Goal: Task Accomplishment & Management: Use online tool/utility

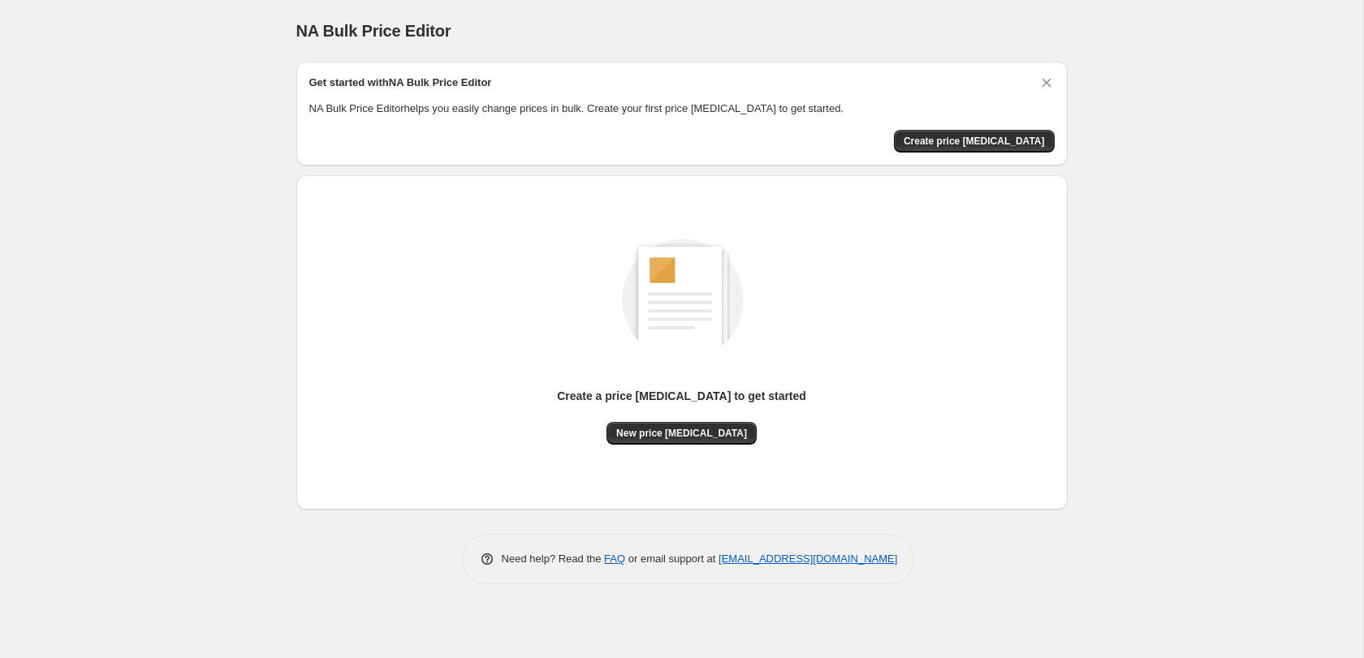
click at [715, 418] on div "Create a price [MEDICAL_DATA] to get started" at bounding box center [681, 405] width 249 height 34
click at [712, 435] on span "New price change job" at bounding box center [681, 433] width 131 height 13
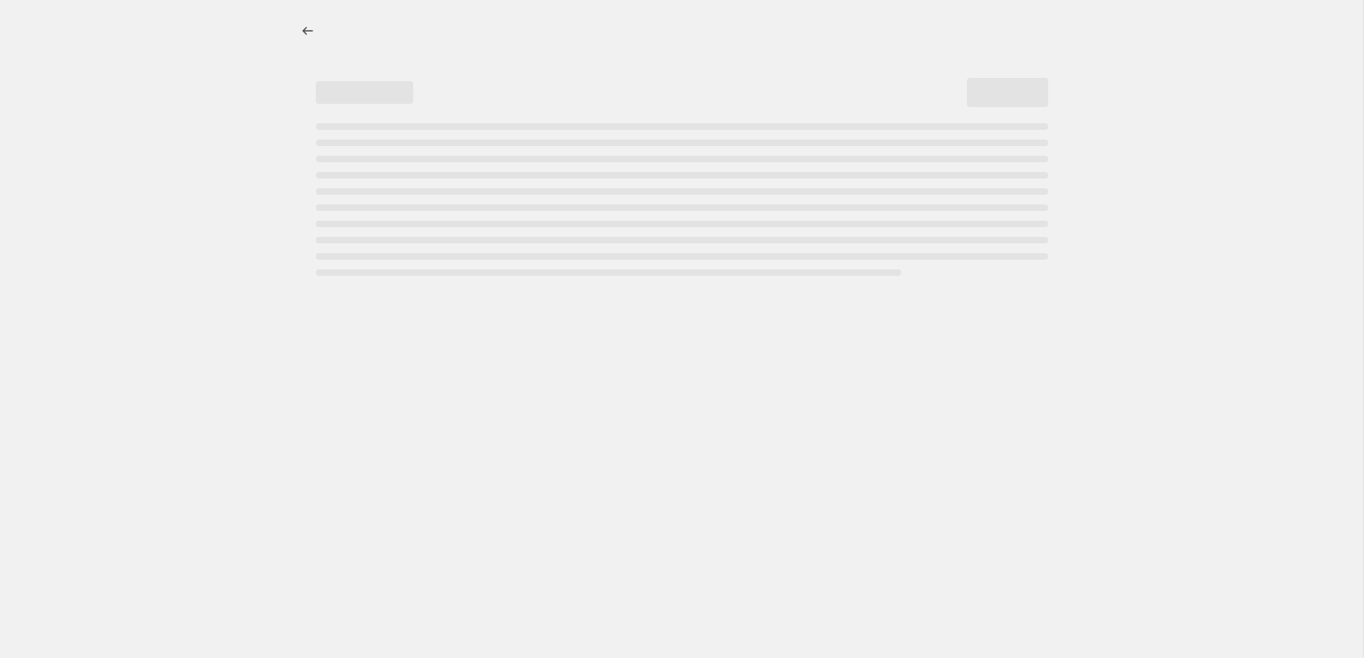
select select "percentage"
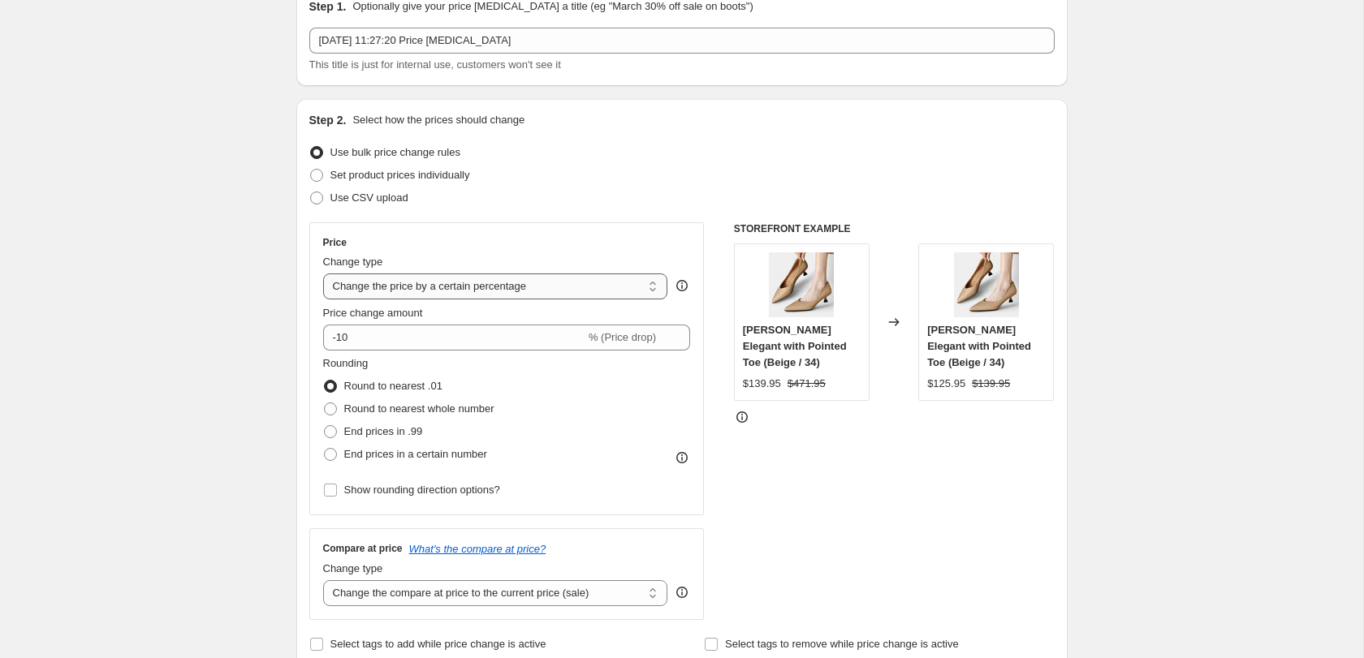
scroll to position [83, 0]
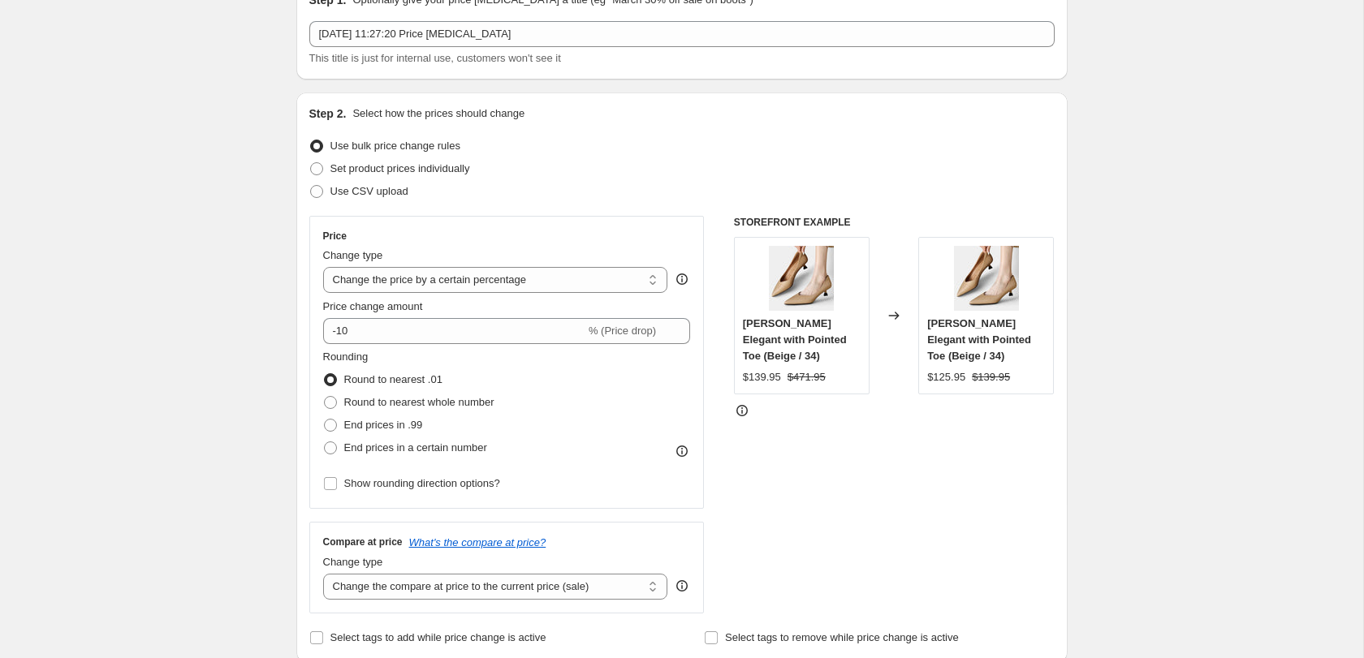
click at [510, 294] on div "Price Change type Change the price to a certain amount Change the price by a ce…" at bounding box center [507, 362] width 368 height 265
click at [510, 287] on select "Change the price to a certain amount Change the price by a certain amount Chang…" at bounding box center [495, 280] width 345 height 26
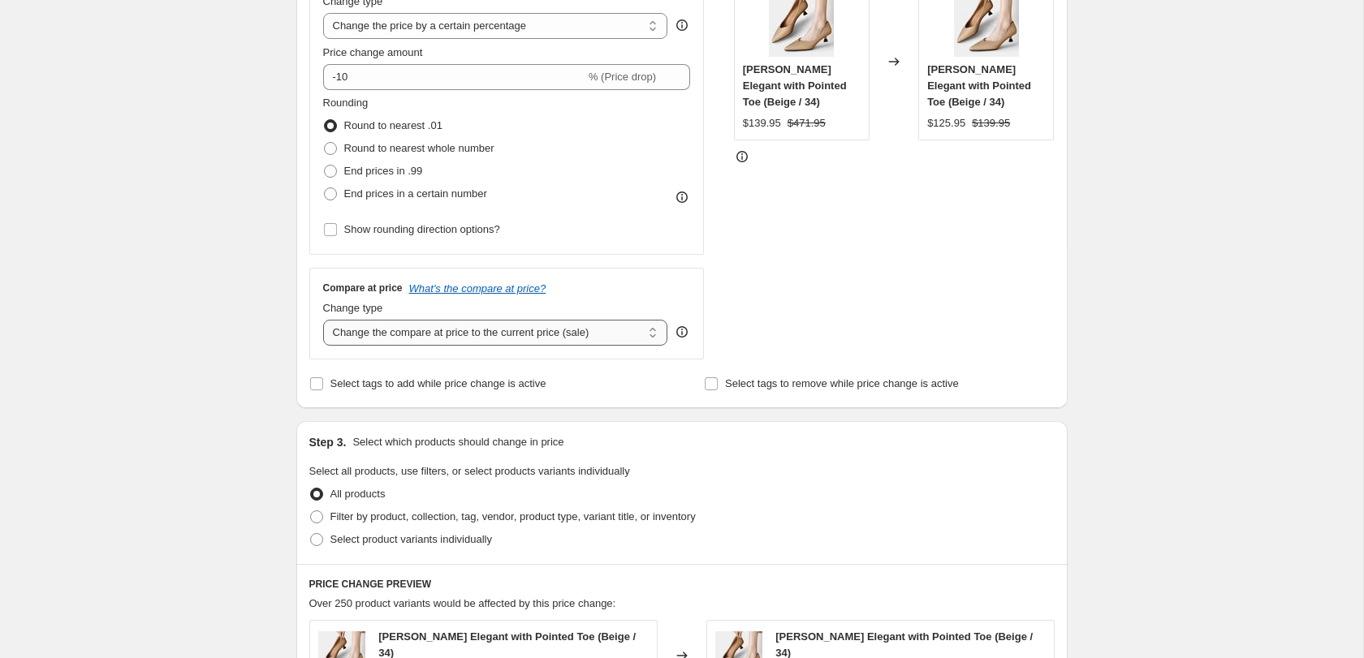
click at [572, 333] on select "Change the compare at price to the current price (sale) Change the compare at p…" at bounding box center [495, 333] width 345 height 26
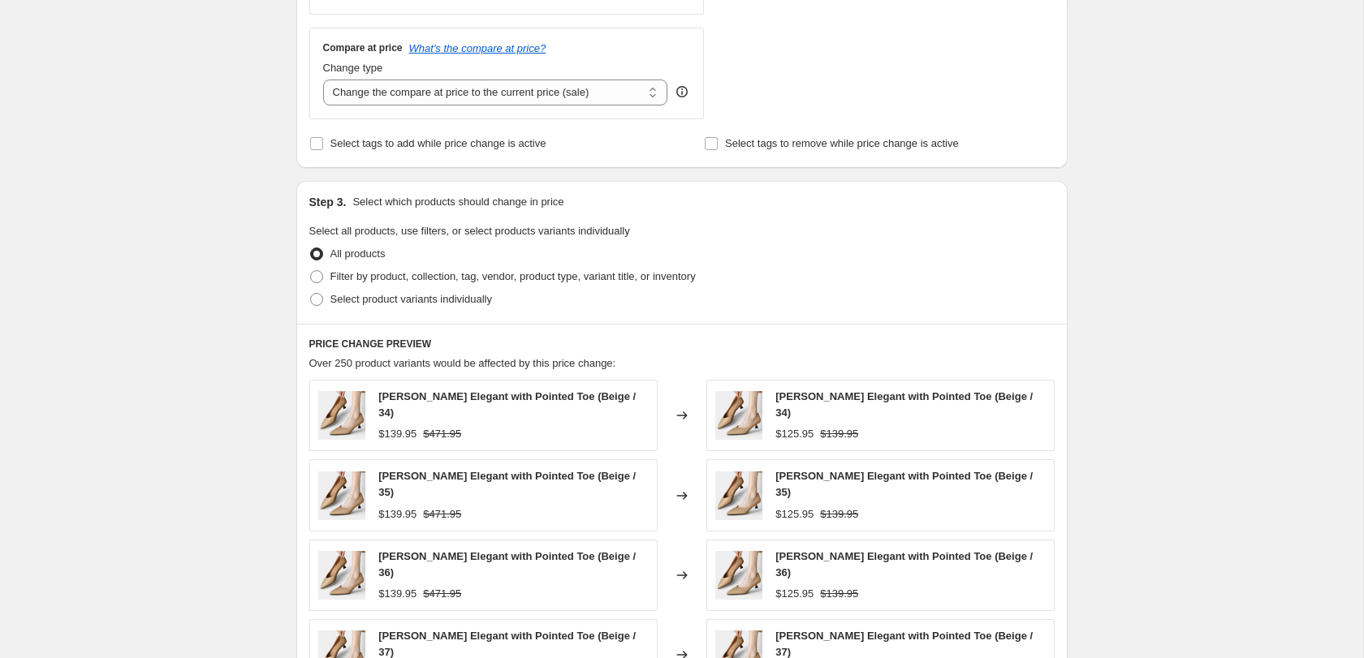
scroll to position [597, 0]
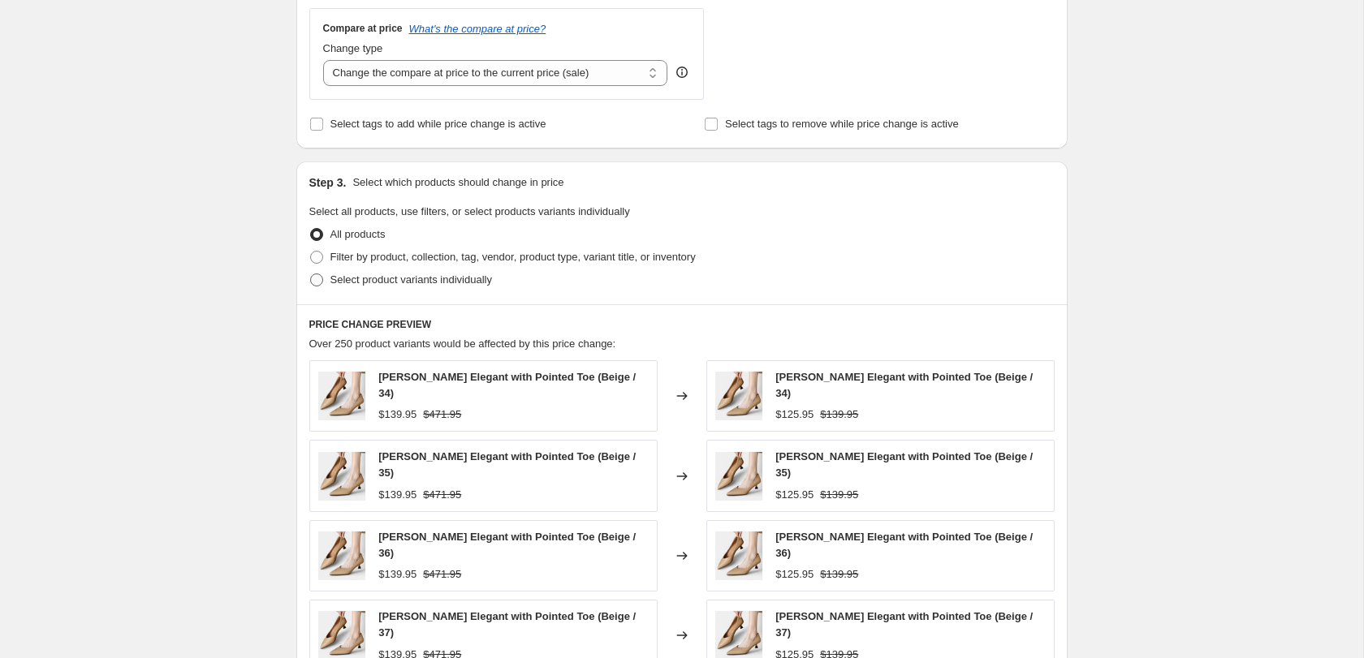
click at [392, 277] on span "Select product variants individually" at bounding box center [411, 280] width 162 height 12
click at [311, 274] on input "Select product variants individually" at bounding box center [310, 274] width 1 height 1
radio input "true"
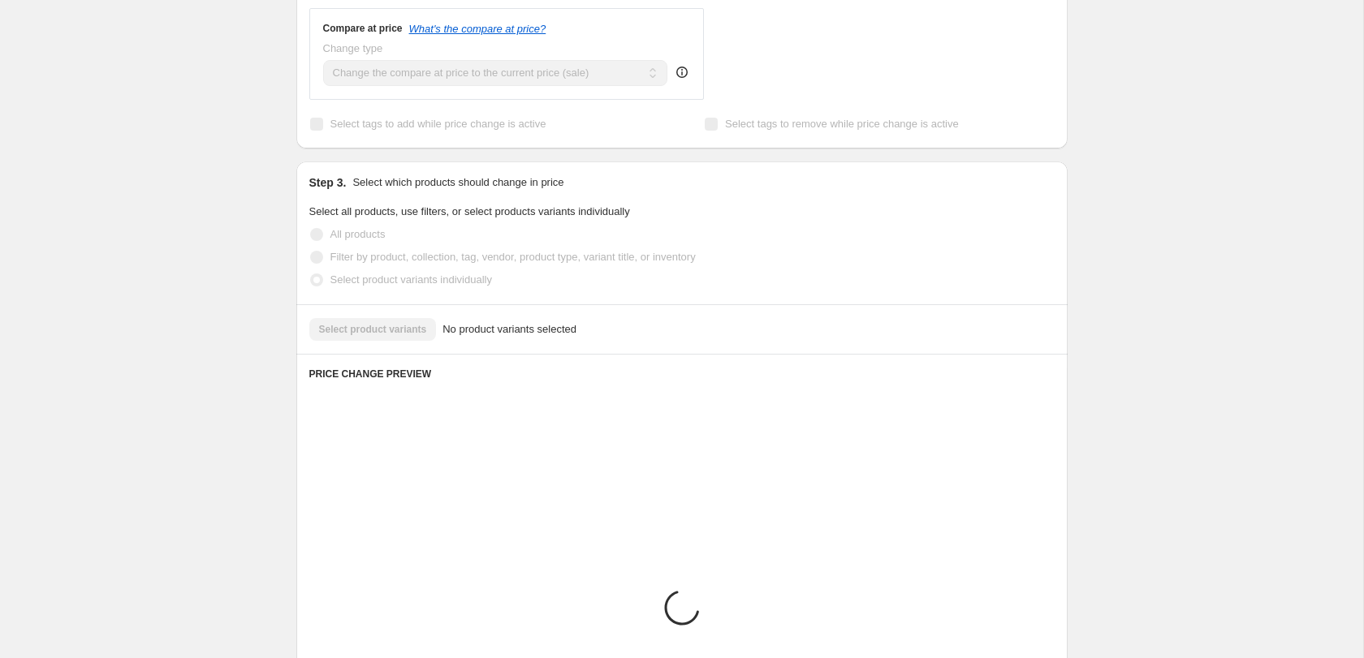
click at [361, 231] on span "All products" at bounding box center [357, 234] width 55 height 12
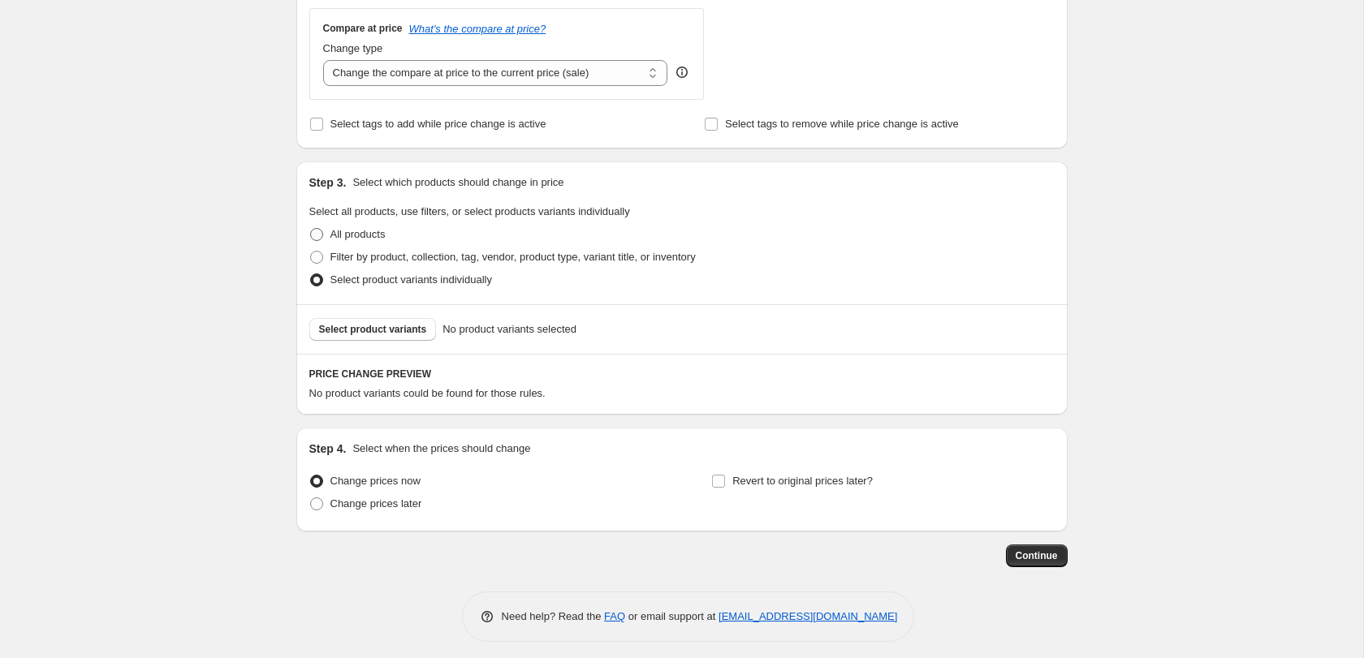
click at [348, 231] on span "All products" at bounding box center [357, 234] width 55 height 12
click at [311, 229] on input "All products" at bounding box center [310, 228] width 1 height 1
radio input "true"
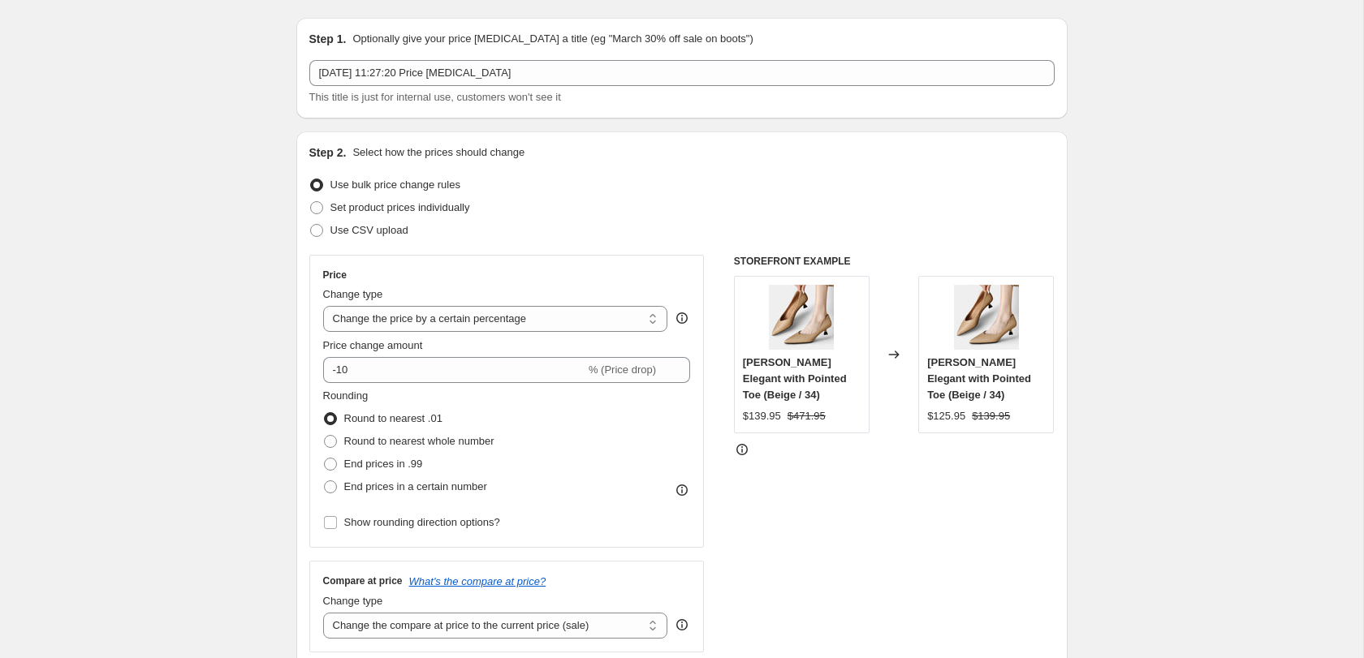
scroll to position [74, 0]
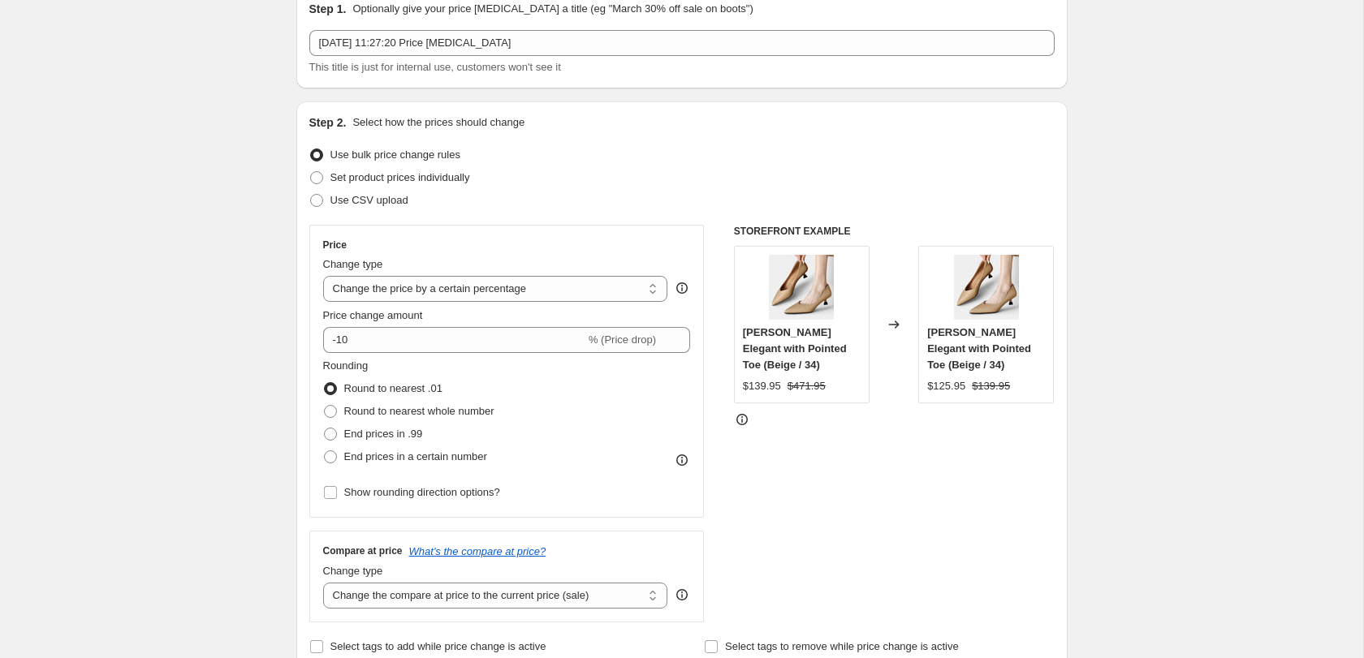
click at [439, 353] on div "Price Change type Change the price to a certain amount Change the price by a ce…" at bounding box center [507, 371] width 368 height 265
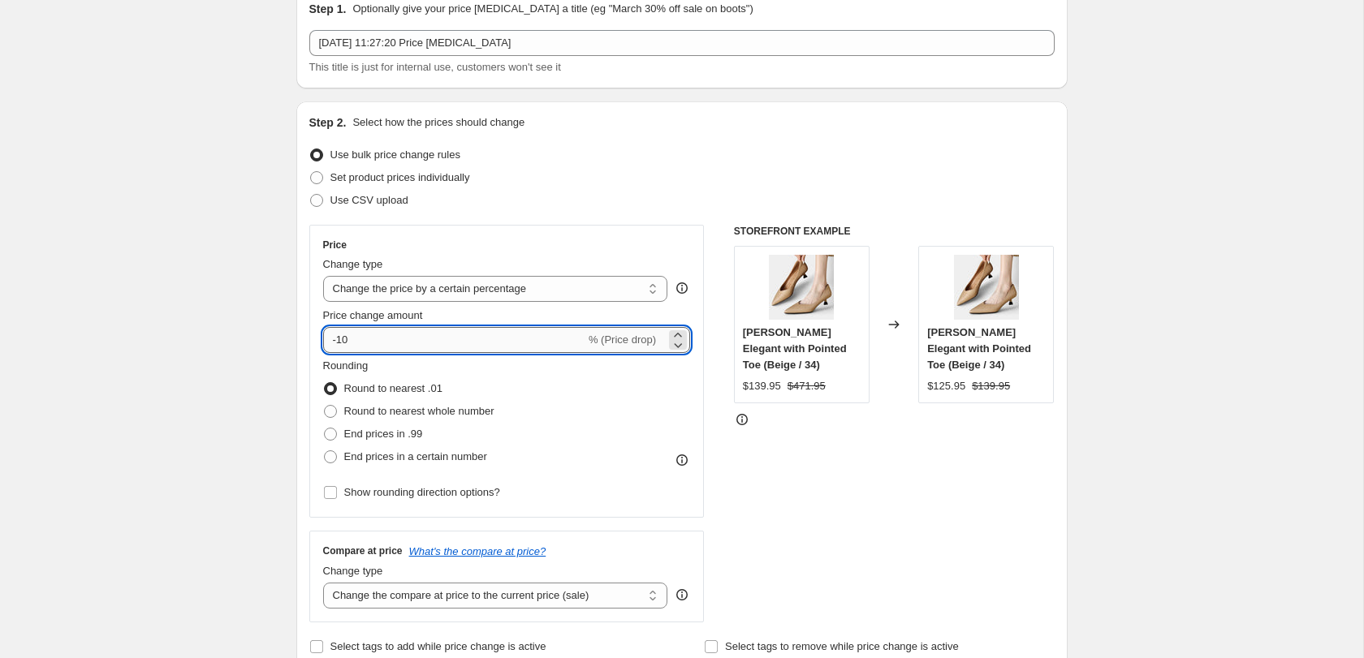
click at [439, 341] on input "-10" at bounding box center [454, 340] width 262 height 26
type input "-1"
type input "-70"
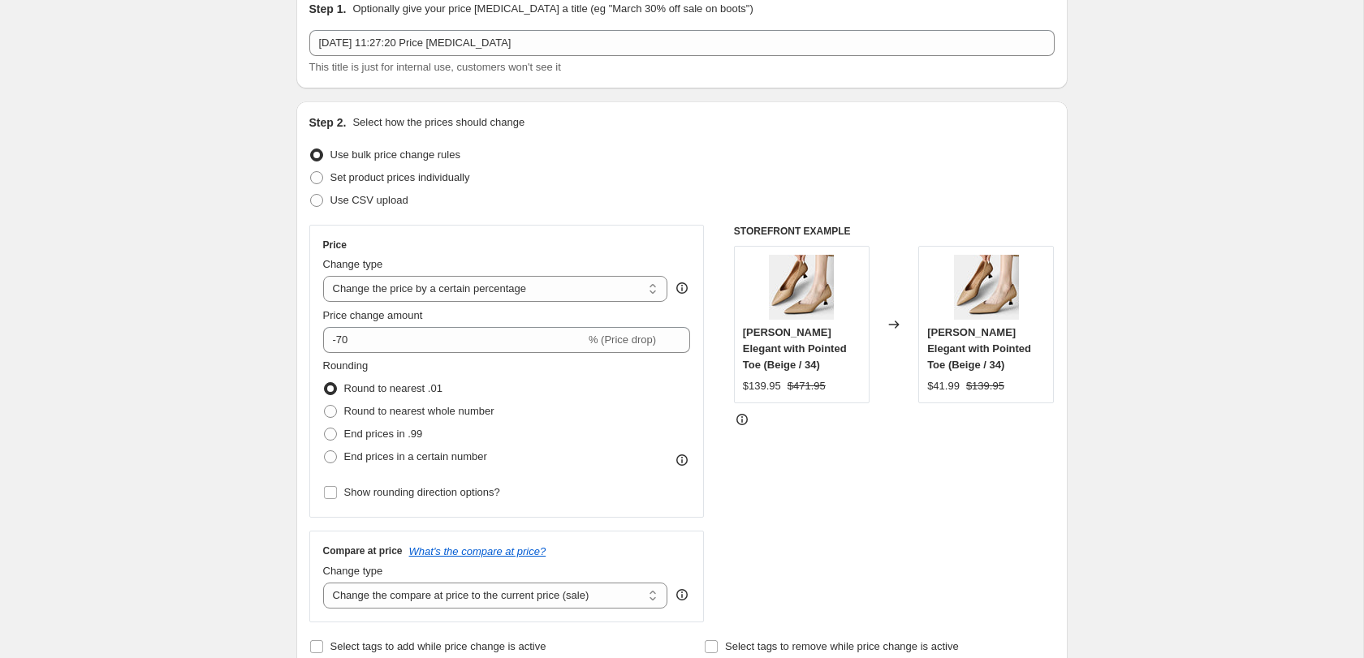
click at [400, 461] on span "End prices in a certain number" at bounding box center [415, 457] width 143 height 12
click at [325, 451] on input "End prices in a certain number" at bounding box center [324, 451] width 1 height 1
radio input "true"
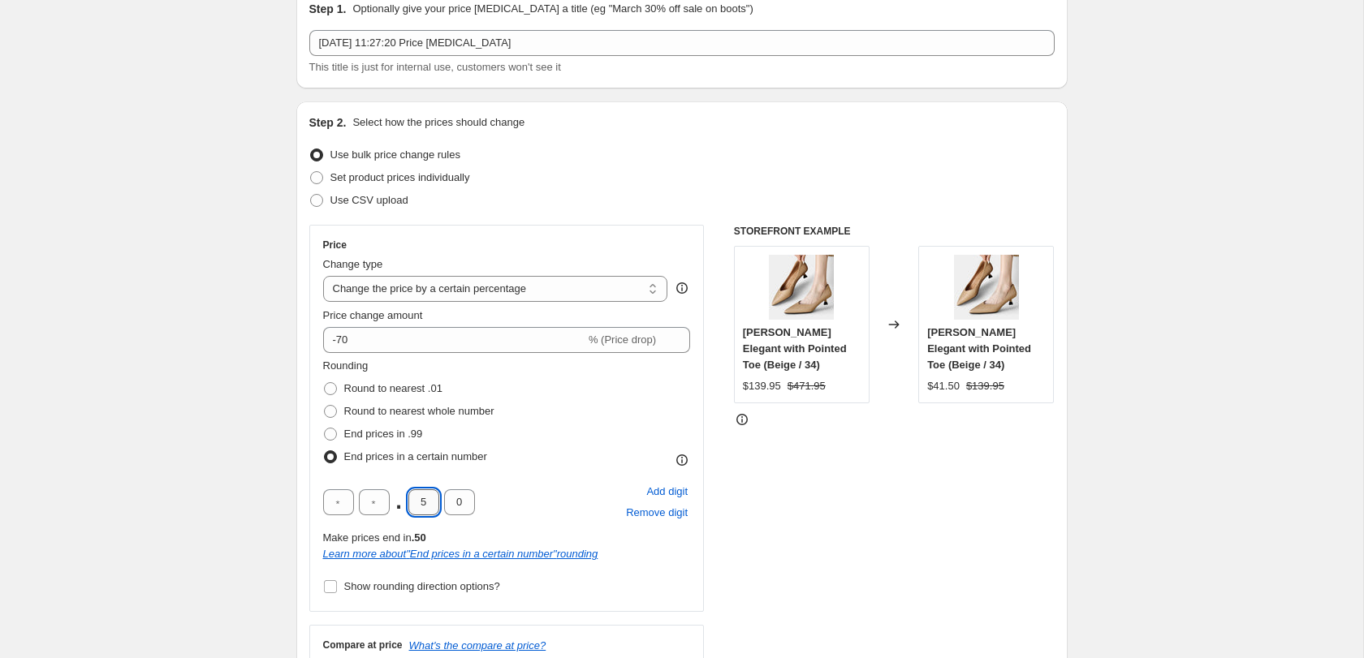
click at [421, 500] on input "5" at bounding box center [423, 503] width 31 height 26
click at [421, 499] on input "5" at bounding box center [423, 503] width 31 height 26
type input "9"
type input "5"
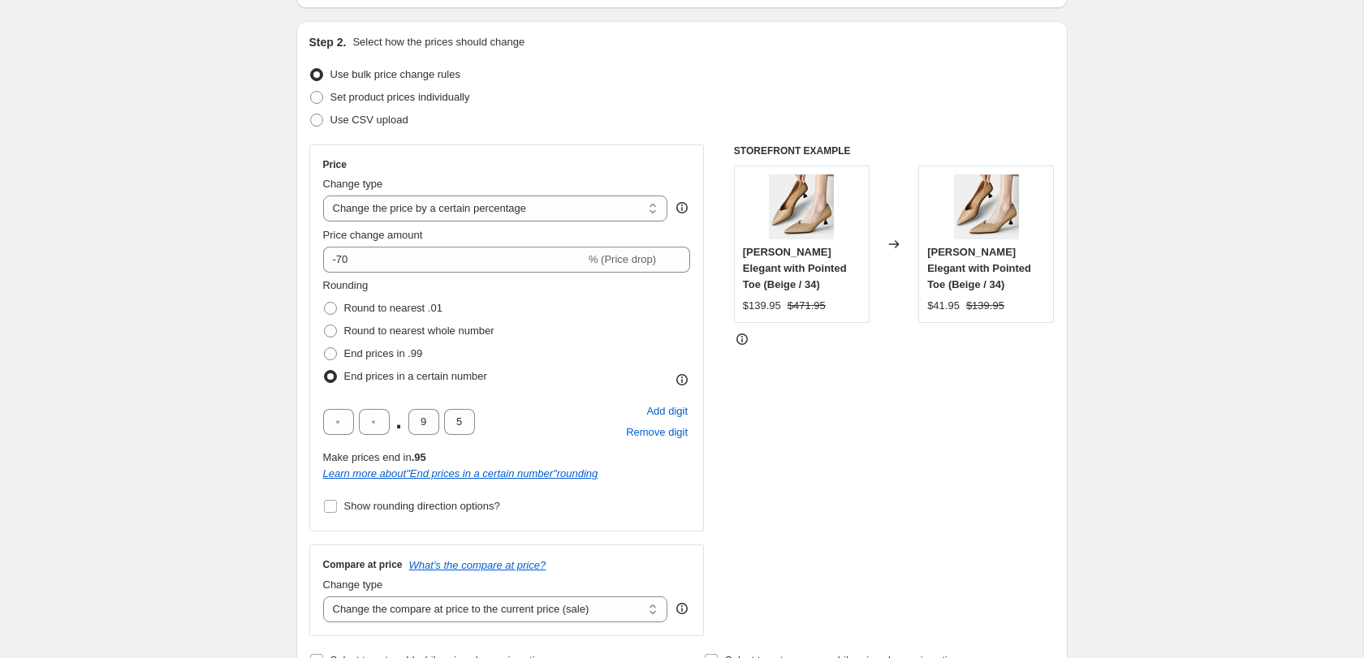
scroll to position [166, 0]
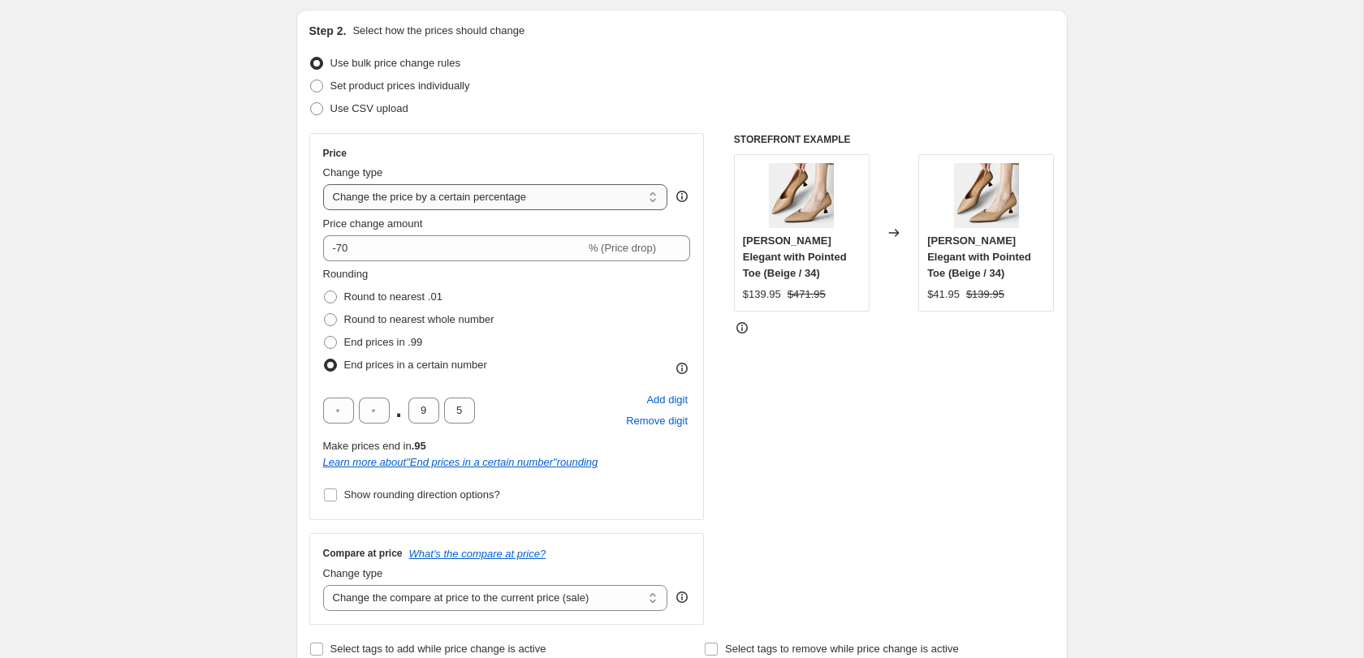
click at [510, 194] on select "Change the price to a certain amount Change the price by a certain amount Chang…" at bounding box center [495, 197] width 345 height 26
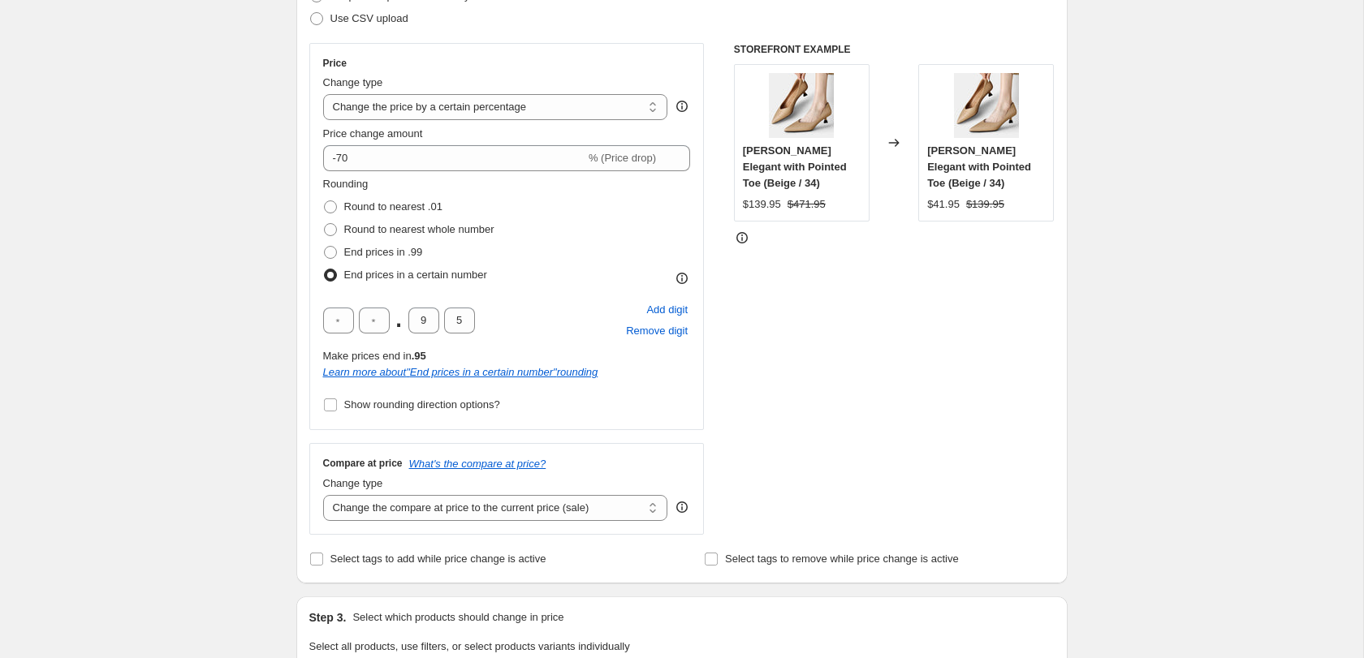
scroll to position [259, 0]
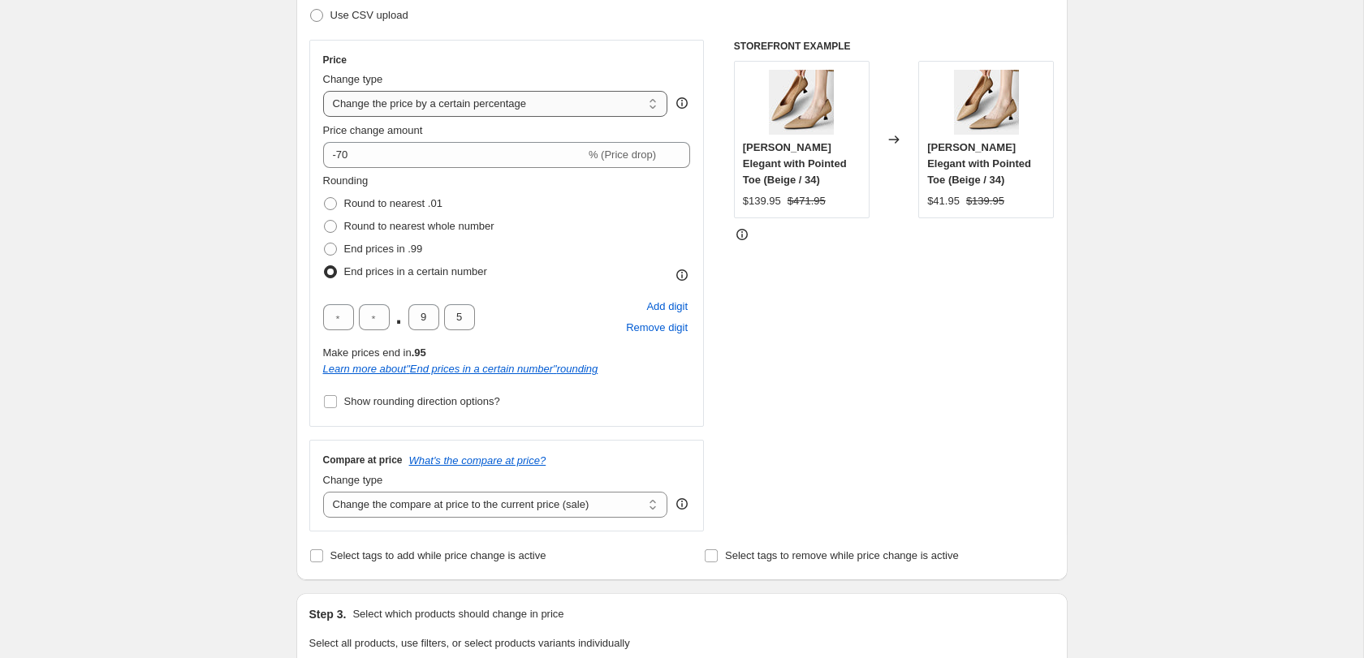
click at [422, 107] on select "Change the price to a certain amount Change the price by a certain amount Chang…" at bounding box center [495, 104] width 345 height 26
click at [537, 496] on select "Change the compare at price to the current price (sale) Change the compare at p…" at bounding box center [495, 505] width 345 height 26
click at [555, 512] on select "Change the compare at price to the current price (sale) Change the compare at p…" at bounding box center [495, 505] width 345 height 26
click at [583, 507] on select "Change the compare at price to the current price (sale) Change the compare at p…" at bounding box center [495, 505] width 345 height 26
select select "percentage"
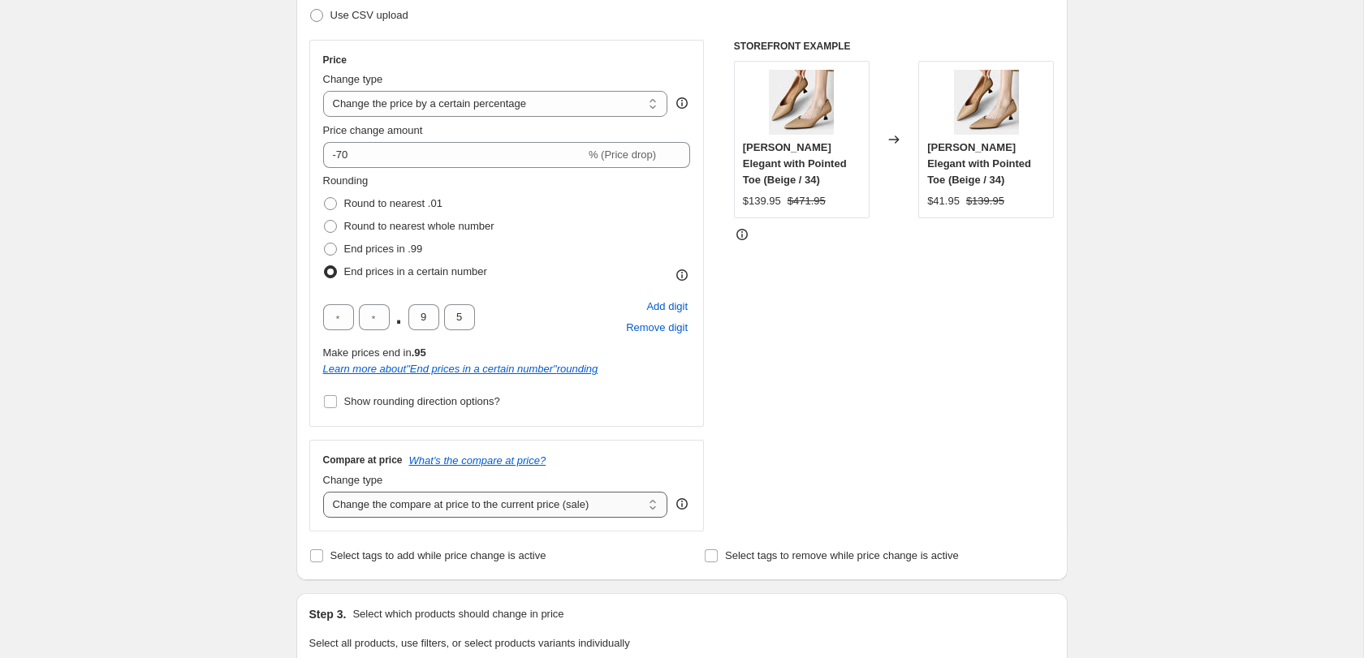
click at [323, 492] on select "Change the compare at price to the current price (sale) Change the compare at p…" at bounding box center [495, 505] width 345 height 26
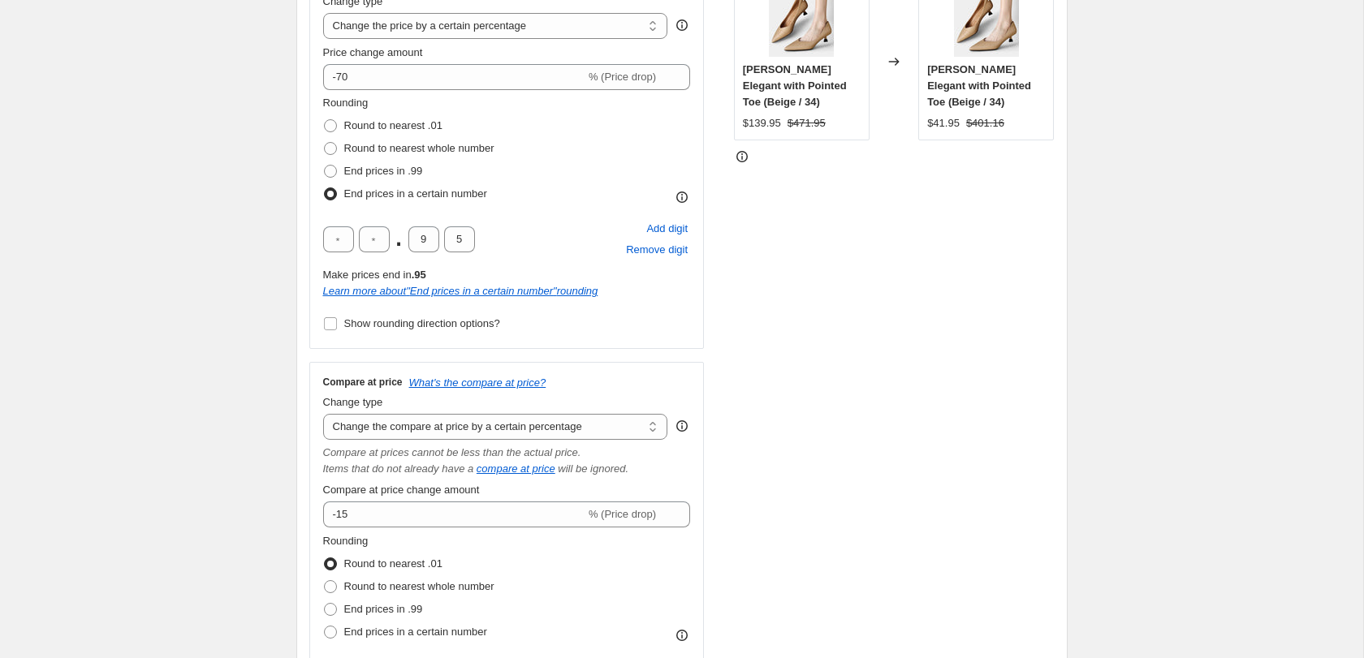
scroll to position [344, 0]
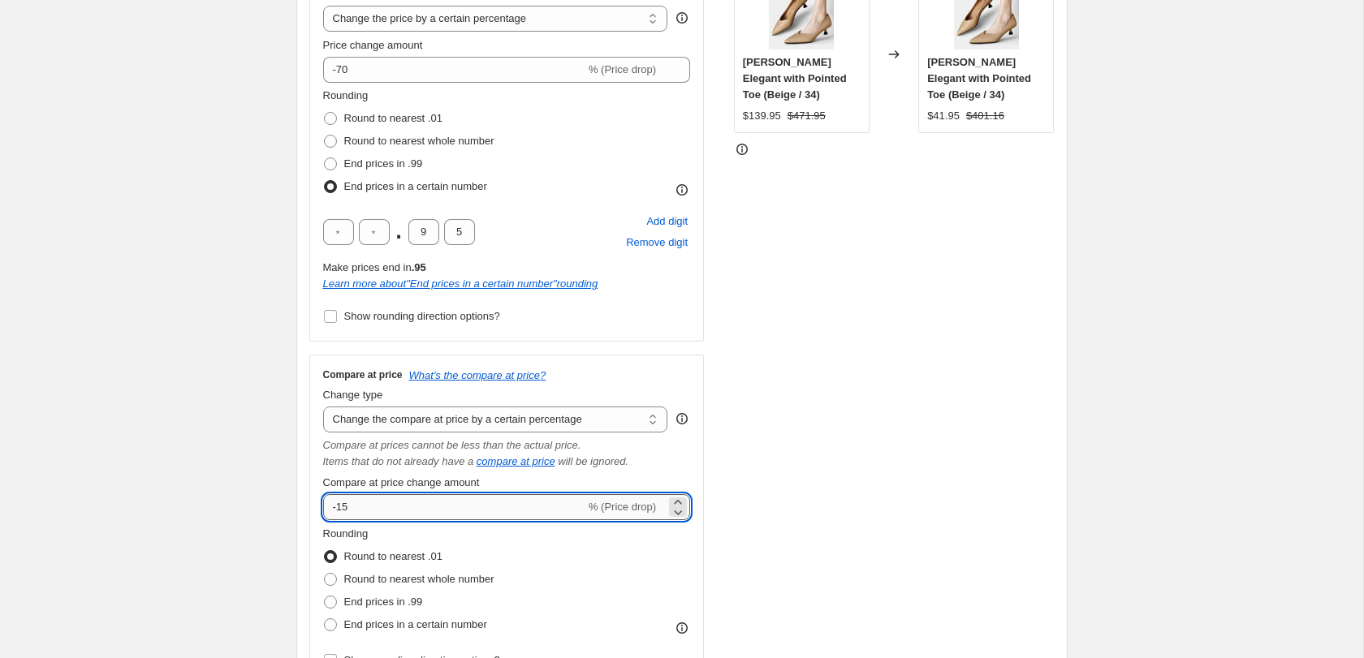
click at [521, 503] on input "-15" at bounding box center [454, 507] width 262 height 26
type input "-1"
click at [822, 403] on div "STOREFRONT EXAMPLE Gerda Mary Janes Elegant with Pointed Toe (Beige / 34) $139.…" at bounding box center [894, 321] width 321 height 732
click at [619, 503] on span "% (Price increase)" at bounding box center [613, 507] width 86 height 12
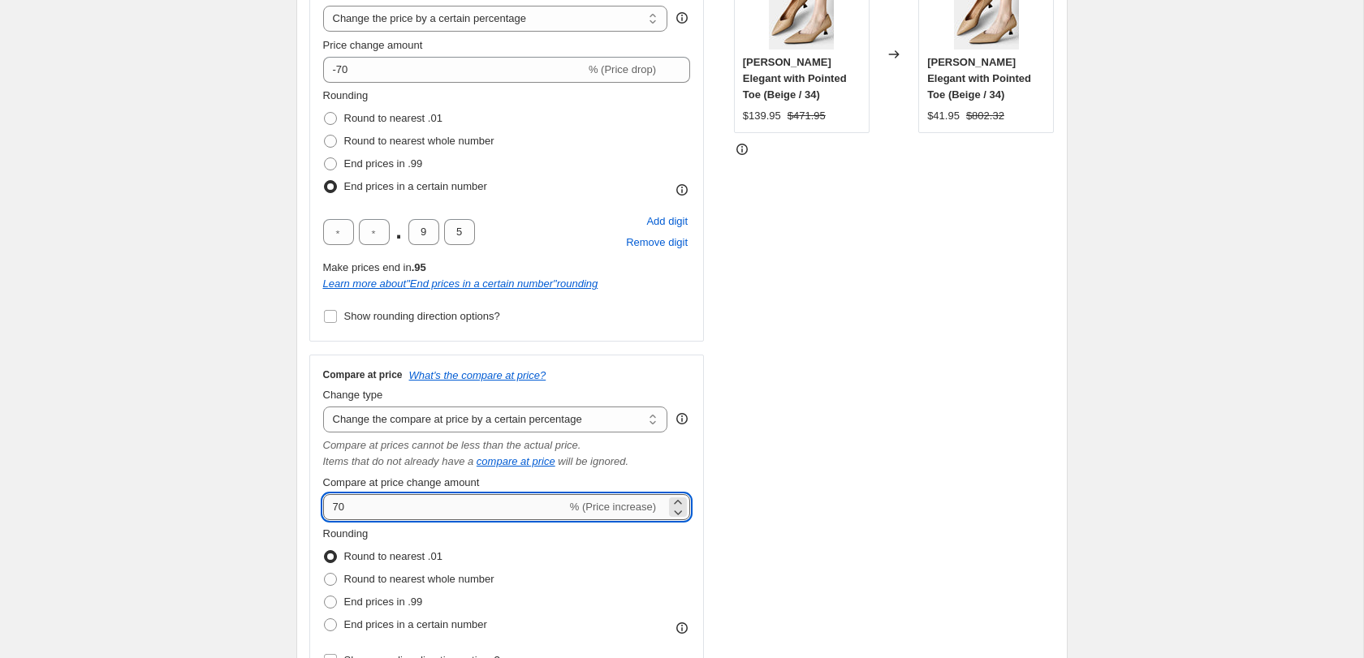
click at [550, 504] on input "70" at bounding box center [445, 507] width 244 height 26
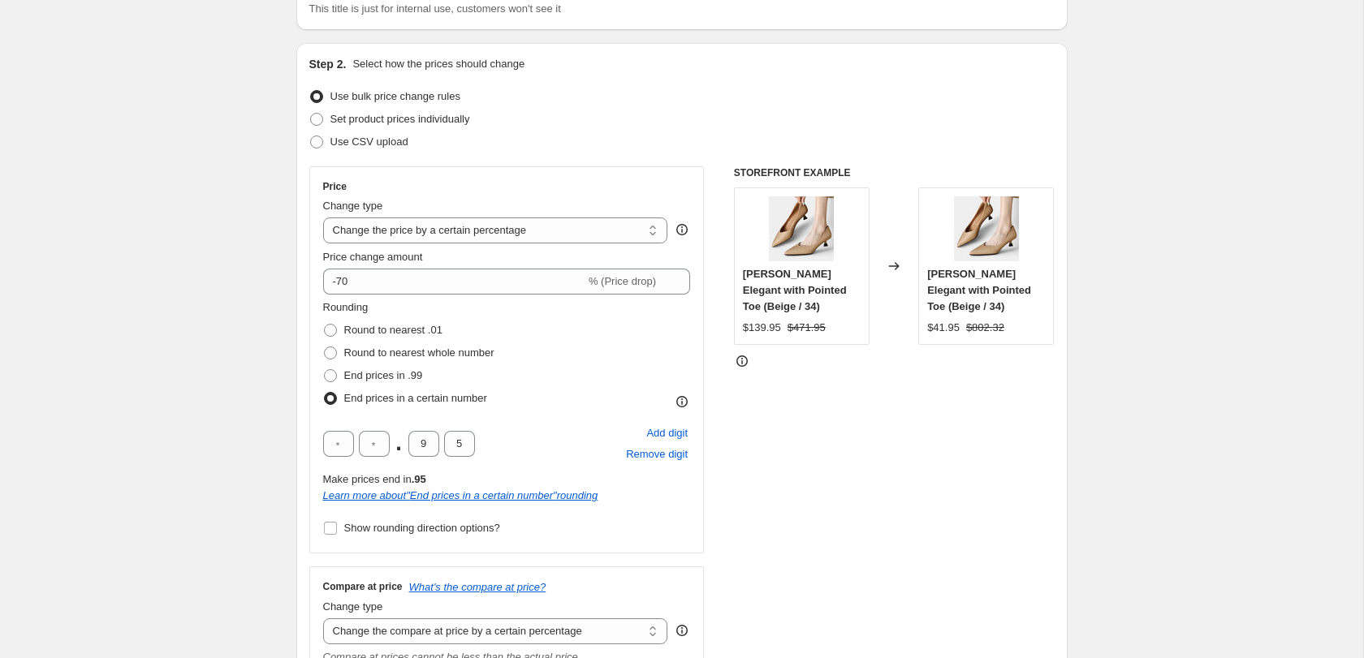
scroll to position [108, 0]
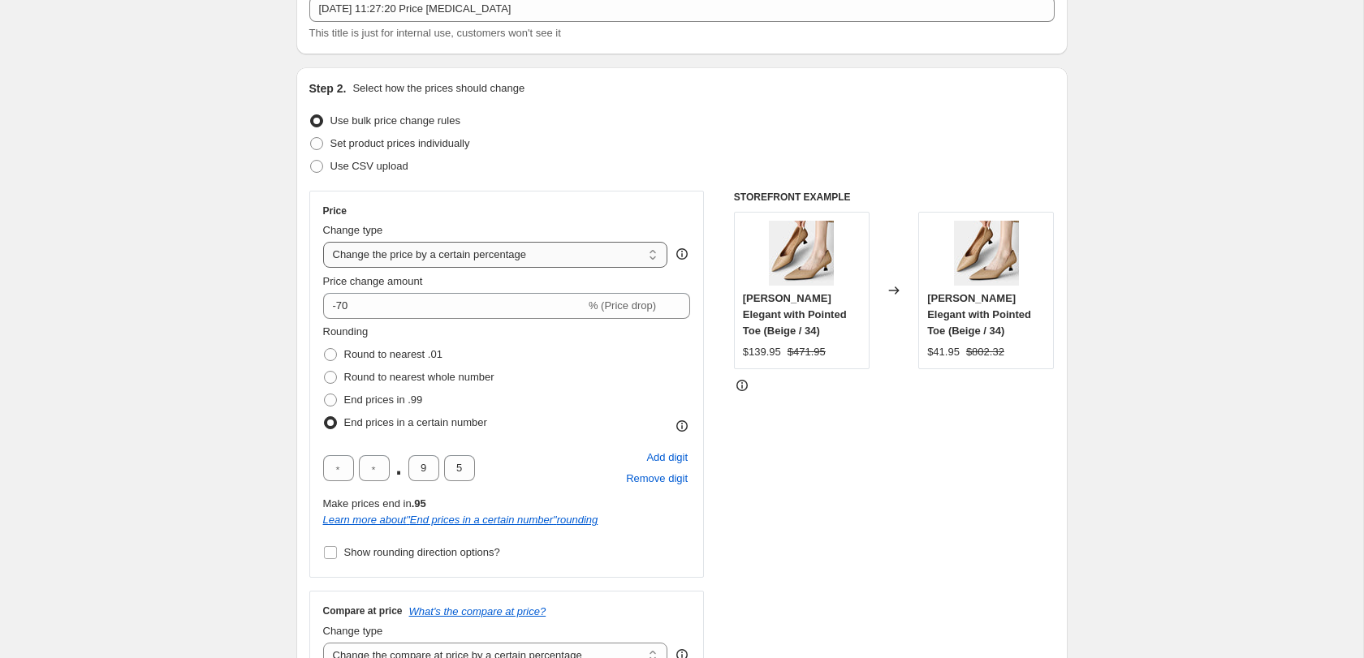
type input "61"
click at [431, 254] on select "Change the price to a certain amount Change the price by a certain amount Chang…" at bounding box center [495, 255] width 345 height 26
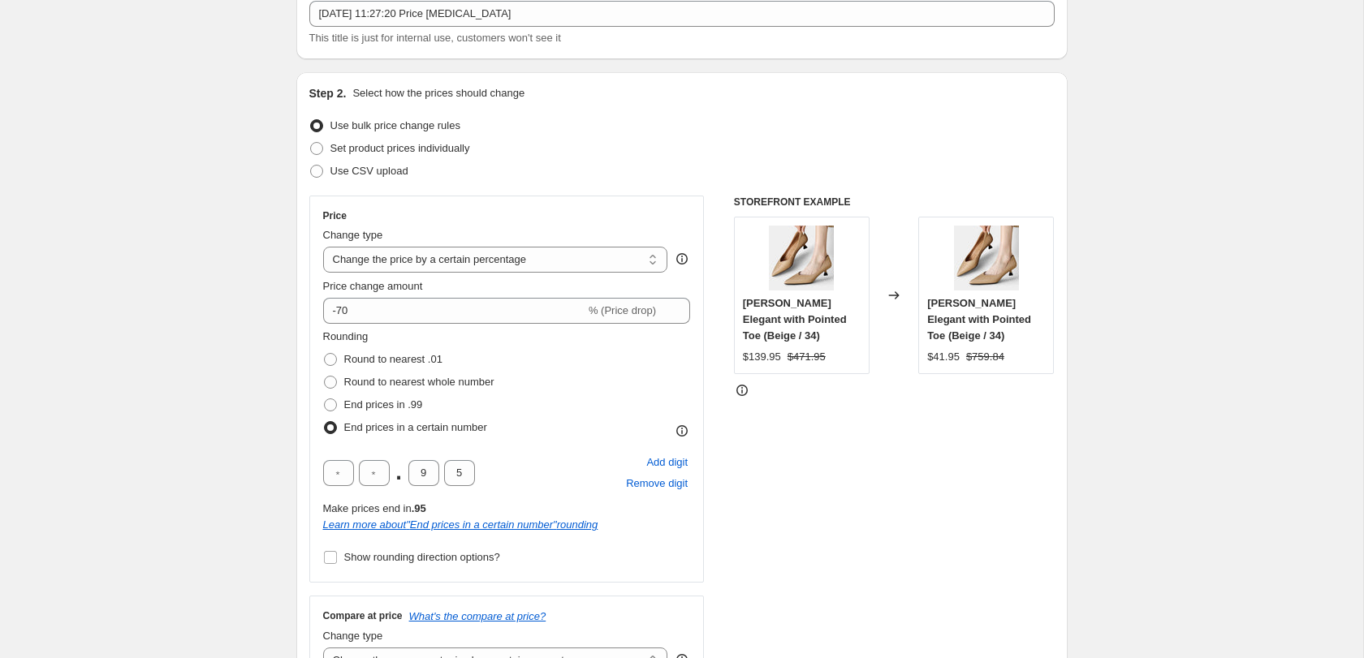
scroll to position [106, 0]
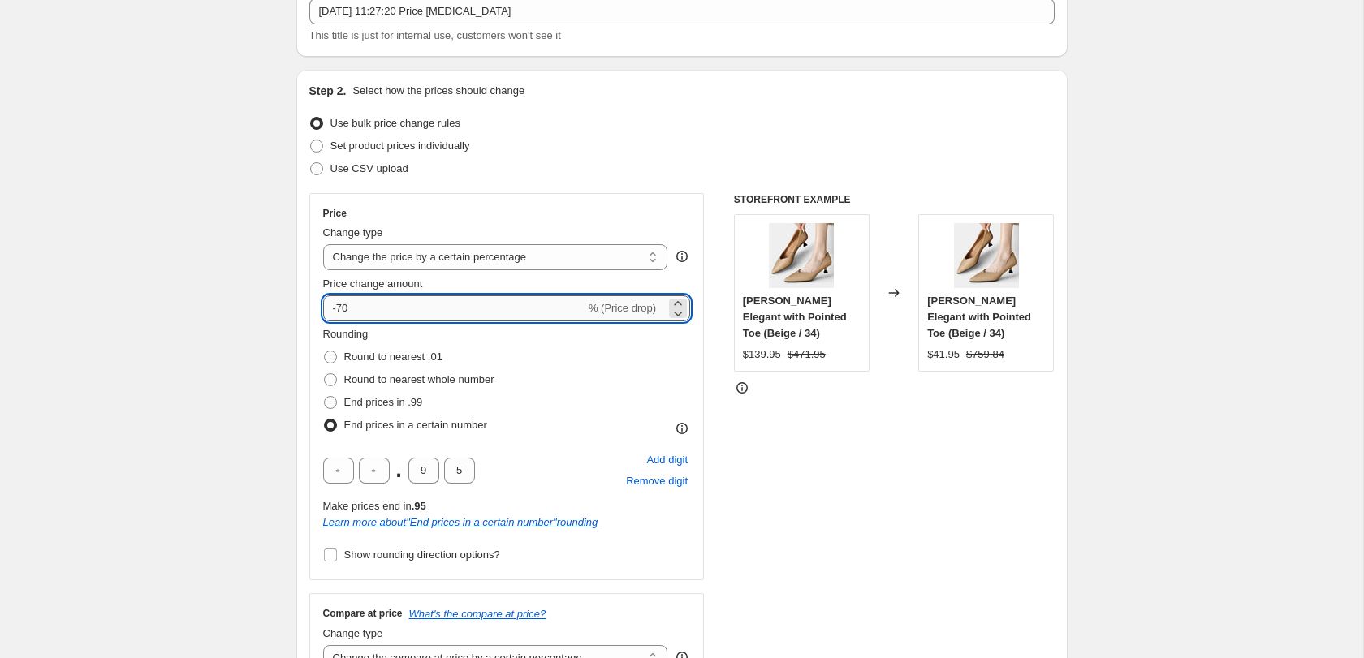
click at [576, 309] on input "-70" at bounding box center [454, 309] width 262 height 26
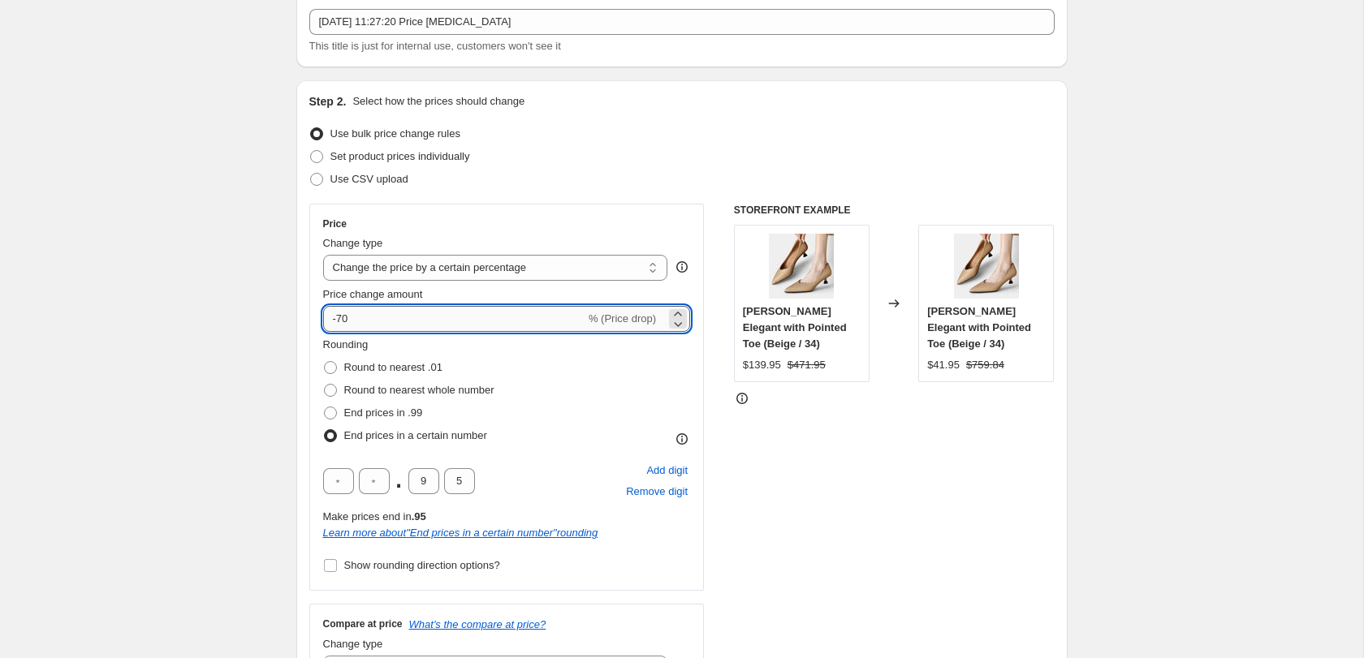
click at [464, 328] on input "-70" at bounding box center [454, 319] width 262 height 26
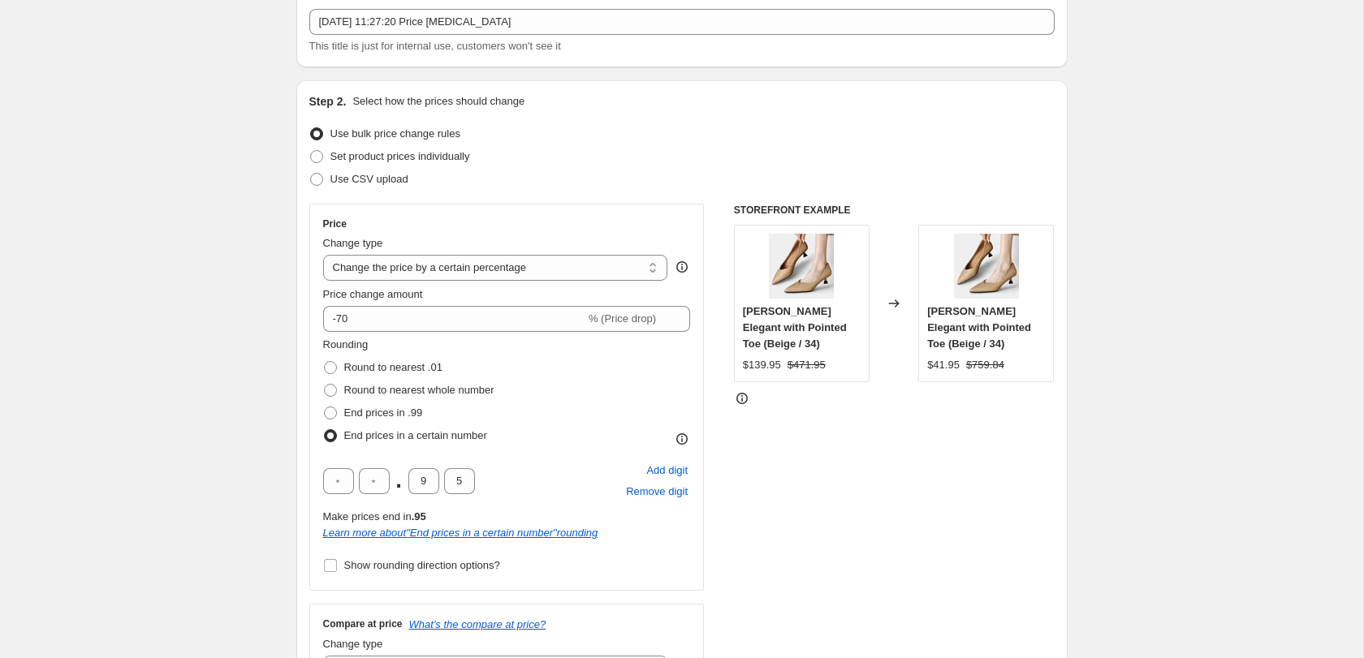
click at [479, 284] on div "Price Change type Change the price to a certain amount Change the price by a ce…" at bounding box center [507, 398] width 368 height 360
click at [479, 270] on select "Change the price to a certain amount Change the price by a certain amount Chang…" at bounding box center [495, 268] width 345 height 26
select select "no_change"
click at [323, 255] on select "Change the price to a certain amount Change the price by a certain amount Chang…" at bounding box center [495, 268] width 345 height 26
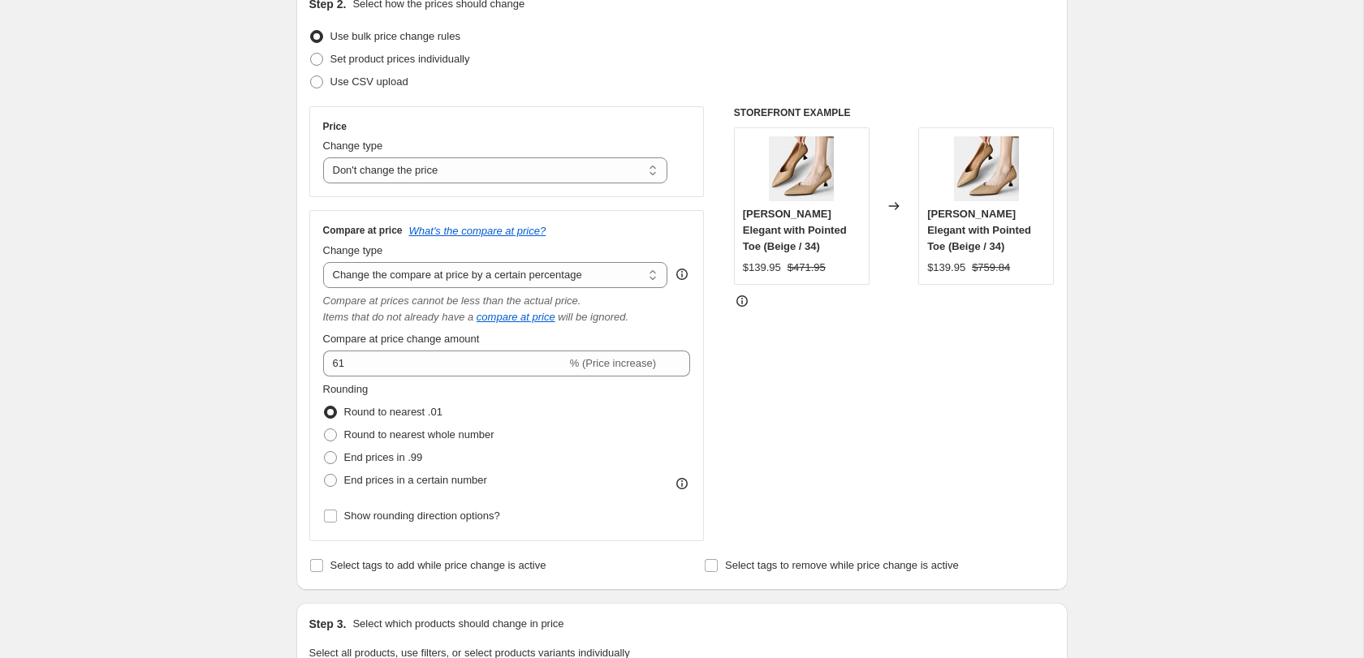
scroll to position [195, 0]
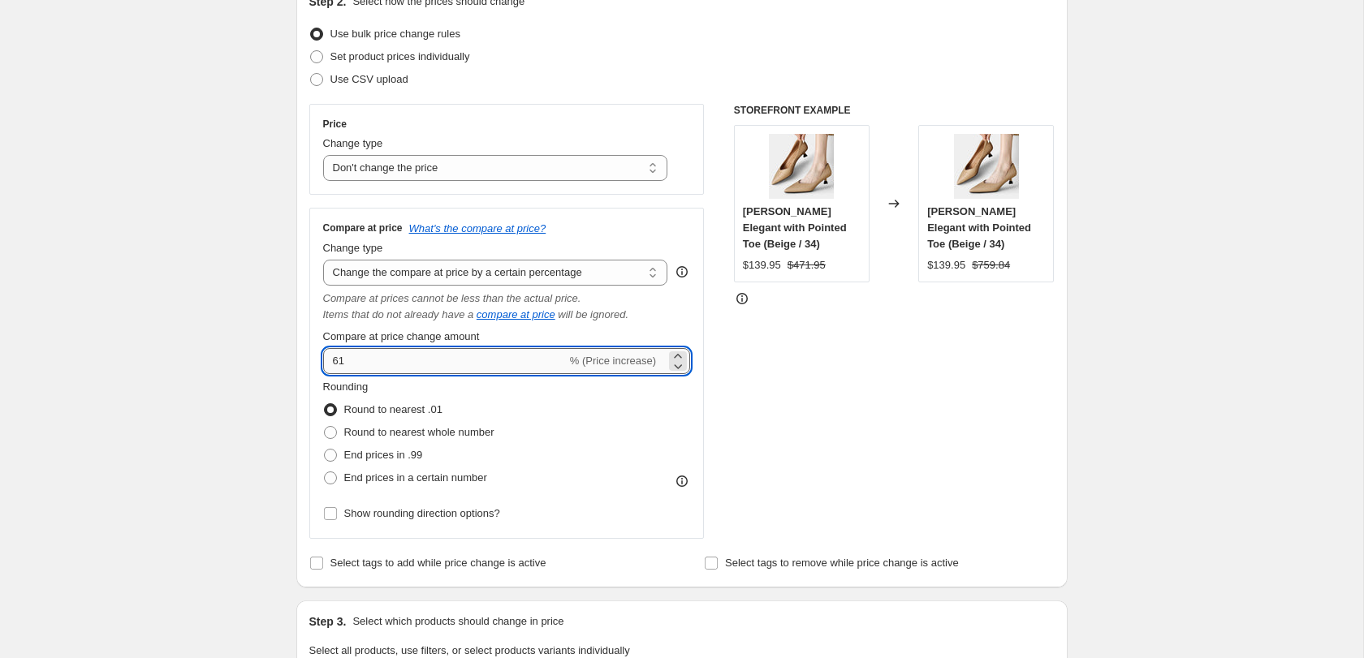
click at [542, 357] on input "61" at bounding box center [445, 361] width 244 height 26
paste input "233"
click at [747, 402] on div "STOREFRONT EXAMPLE Gerda Mary Janes Elegant with Pointed Toe (Beige / 34) $139.…" at bounding box center [894, 321] width 321 height 435
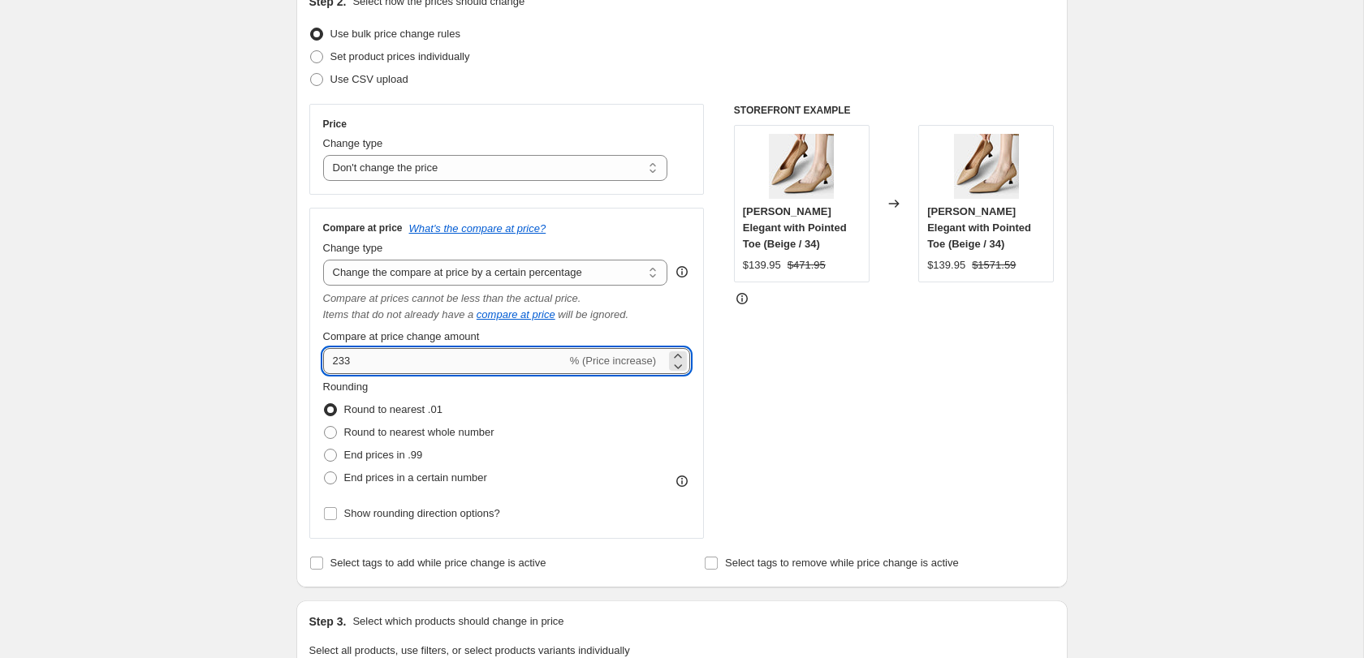
drag, startPoint x: 342, startPoint y: 358, endPoint x: 324, endPoint y: 358, distance: 17.9
click at [332, 358] on input "233" at bounding box center [445, 361] width 244 height 26
type input "233"
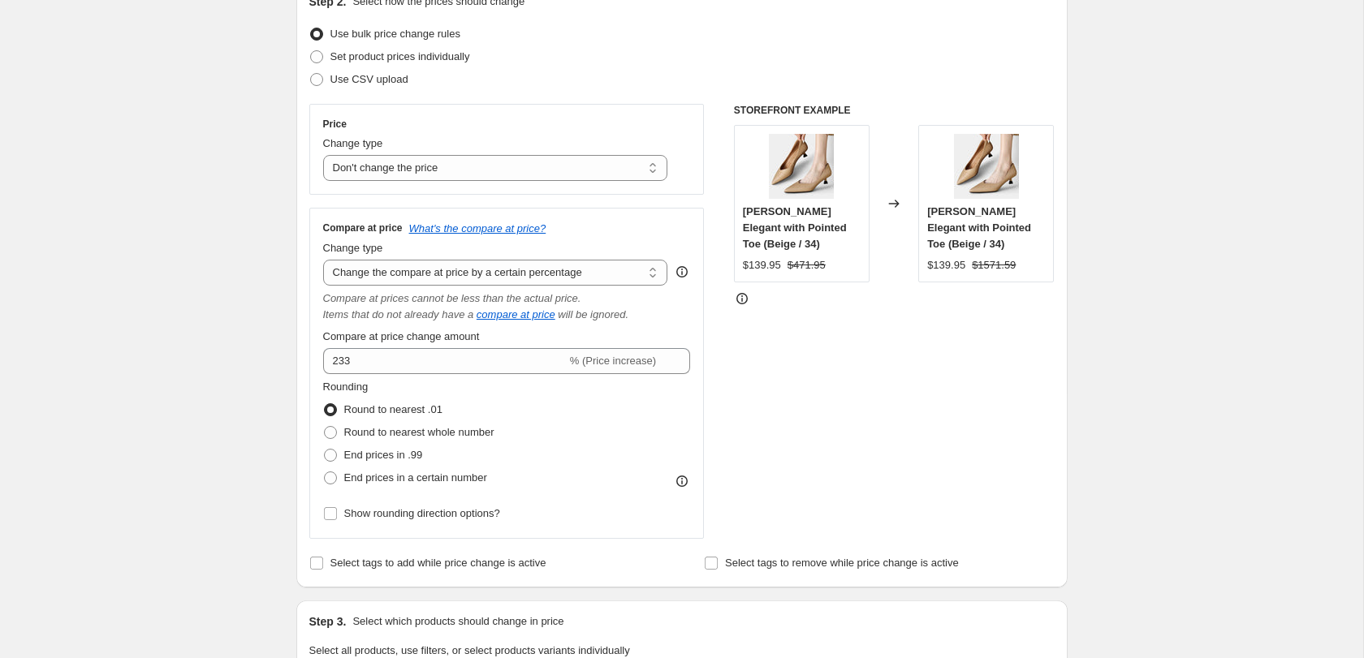
click at [696, 402] on div "Compare at price What's the compare at price? Change type Change the compare at…" at bounding box center [506, 373] width 395 height 331
click at [389, 450] on span "End prices in .99" at bounding box center [383, 455] width 79 height 12
click at [325, 450] on input "End prices in .99" at bounding box center [324, 449] width 1 height 1
radio input "true"
click at [382, 479] on span "End prices in a certain number" at bounding box center [415, 478] width 143 height 12
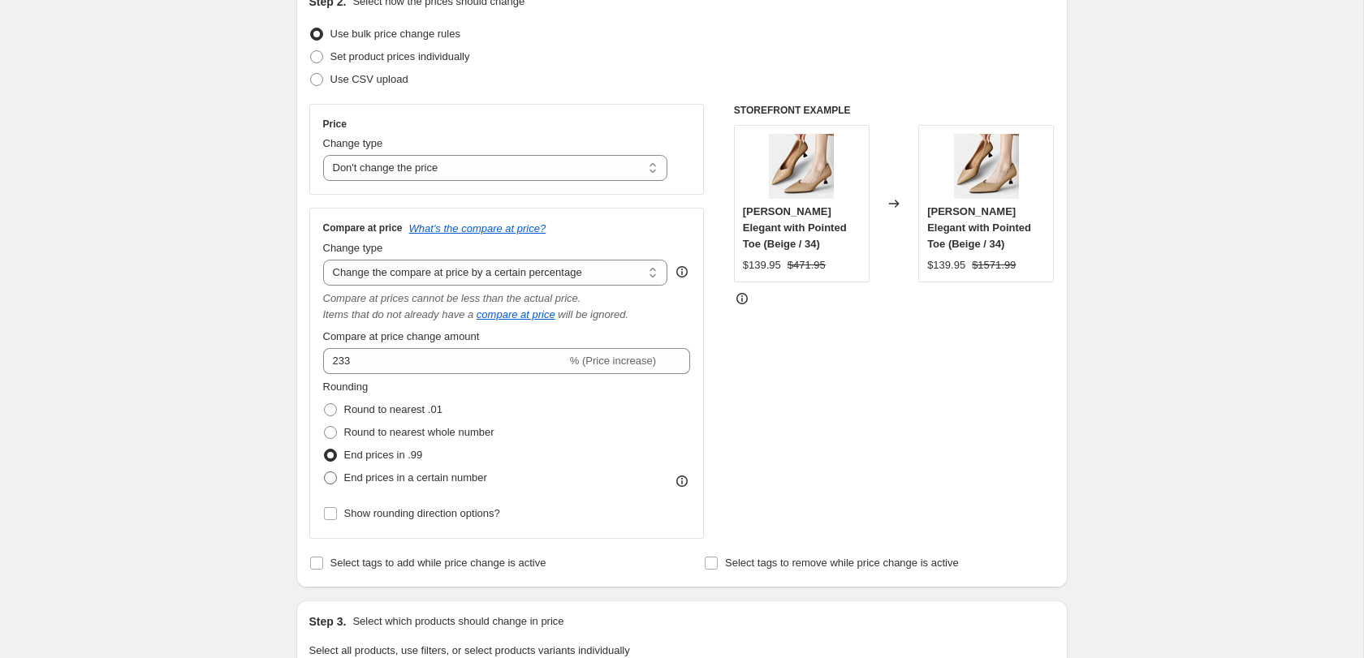
click at [325, 473] on input "End prices in a certain number" at bounding box center [324, 472] width 1 height 1
radio input "true"
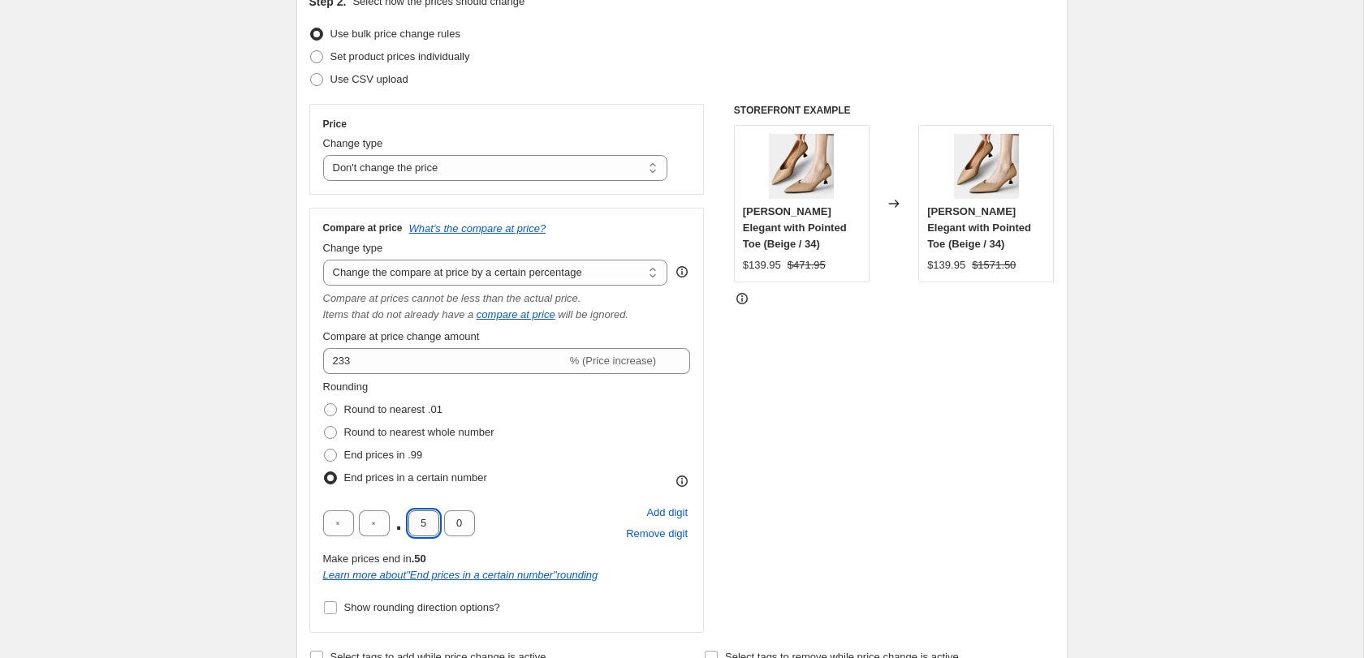
click at [430, 518] on input "5" at bounding box center [423, 524] width 31 height 26
click at [426, 518] on input "5" at bounding box center [423, 524] width 31 height 26
type input "9"
type input "5"
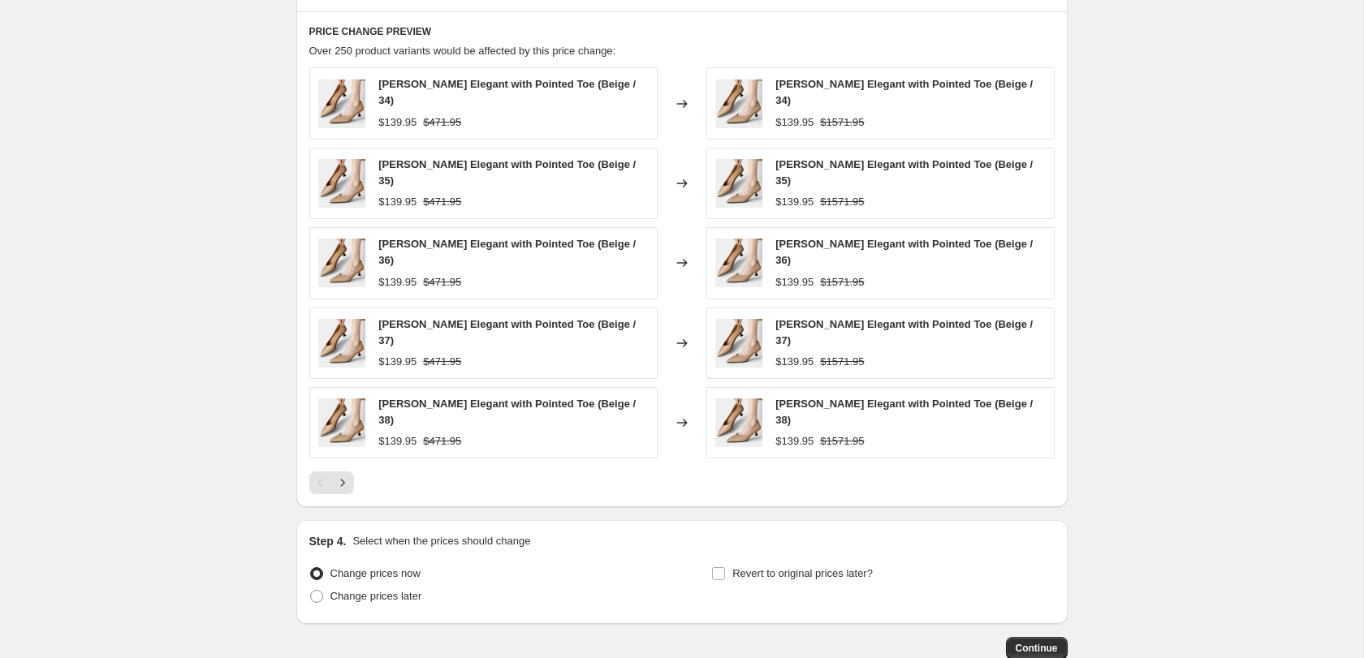
scroll to position [1118, 0]
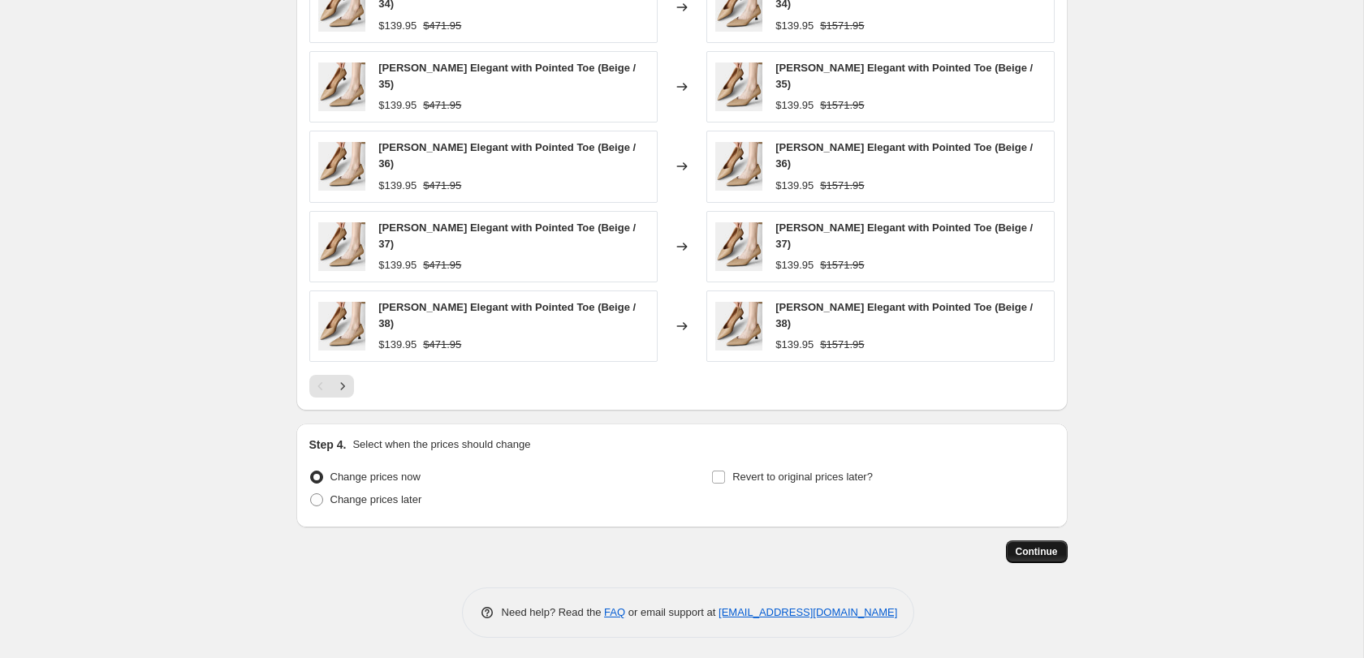
click at [1025, 546] on span "Continue" at bounding box center [1037, 552] width 42 height 13
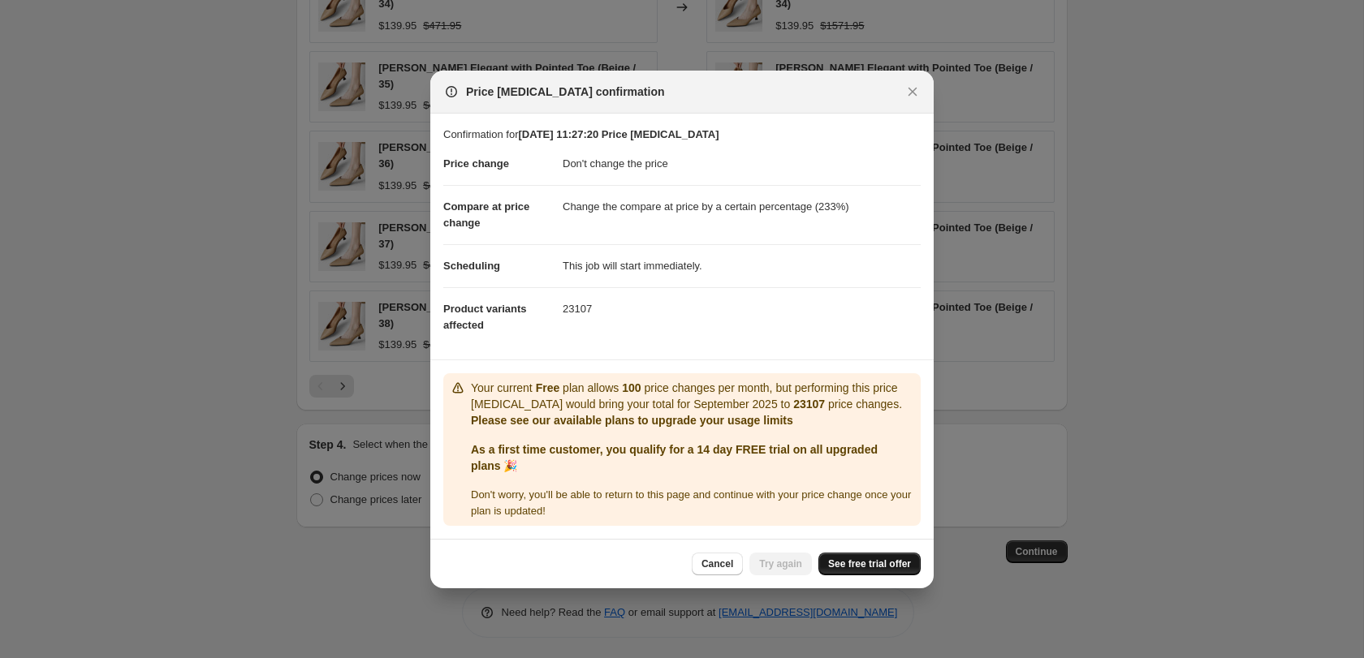
click at [878, 571] on span "See free trial offer" at bounding box center [869, 564] width 83 height 13
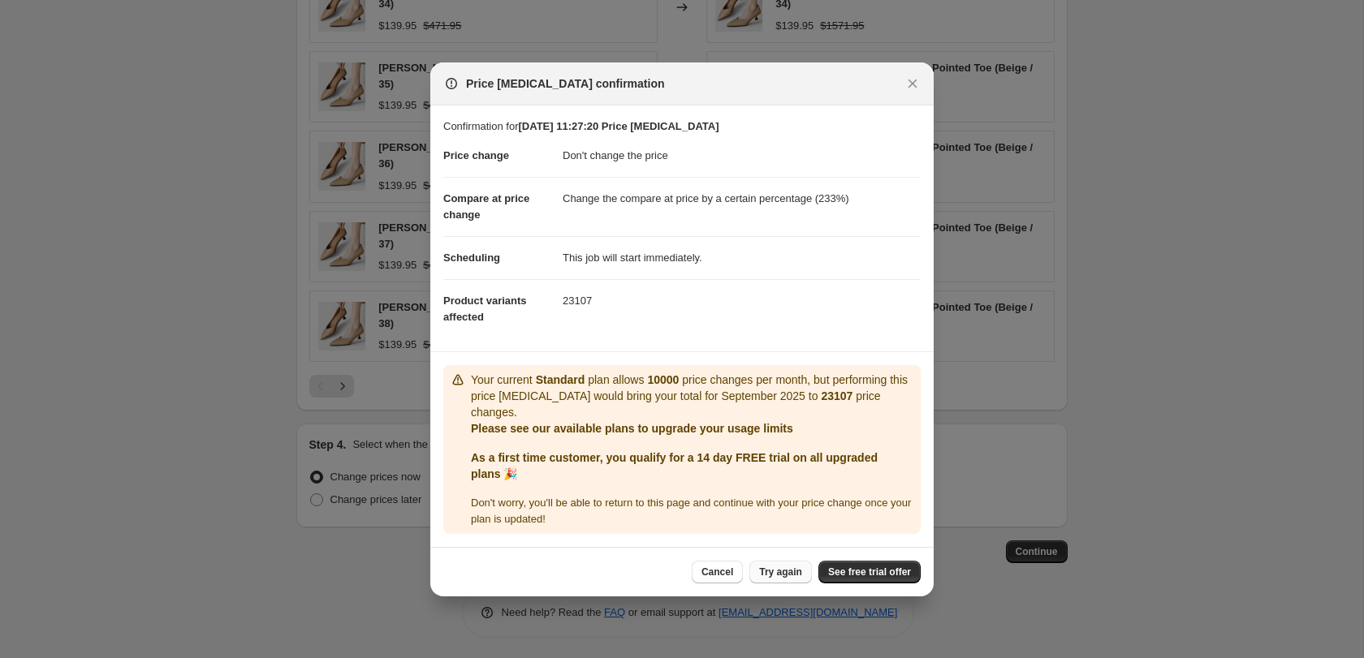
click at [785, 570] on span "Try again" at bounding box center [780, 572] width 43 height 13
click at [922, 85] on button "Close" at bounding box center [912, 83] width 23 height 23
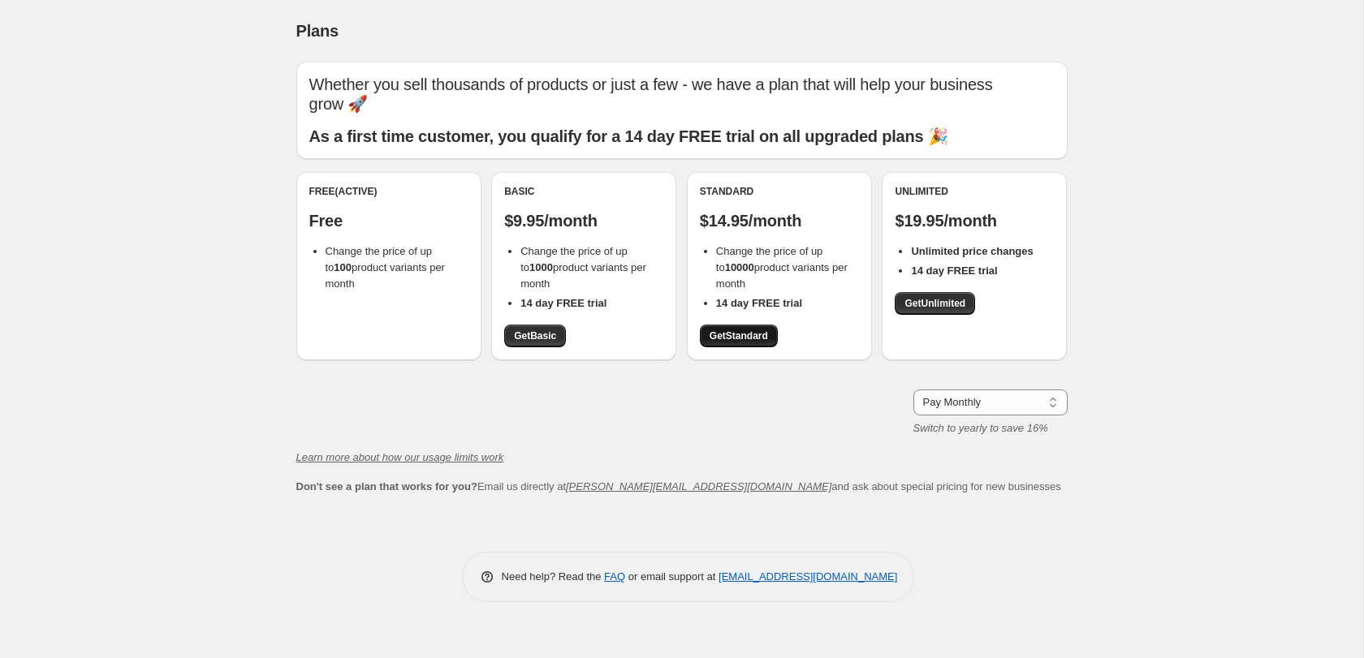
click at [744, 330] on span "Get Standard" at bounding box center [739, 336] width 58 height 13
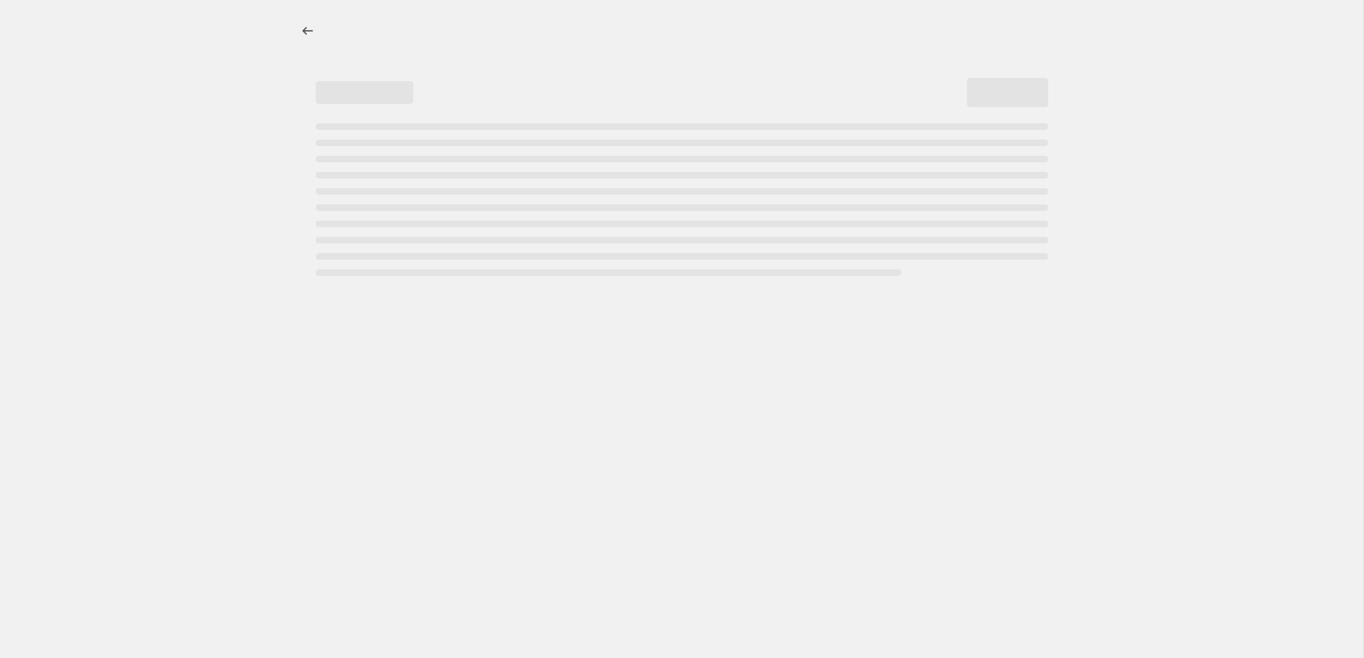
select select "percentage"
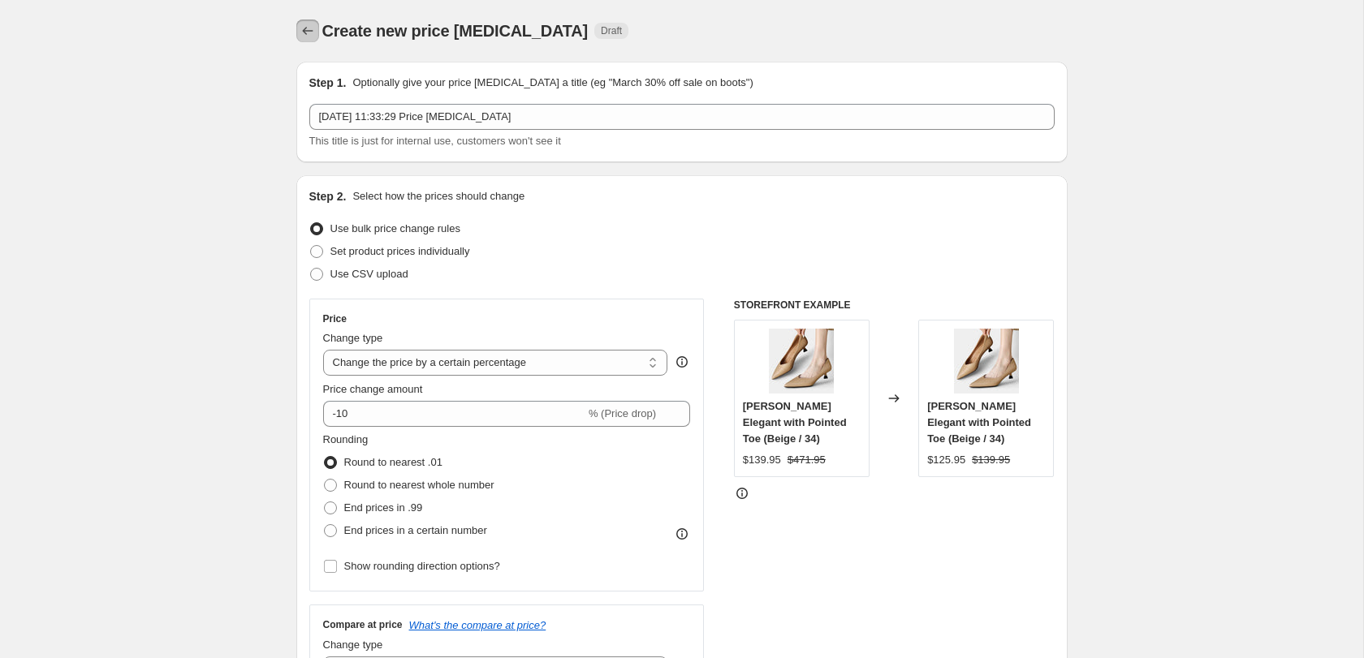
click at [315, 38] on button "Price change jobs" at bounding box center [307, 30] width 23 height 23
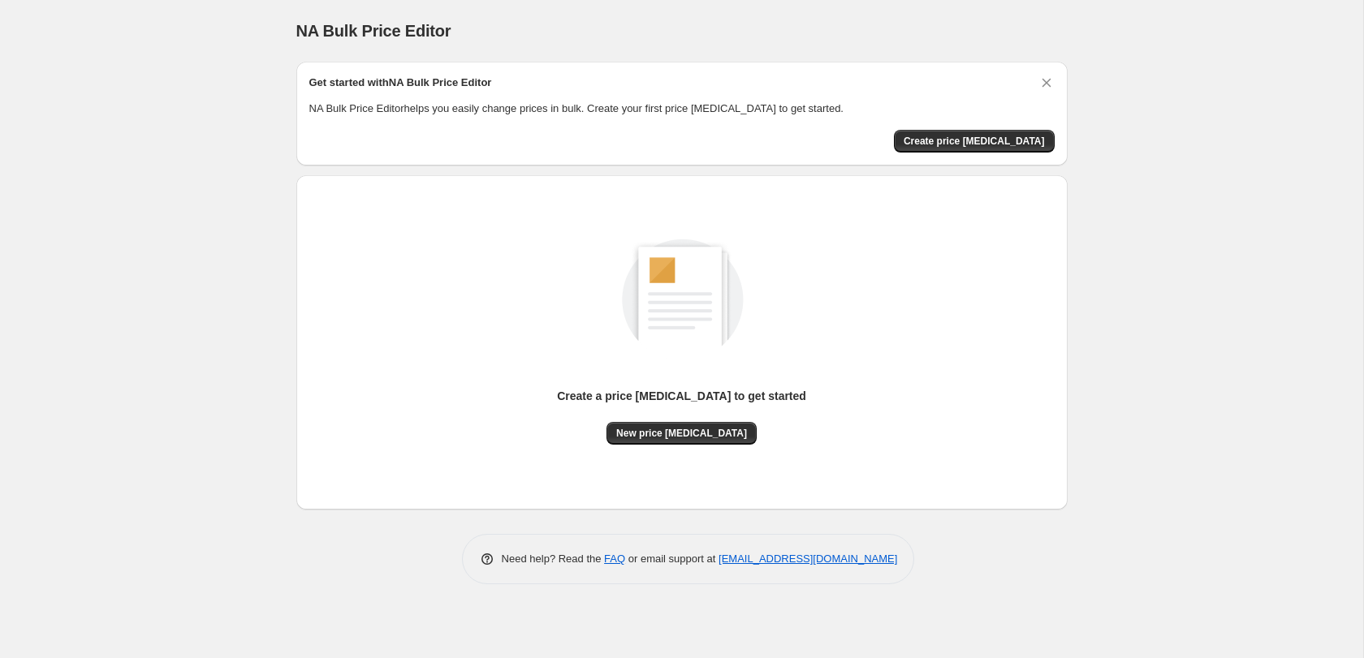
click at [707, 421] on div "Create a price change job to get started" at bounding box center [681, 405] width 249 height 34
click at [704, 444] on button "New price change job" at bounding box center [681, 433] width 150 height 23
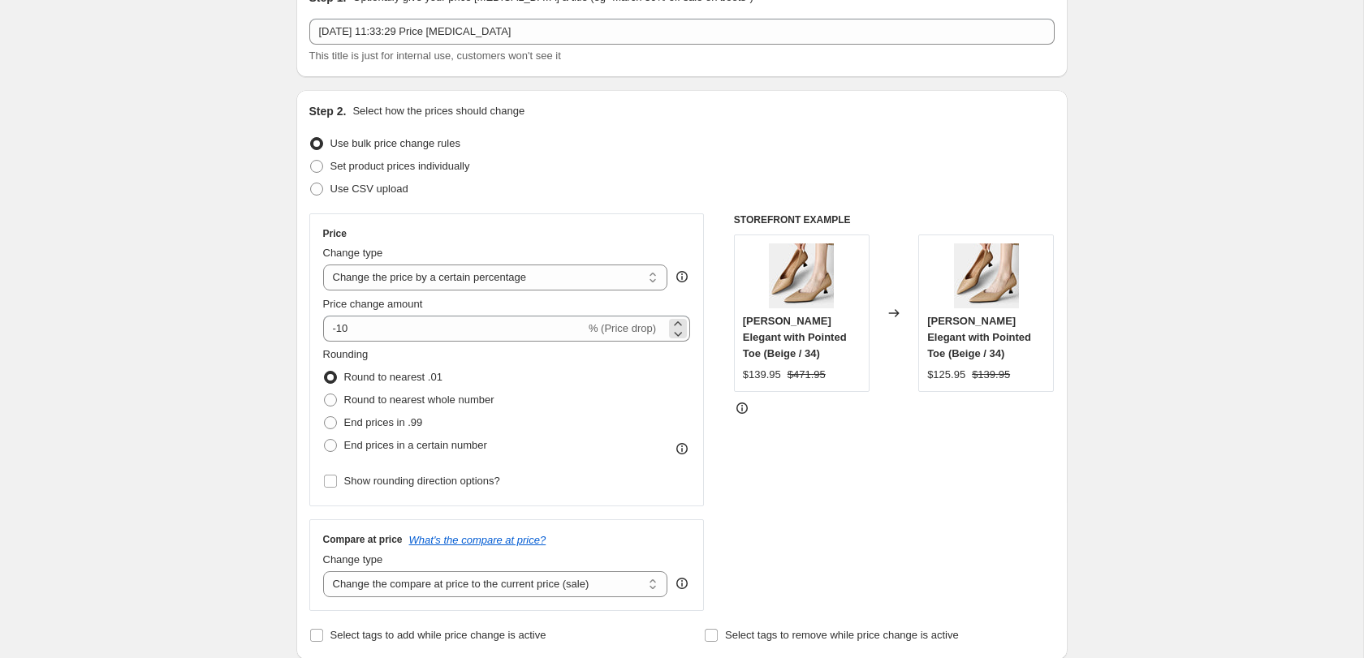
scroll to position [93, 0]
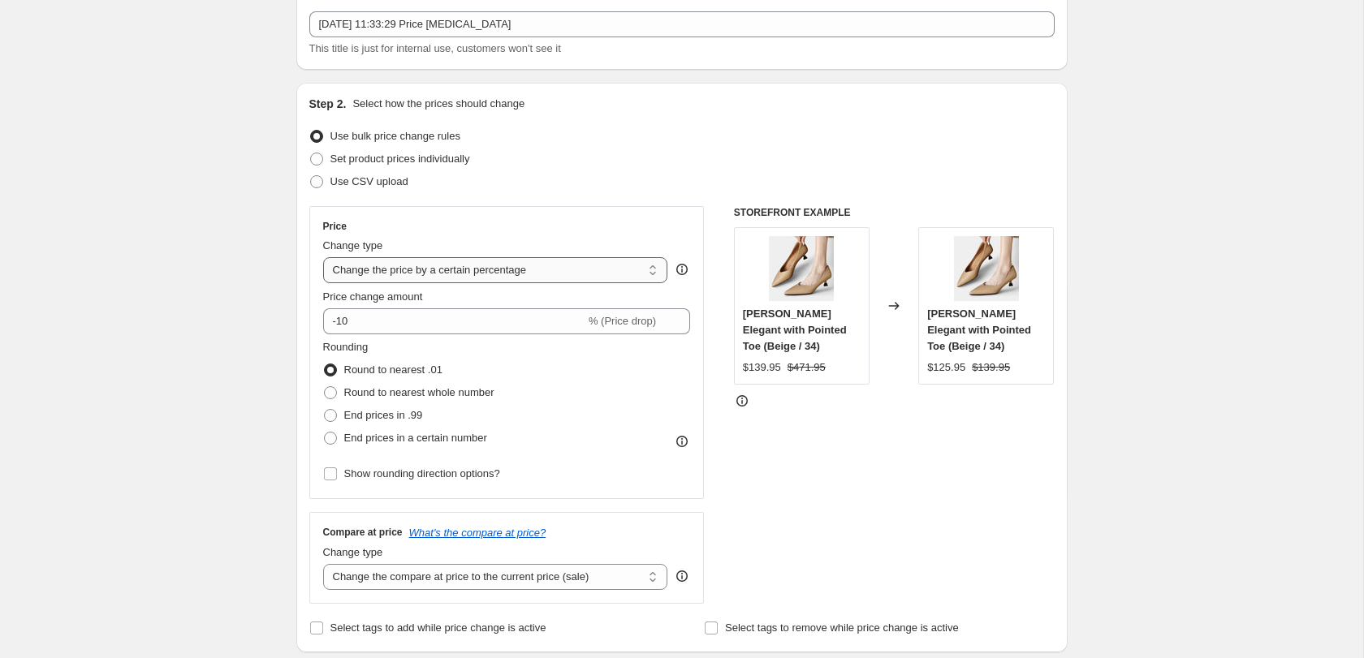
click at [537, 274] on select "Change the price to a certain amount Change the price by a certain amount Chang…" at bounding box center [495, 270] width 345 height 26
select select "no_change"
click at [323, 257] on select "Change the price to a certain amount Change the price by a certain amount Chang…" at bounding box center [495, 270] width 345 height 26
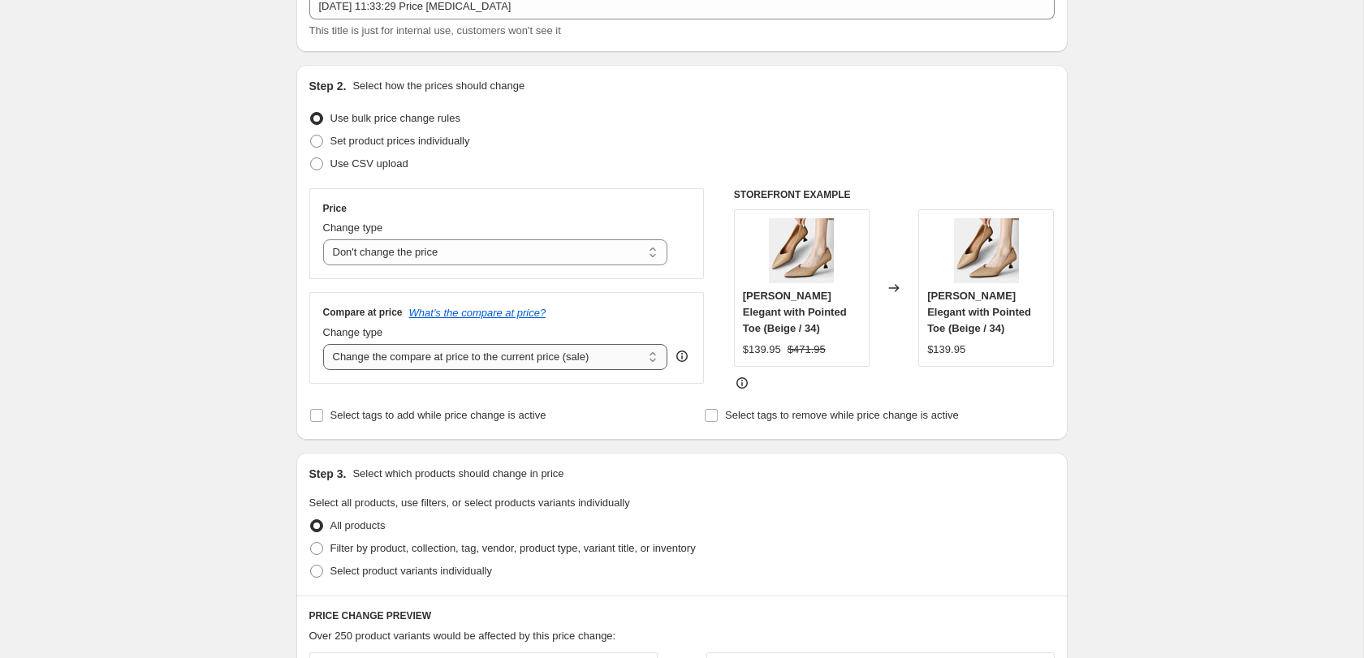
scroll to position [117, 0]
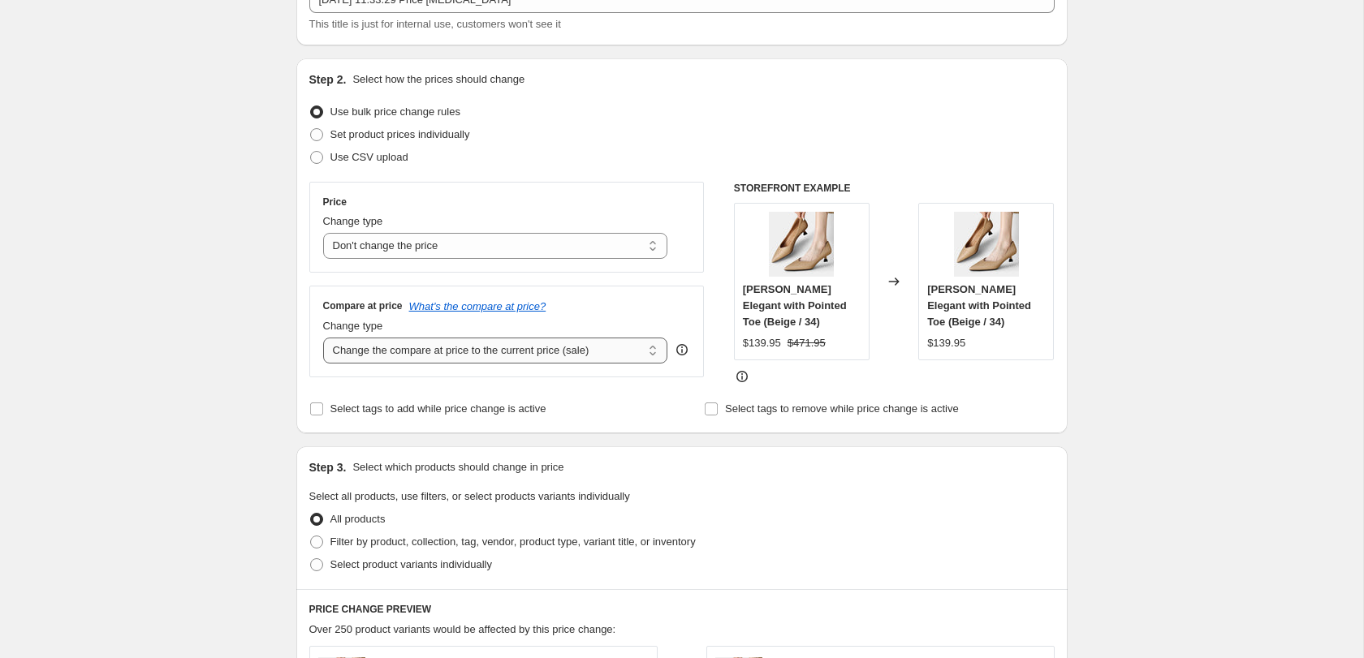
click at [599, 356] on select "Change the compare at price to the current price (sale) Change the compare at p…" at bounding box center [495, 351] width 345 height 26
select select "percentage"
click at [323, 338] on select "Change the compare at price to the current price (sale) Change the compare at p…" at bounding box center [495, 351] width 345 height 26
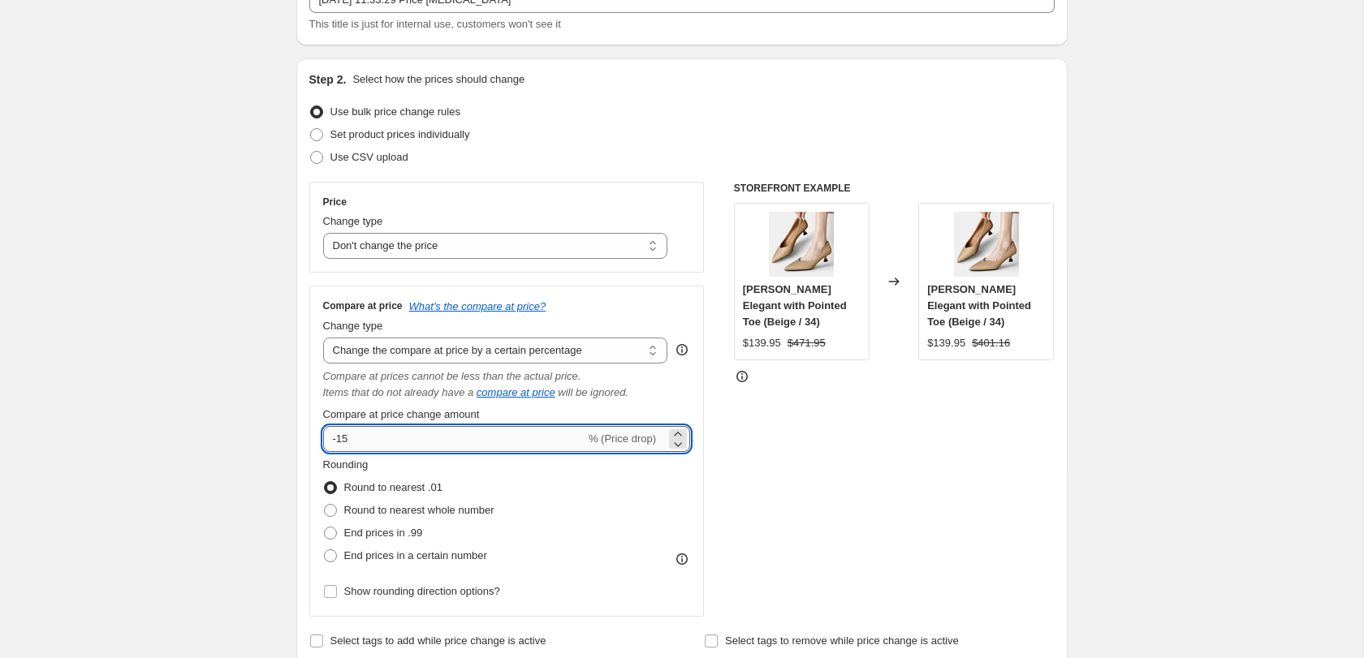
click at [434, 436] on input "-15" at bounding box center [454, 439] width 262 height 26
type input "-1"
click at [942, 341] on div "$139.95" at bounding box center [946, 343] width 38 height 16
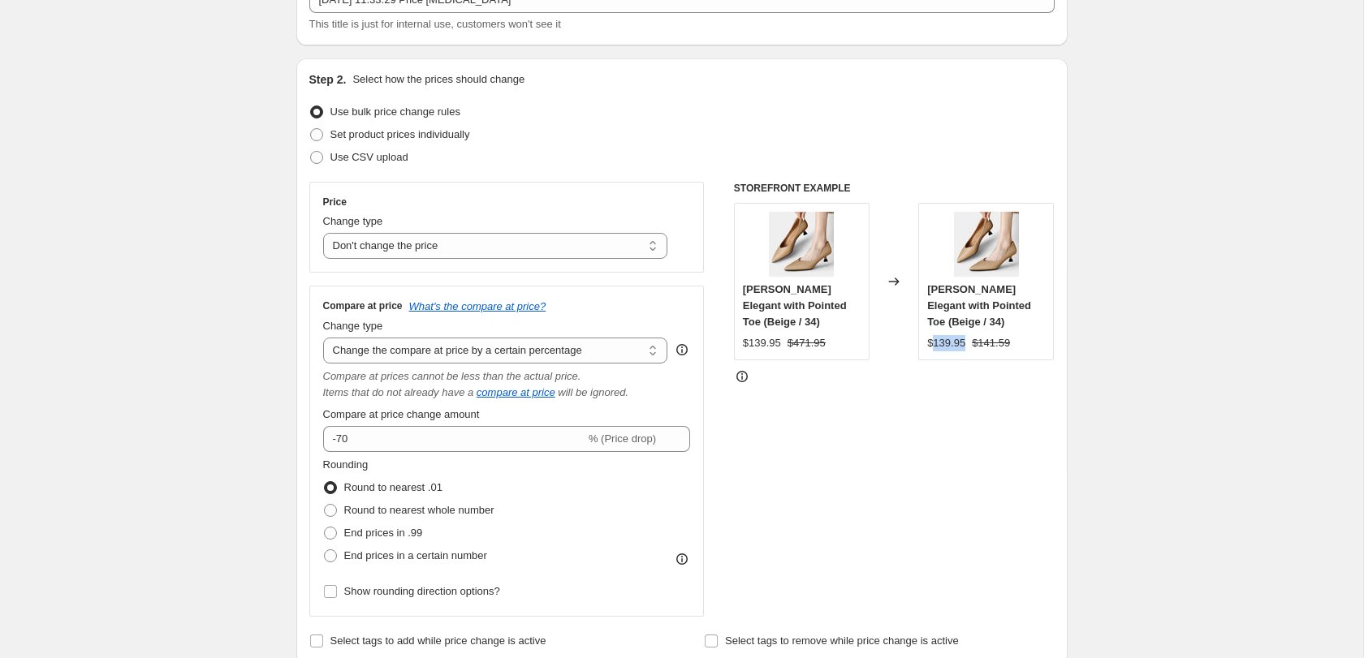
click at [942, 341] on div "$139.95" at bounding box center [946, 343] width 38 height 16
copy div "139.95"
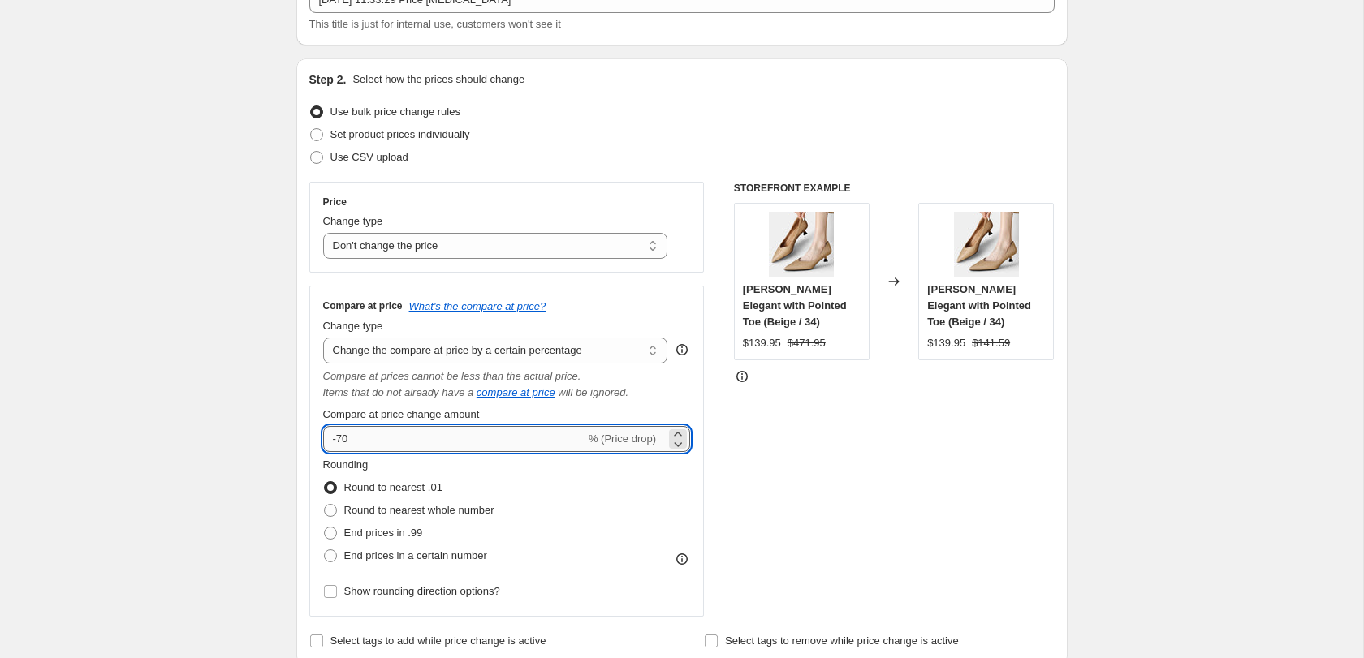
click at [338, 441] on input "-70" at bounding box center [454, 439] width 262 height 26
click at [338, 436] on input "70" at bounding box center [445, 439] width 244 height 26
click at [335, 436] on input "30" at bounding box center [445, 439] width 244 height 26
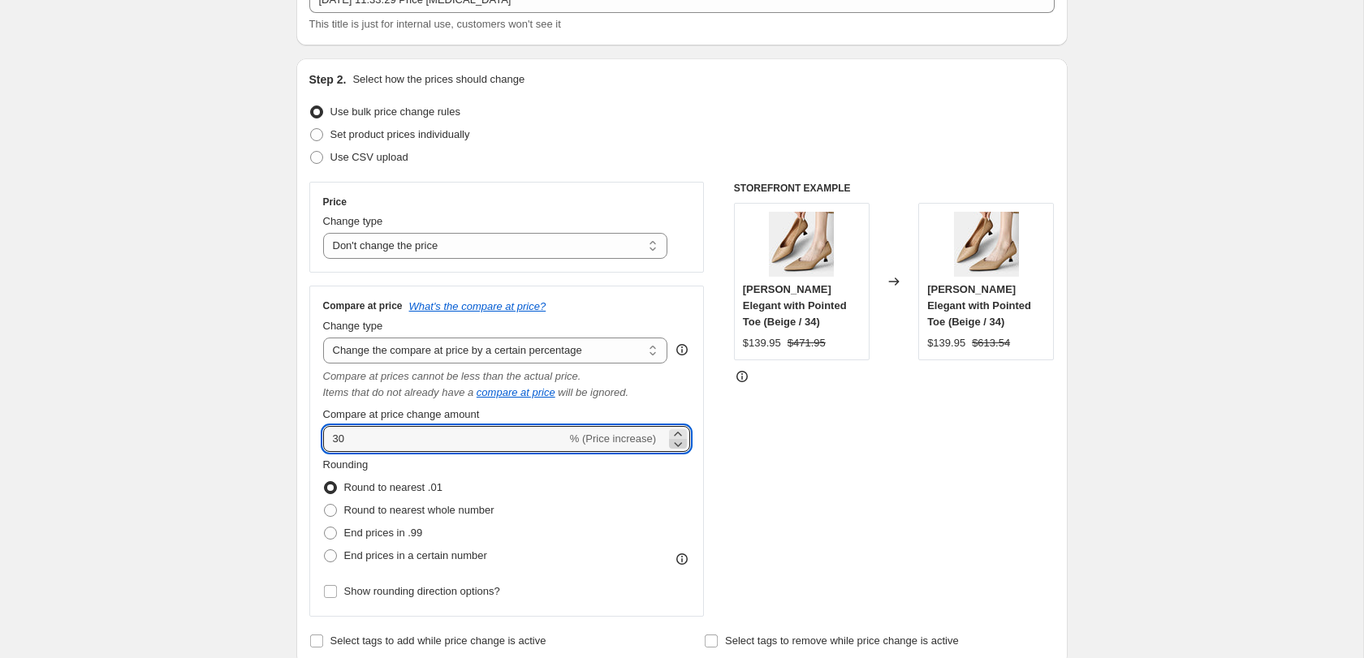
click at [675, 442] on icon at bounding box center [679, 444] width 8 height 5
click at [640, 434] on span "% (Price increase)" at bounding box center [613, 439] width 86 height 12
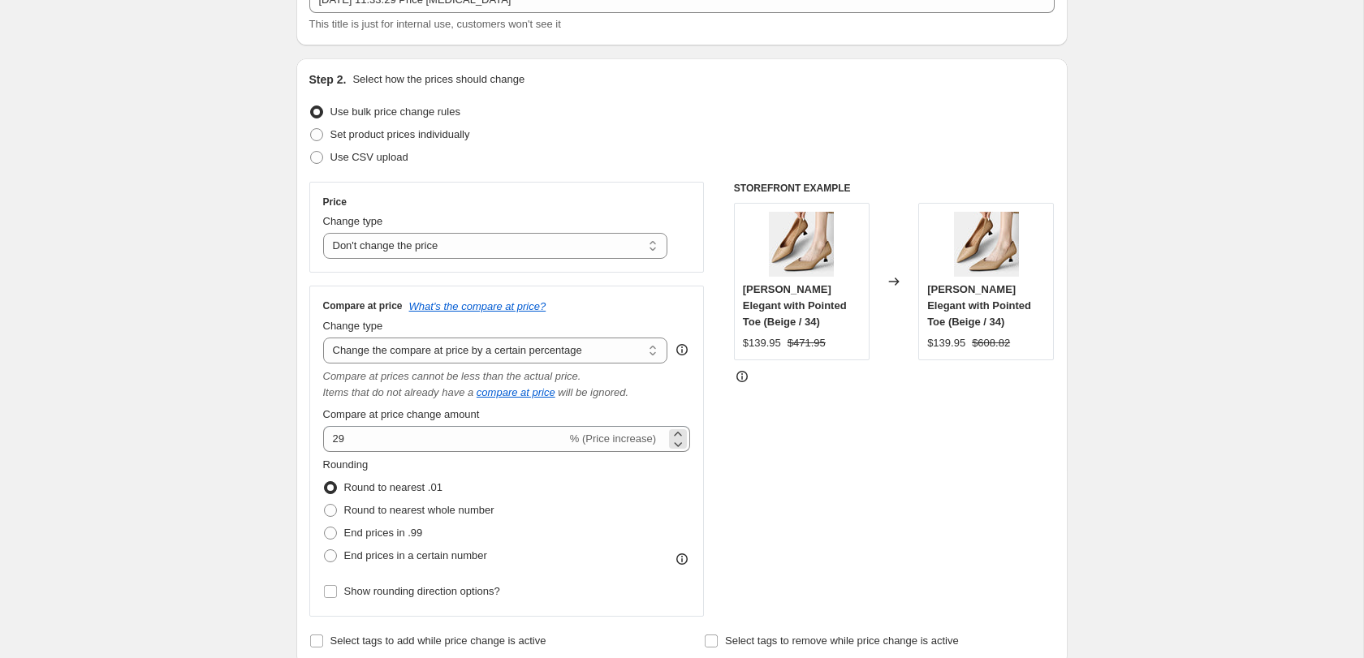
click at [628, 446] on div "% (Price increase)" at bounding box center [613, 439] width 86 height 16
click at [632, 446] on div "29 % (Price increase)" at bounding box center [507, 439] width 368 height 26
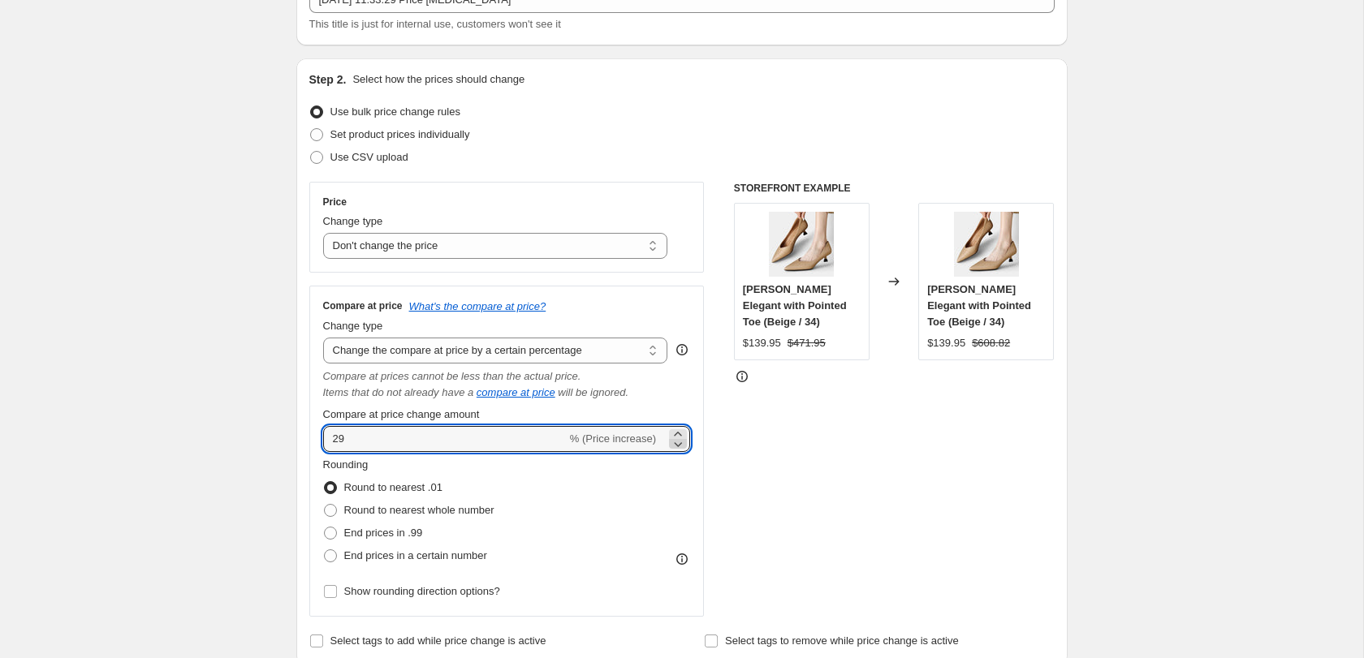
click at [673, 443] on icon at bounding box center [678, 444] width 16 height 16
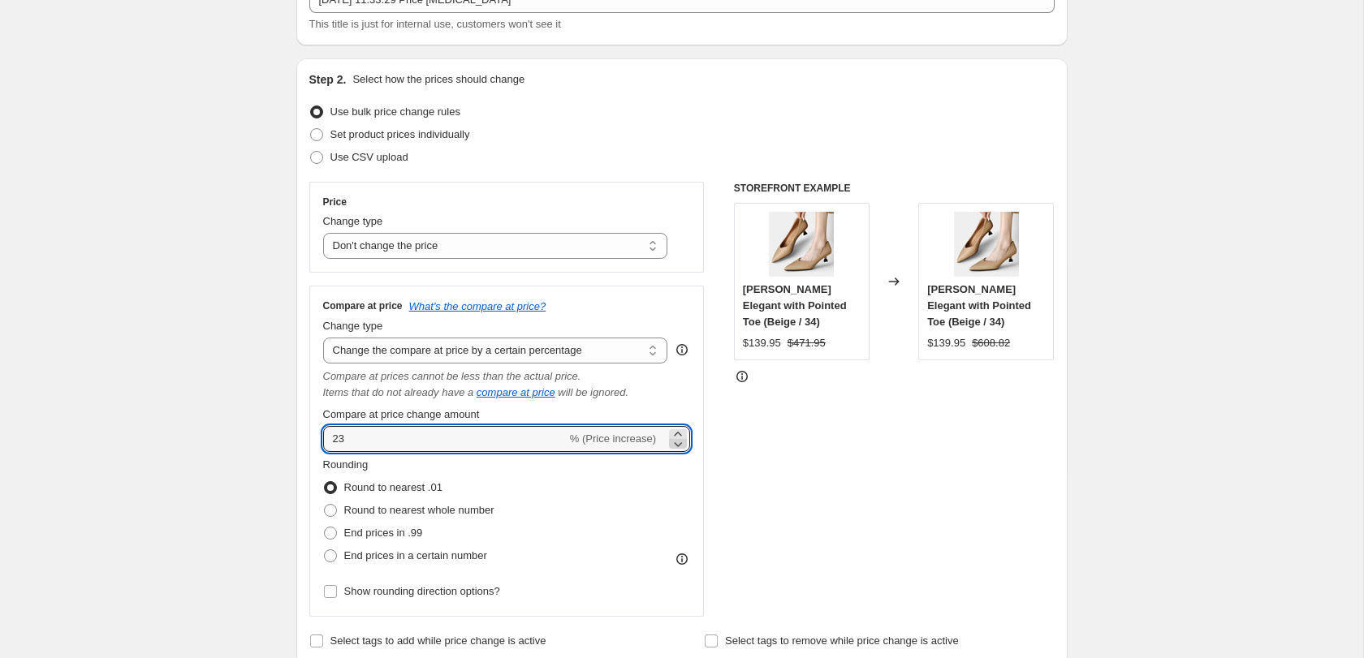
click at [673, 443] on icon at bounding box center [678, 444] width 16 height 16
click at [752, 465] on div "STOREFRONT EXAMPLE Gerda Mary Janes Elegant with Pointed Toe (Beige / 34) $139.…" at bounding box center [894, 399] width 321 height 435
click at [678, 437] on icon at bounding box center [678, 444] width 16 height 16
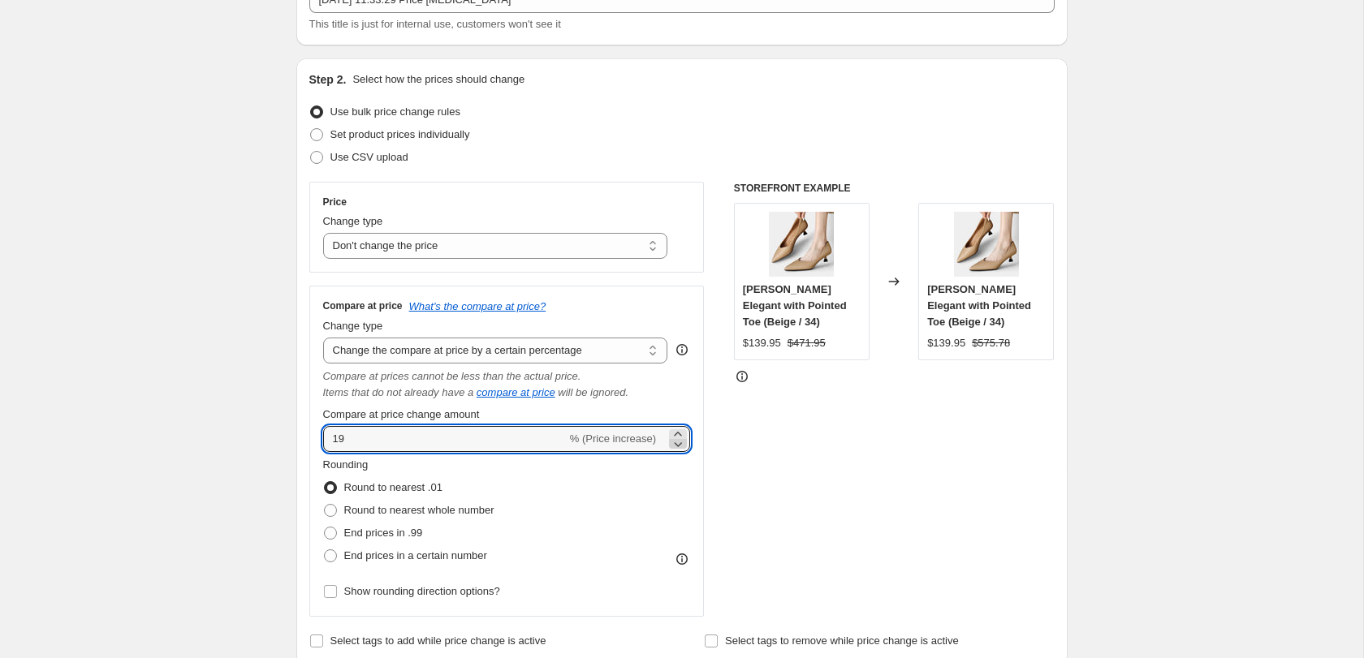
click at [678, 437] on icon at bounding box center [678, 444] width 16 height 16
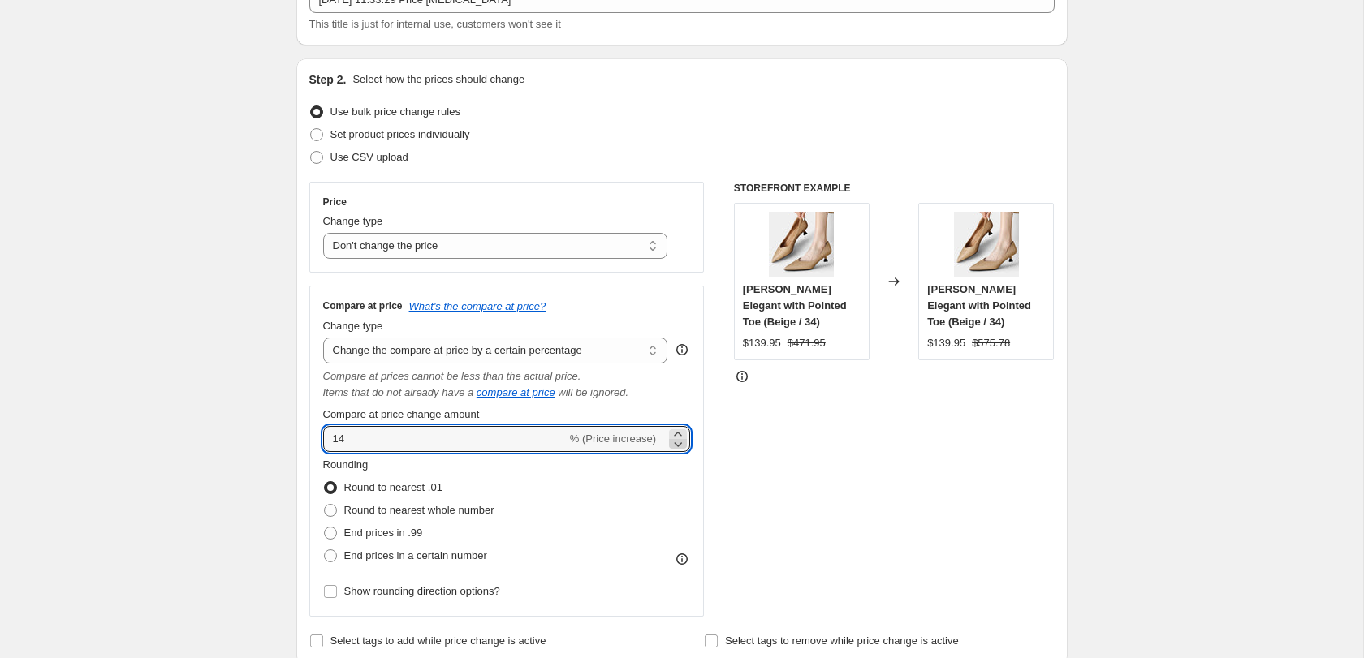
click at [678, 437] on icon at bounding box center [678, 444] width 16 height 16
click at [771, 438] on div "STOREFRONT EXAMPLE Gerda Mary Janes Elegant with Pointed Toe (Beige / 34) $139.…" at bounding box center [894, 399] width 321 height 435
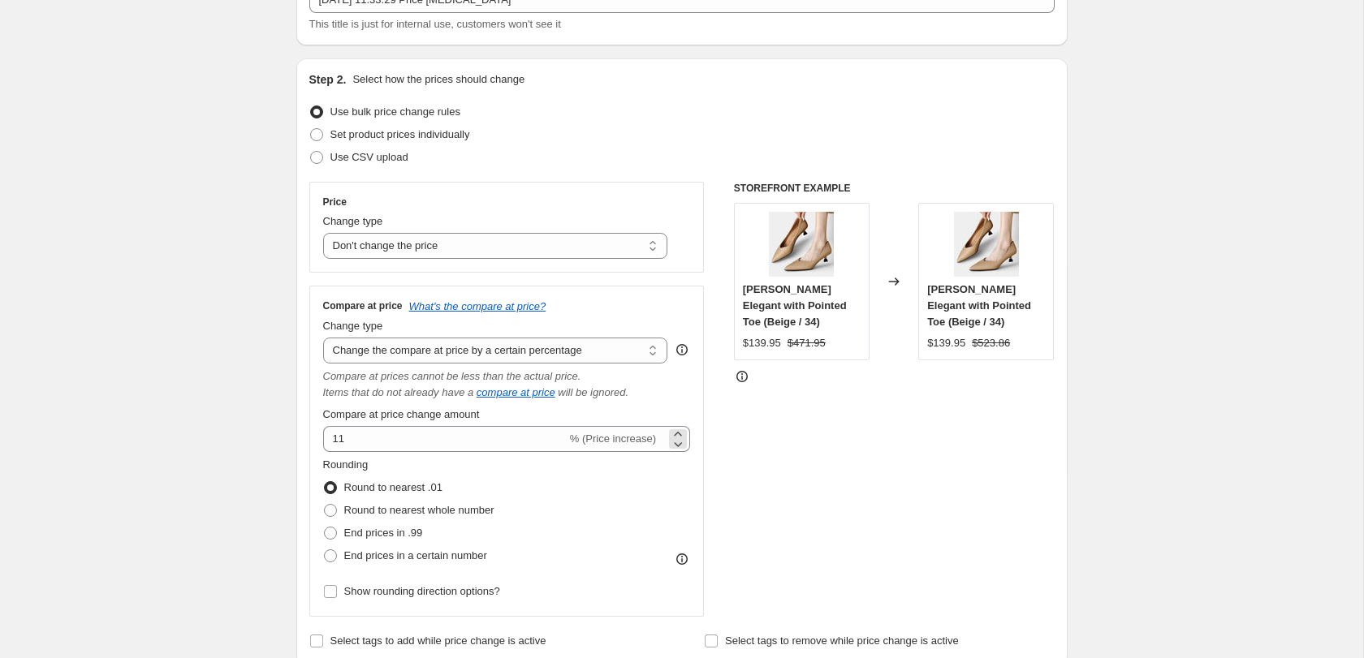
click at [689, 447] on div "11 % (Price increase)" at bounding box center [507, 439] width 368 height 26
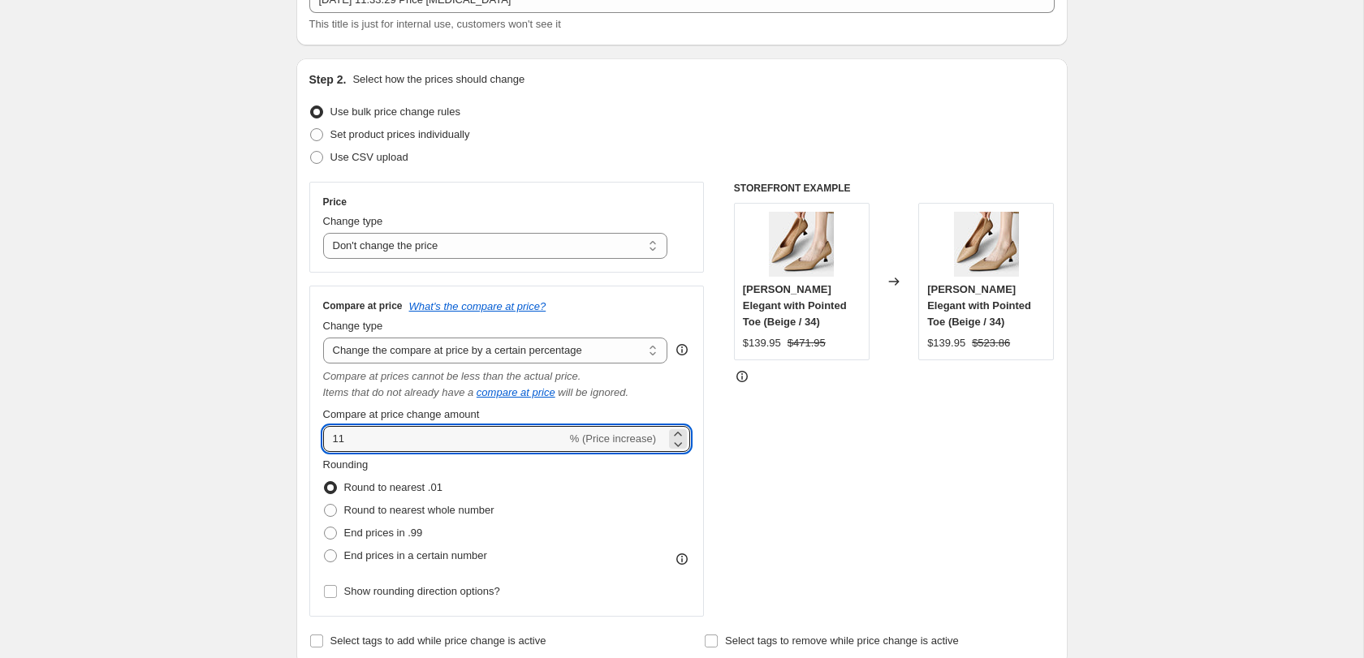
click at [689, 447] on div "11 % (Price increase)" at bounding box center [507, 439] width 368 height 26
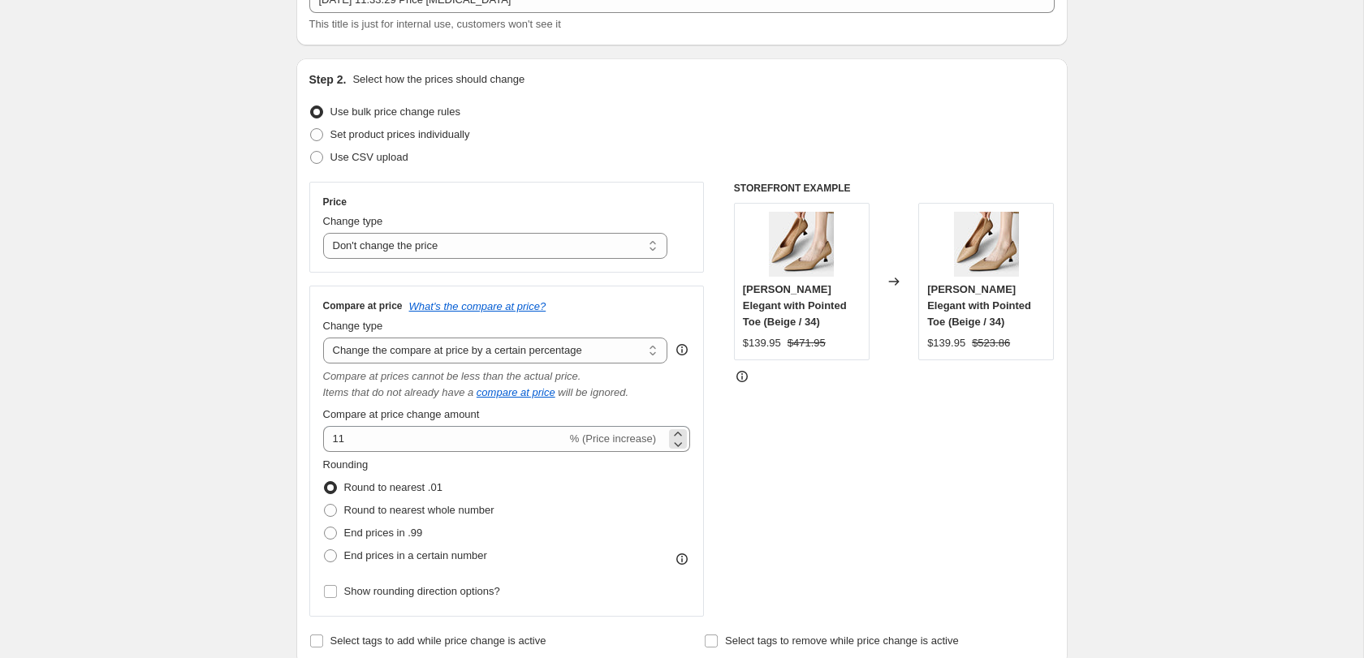
click at [689, 447] on div "11 % (Price increase)" at bounding box center [507, 439] width 368 height 26
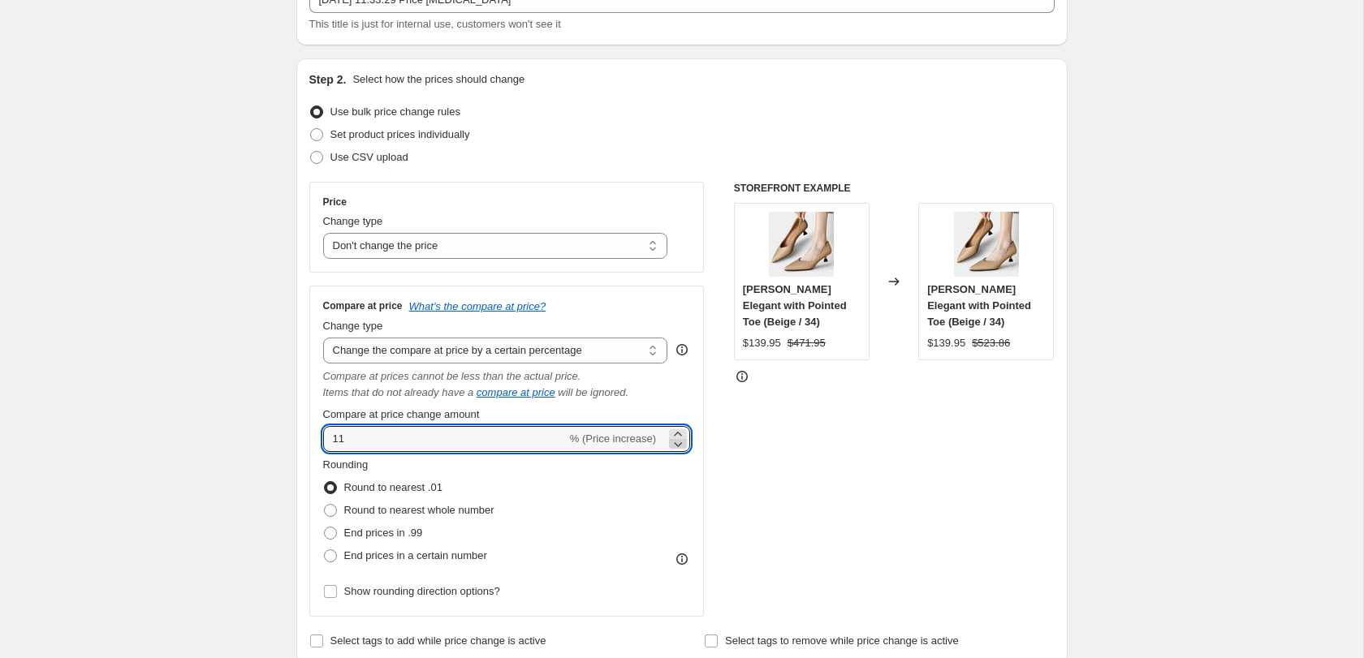
click at [680, 436] on icon at bounding box center [678, 444] width 16 height 16
click at [680, 438] on icon at bounding box center [678, 444] width 16 height 16
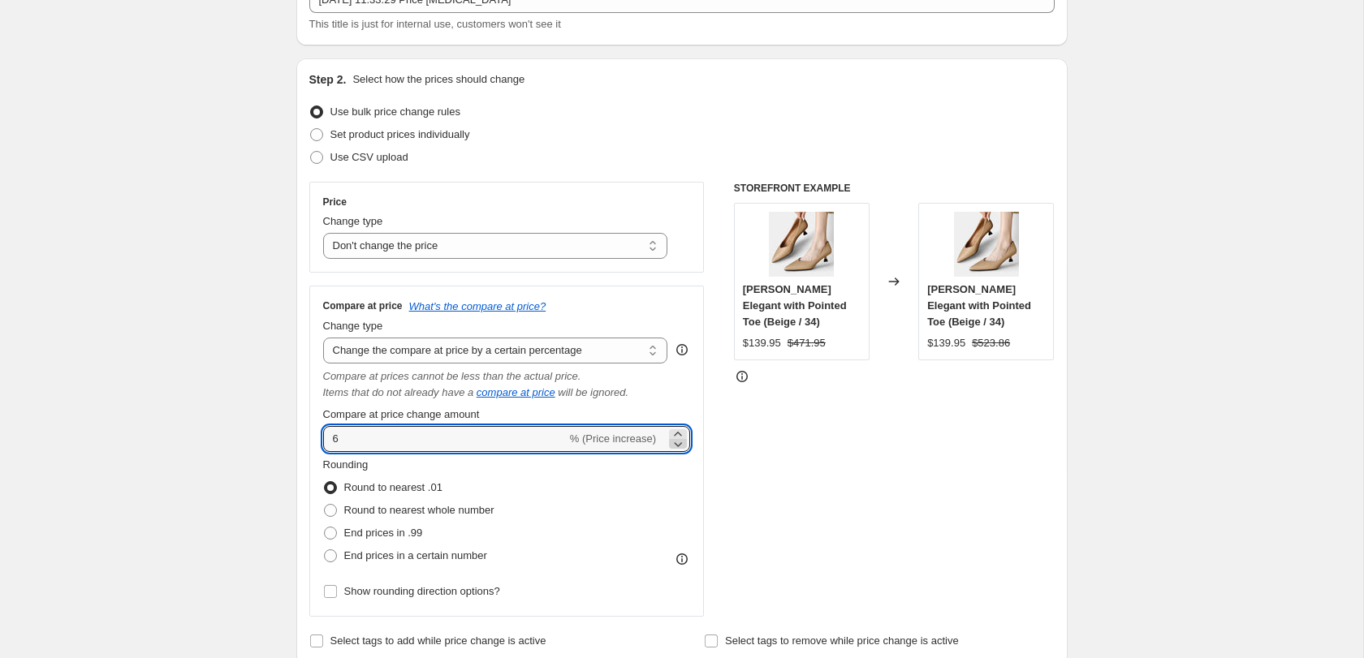
click at [680, 438] on icon at bounding box center [678, 444] width 16 height 16
type input "4"
click at [335, 555] on span at bounding box center [330, 556] width 13 height 13
click at [325, 550] on input "End prices in a certain number" at bounding box center [324, 550] width 1 height 1
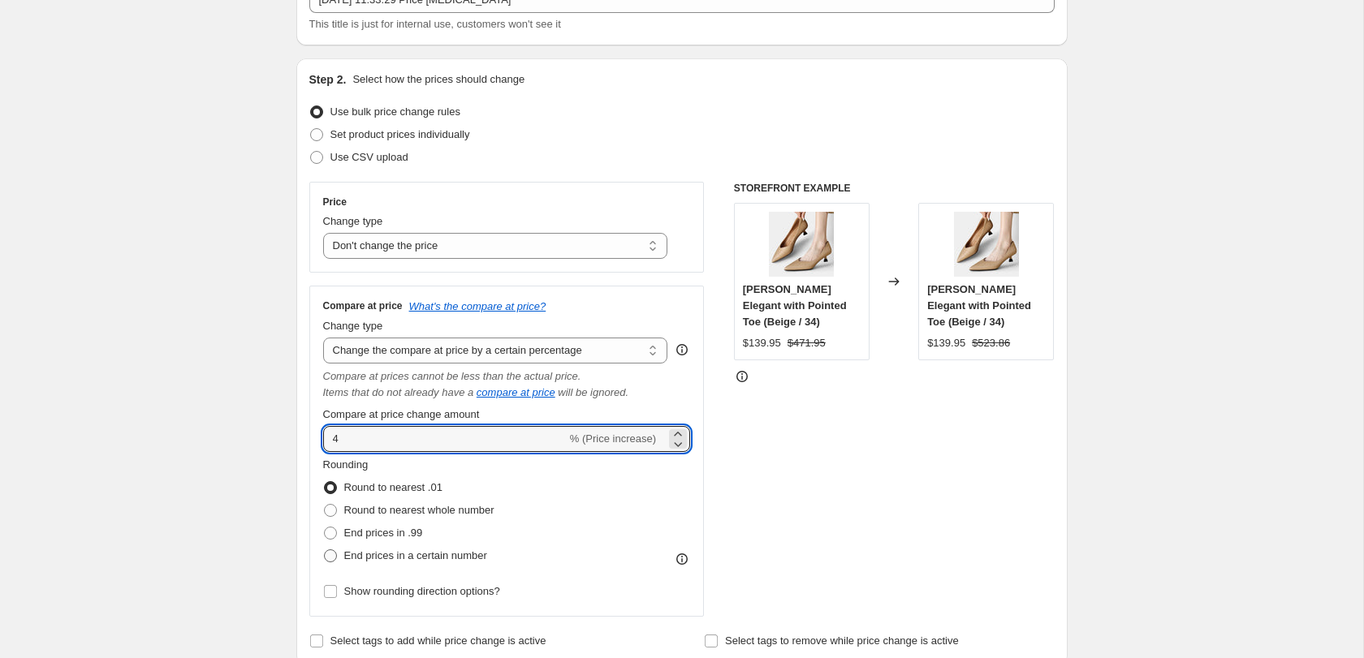
radio input "true"
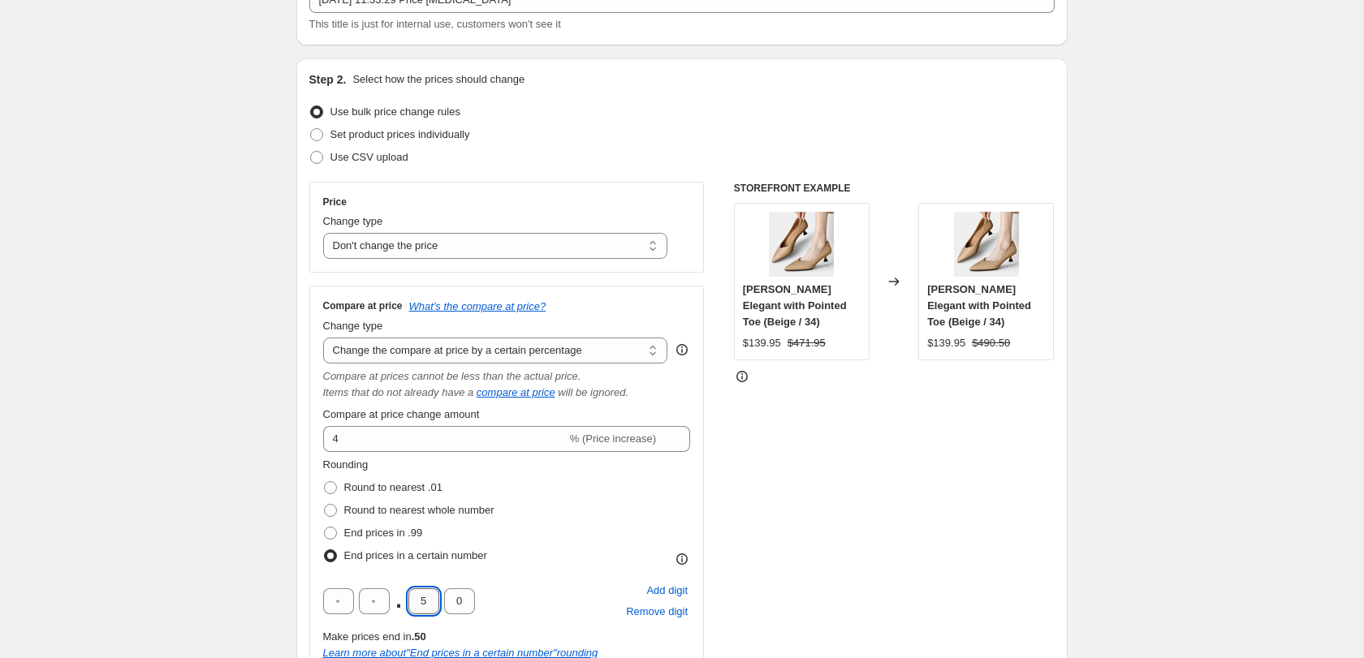
click at [419, 602] on input "5" at bounding box center [423, 602] width 31 height 26
type input "9"
type input "5"
click at [837, 431] on div "STOREFRONT EXAMPLE Gerda Mary Janes Elegant with Pointed Toe (Beige / 34) $139.…" at bounding box center [894, 446] width 321 height 529
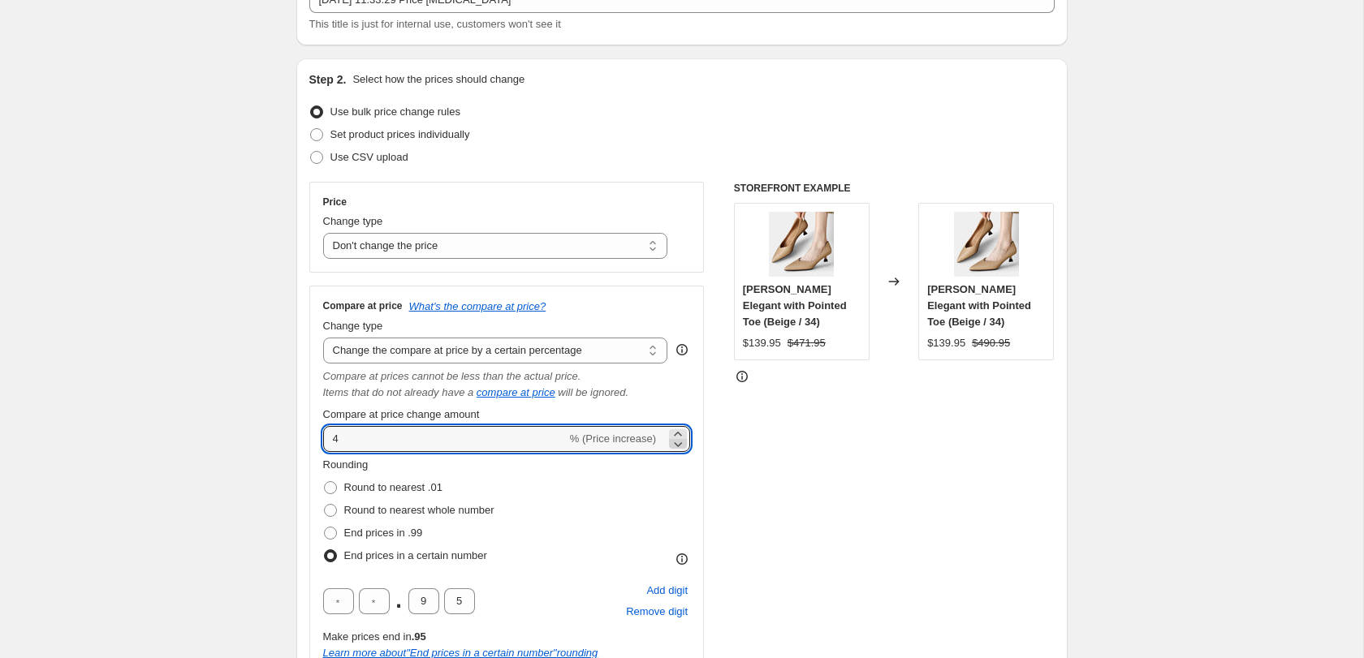
click at [678, 442] on icon at bounding box center [678, 444] width 16 height 16
type input "0"
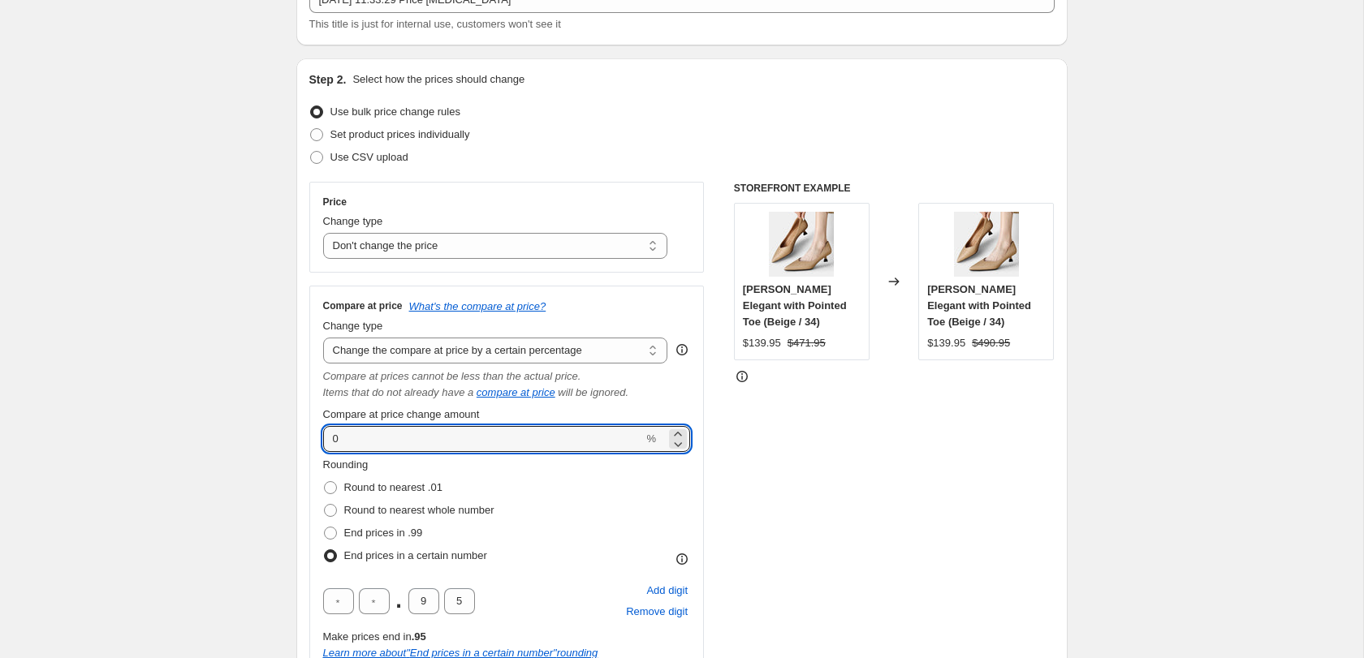
click at [749, 461] on div "STOREFRONT EXAMPLE Gerda Mary Janes Elegant with Pointed Toe (Beige / 34) $139.…" at bounding box center [894, 446] width 321 height 529
click at [543, 430] on input "0" at bounding box center [483, 439] width 321 height 26
click at [676, 444] on icon at bounding box center [679, 444] width 8 height 5
click at [763, 440] on div "STOREFRONT EXAMPLE Gerda Mary Janes Elegant with Pointed Toe (Beige / 34) $139.…" at bounding box center [894, 446] width 321 height 529
click at [684, 436] on icon at bounding box center [678, 444] width 16 height 16
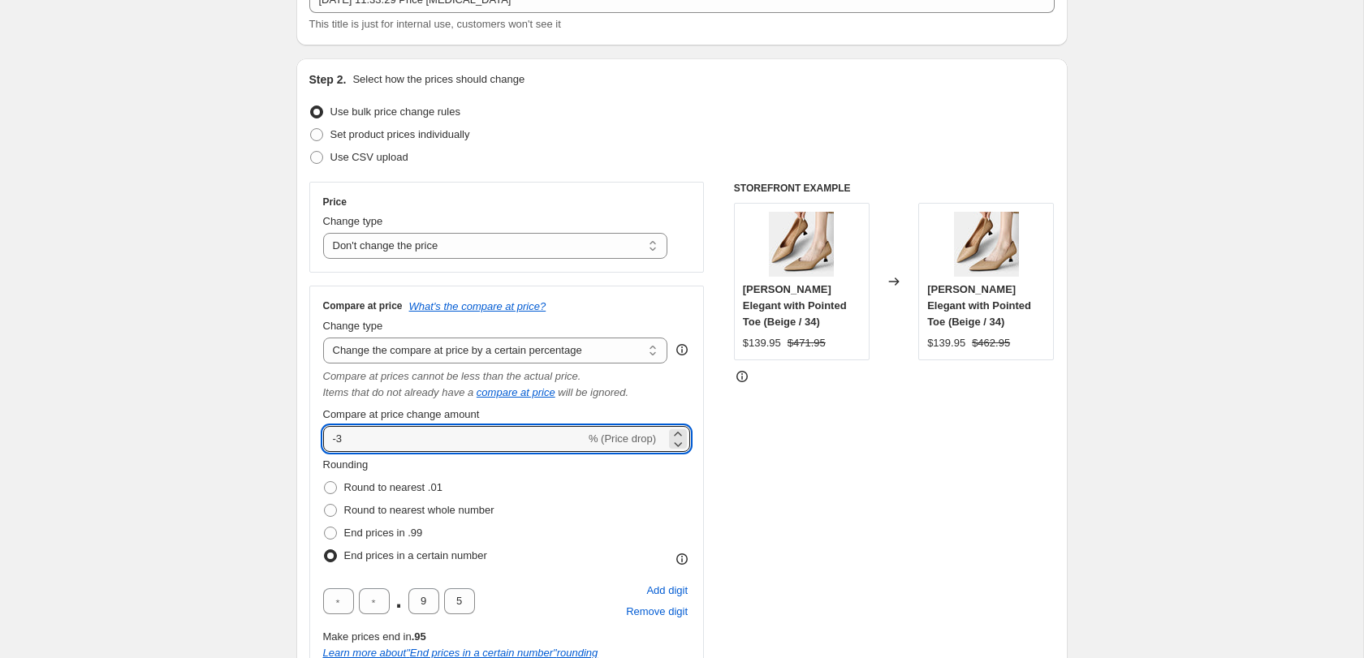
click at [732, 438] on div "Price Change type Change the price to a certain amount Change the price by a ce…" at bounding box center [681, 446] width 745 height 529
click at [676, 442] on icon at bounding box center [679, 444] width 8 height 5
click at [680, 429] on icon at bounding box center [678, 434] width 16 height 16
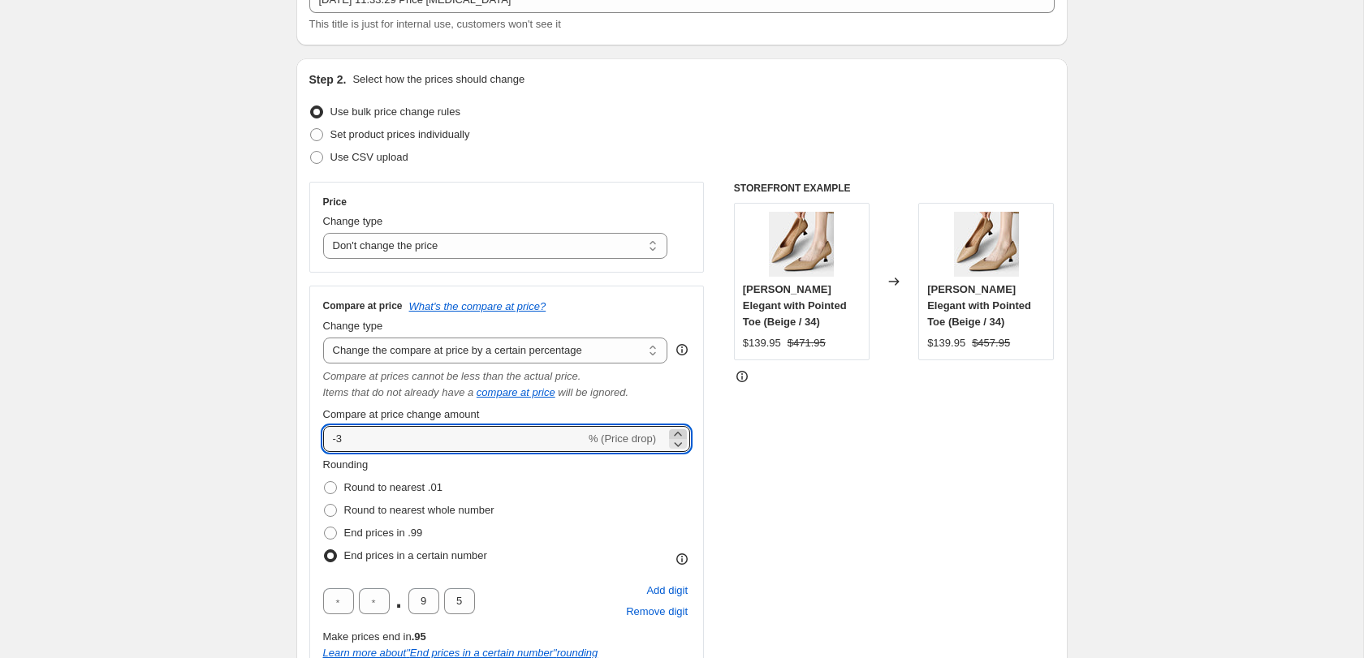
click at [680, 429] on icon at bounding box center [678, 434] width 16 height 16
click at [680, 428] on icon at bounding box center [678, 434] width 16 height 16
type input "-1"
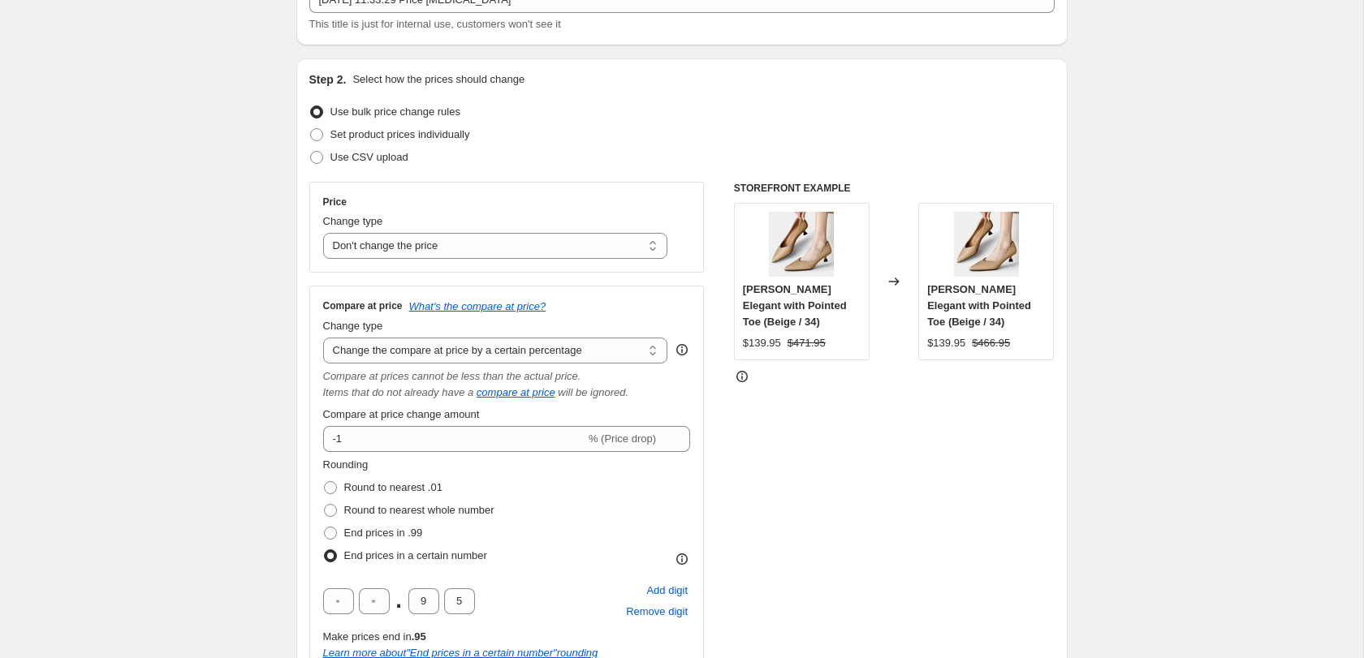
click at [755, 428] on div "STOREFRONT EXAMPLE Gerda Mary Janes Elegant with Pointed Toe (Beige / 34) $139.…" at bounding box center [894, 446] width 321 height 529
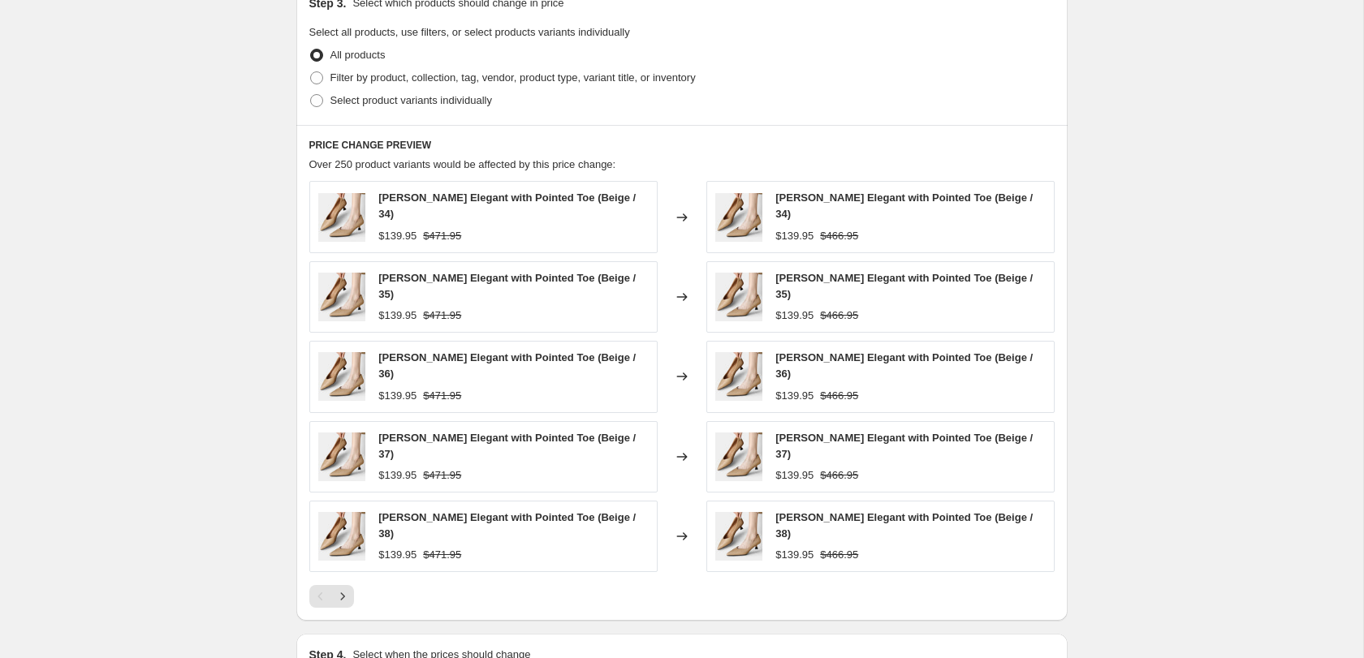
scroll to position [922, 0]
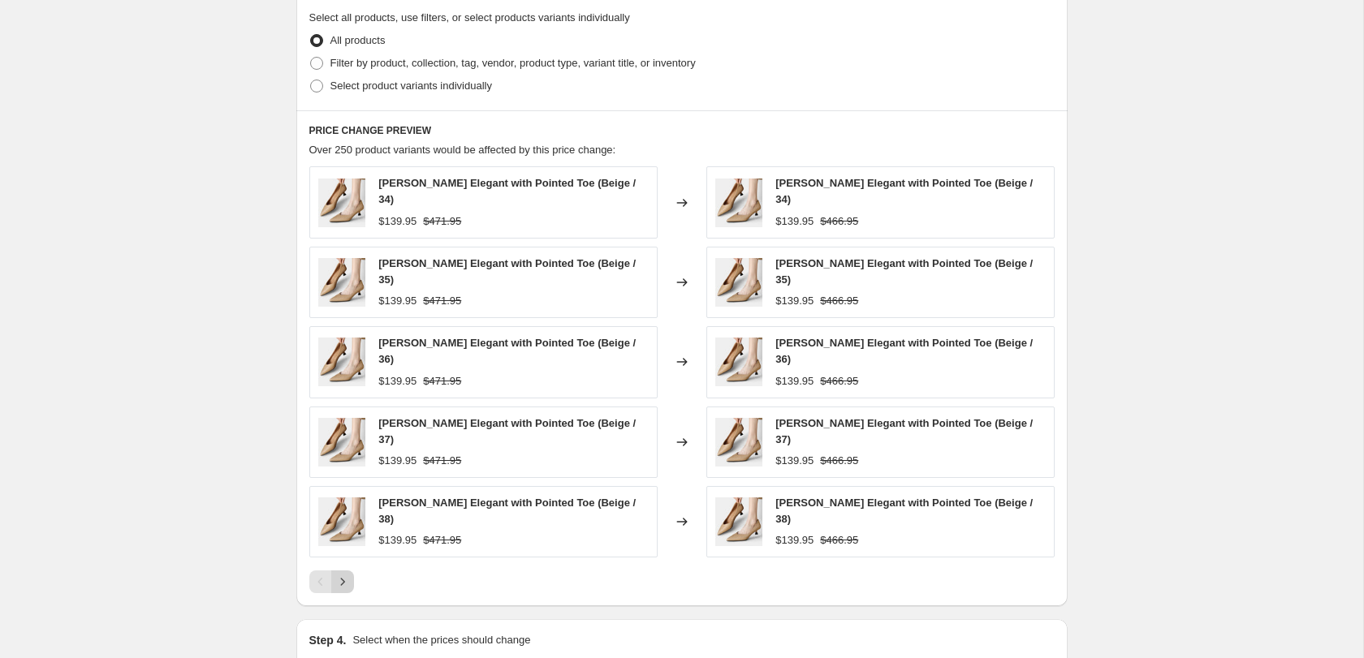
click at [345, 589] on button "Next" at bounding box center [342, 582] width 23 height 23
click at [345, 584] on icon "Next" at bounding box center [343, 582] width 16 height 16
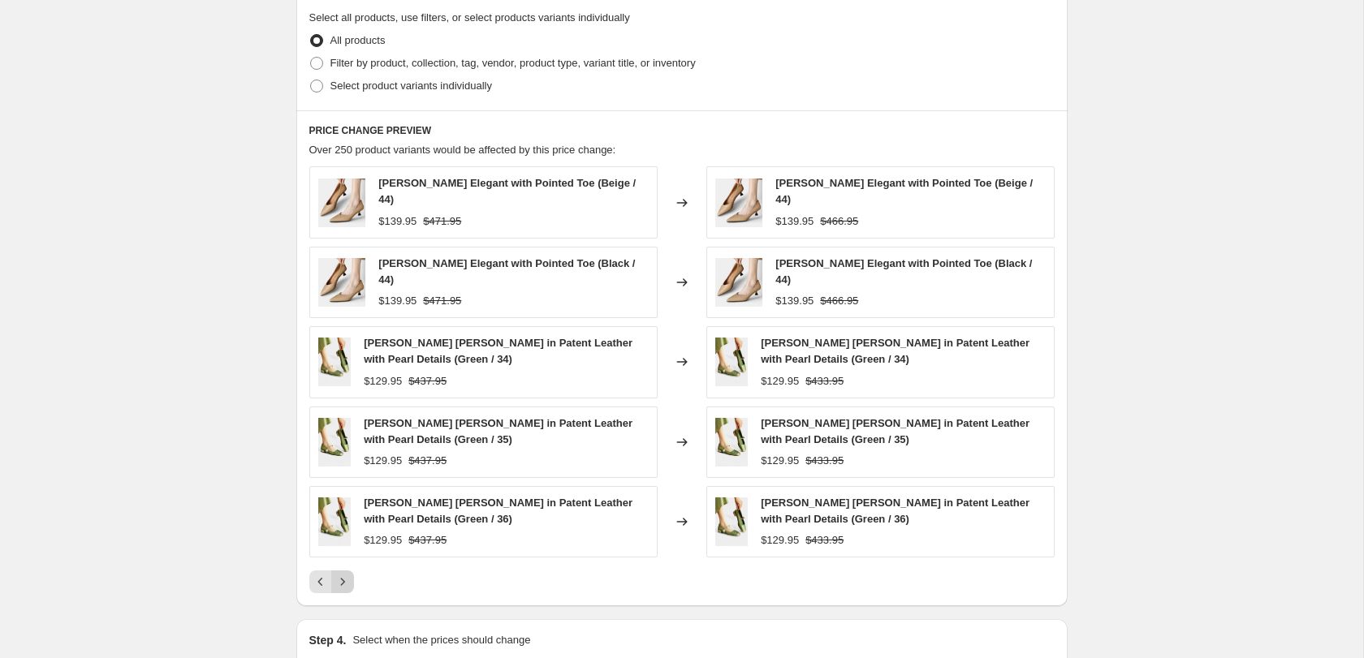
click at [345, 584] on icon "Next" at bounding box center [343, 582] width 16 height 16
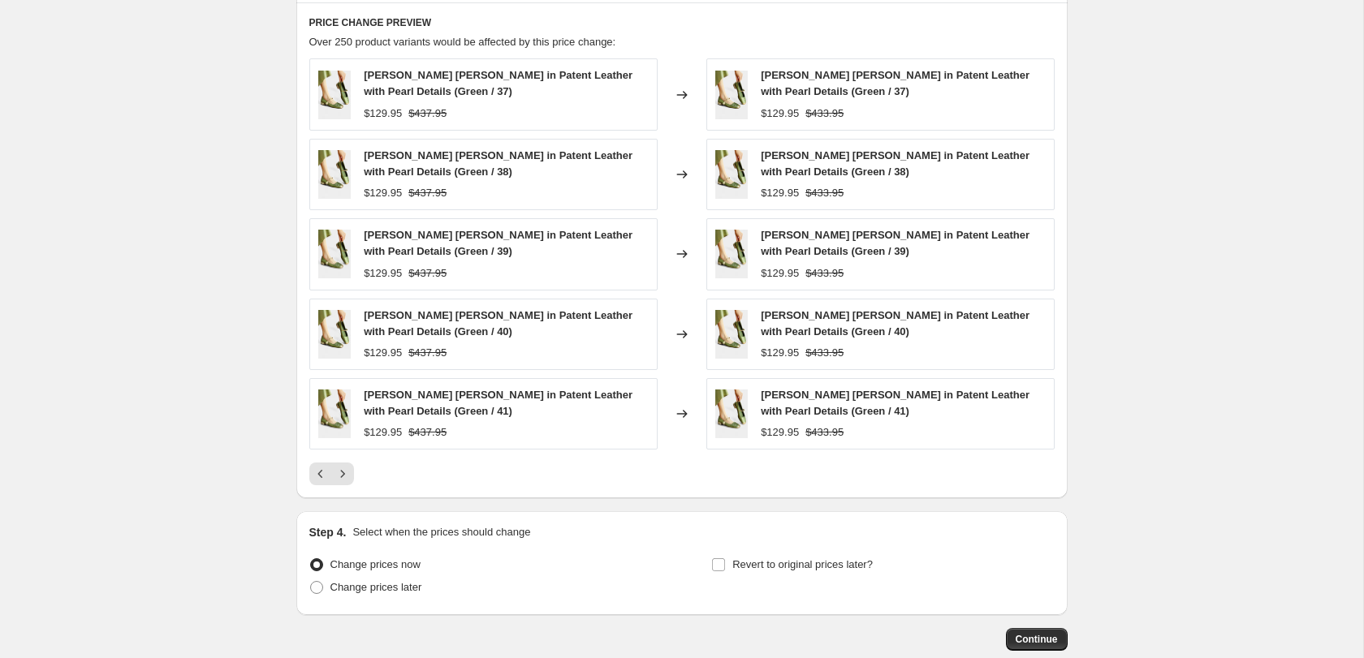
scroll to position [1067, 0]
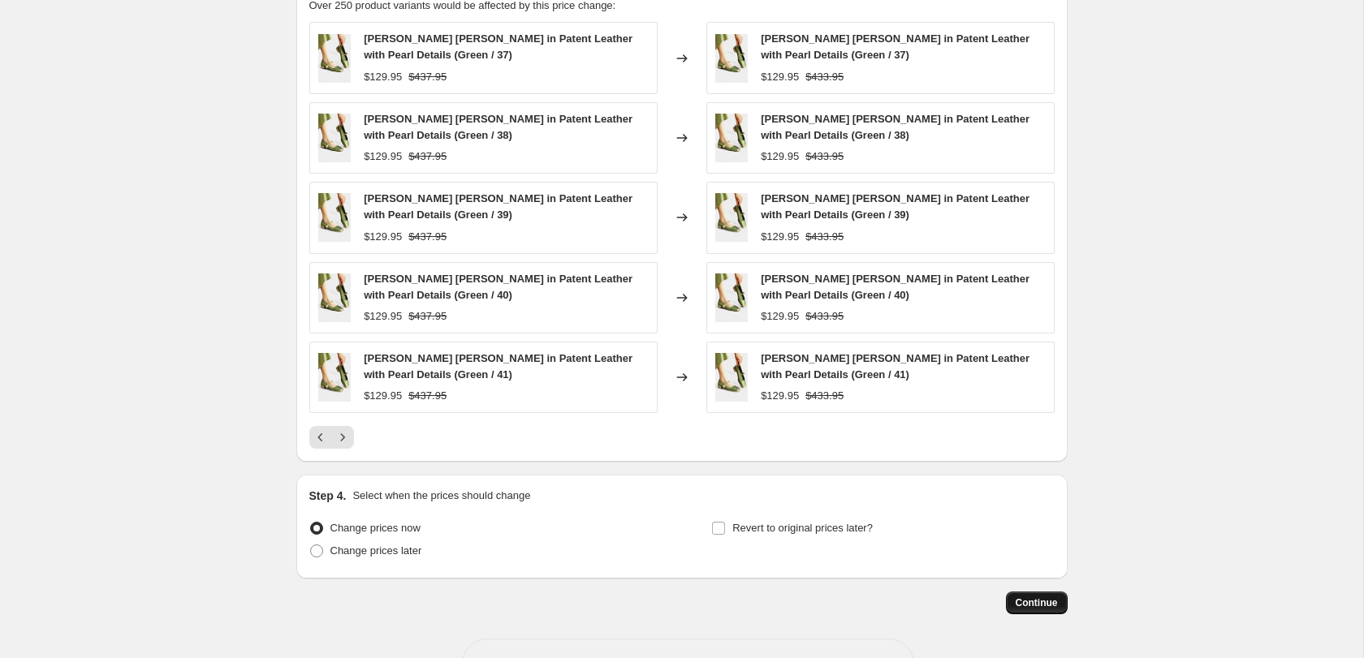
click at [1047, 602] on span "Continue" at bounding box center [1037, 603] width 42 height 13
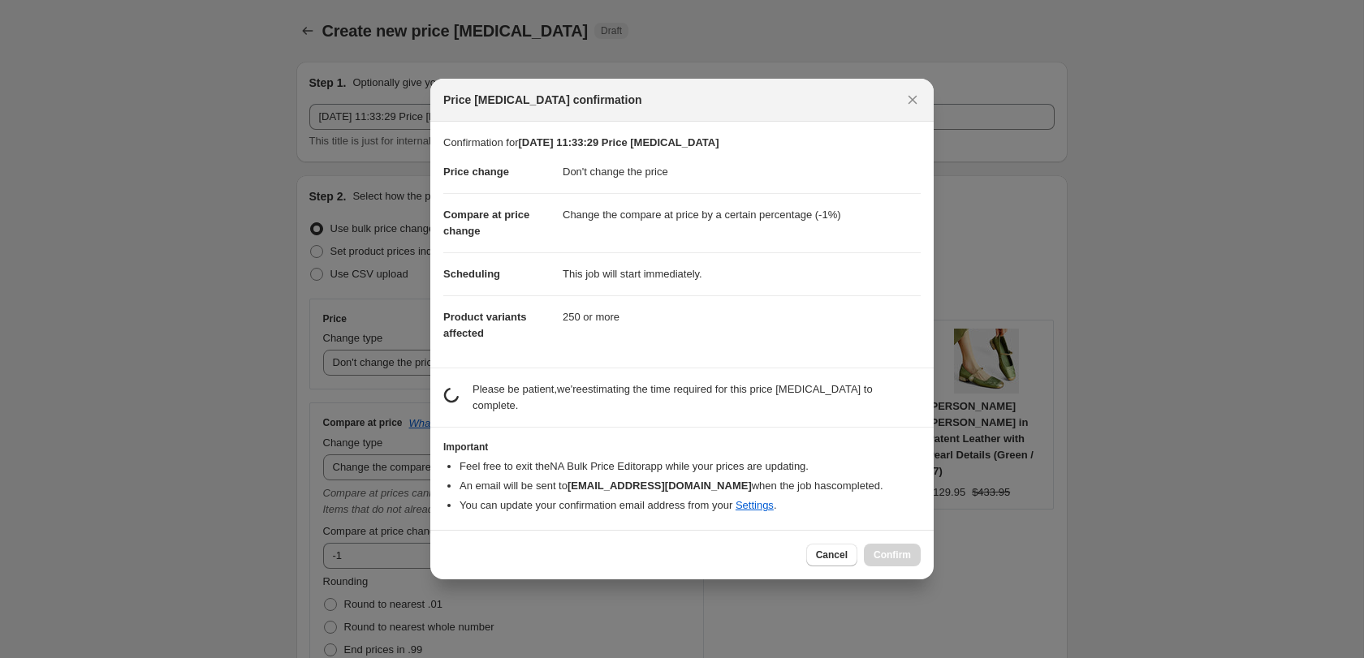
scroll to position [0, 0]
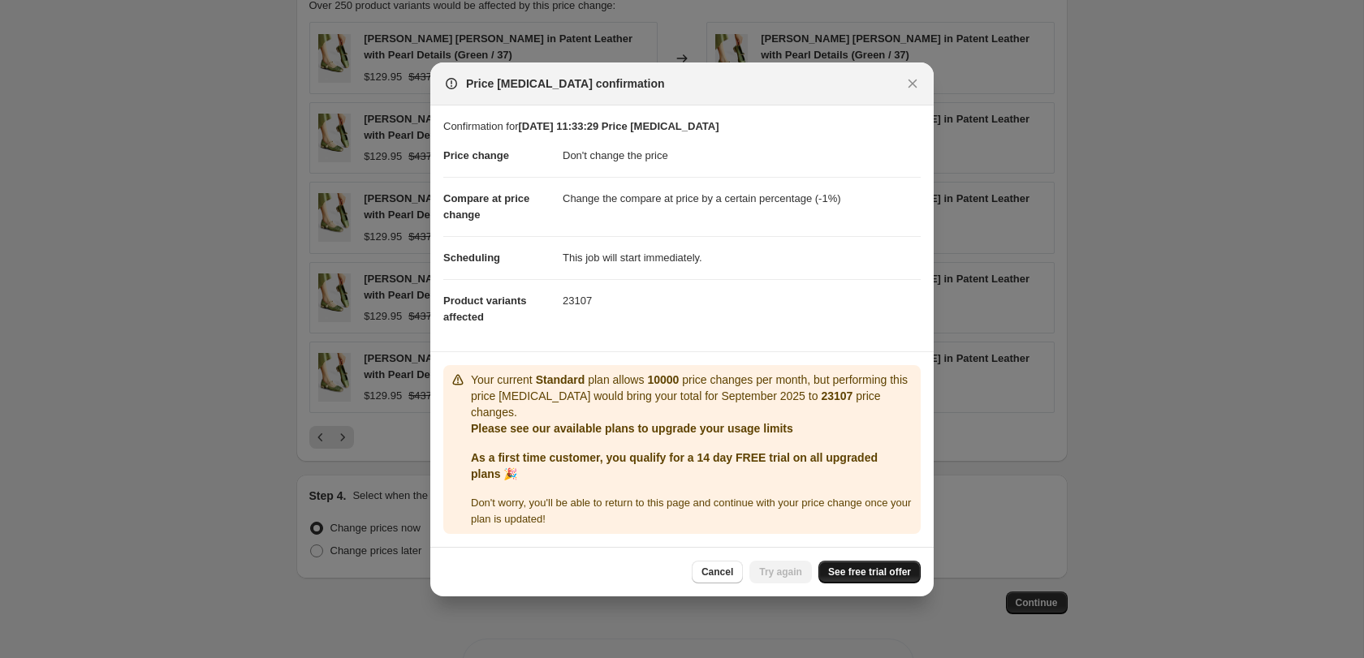
click at [858, 563] on link "See free trial offer" at bounding box center [869, 572] width 102 height 23
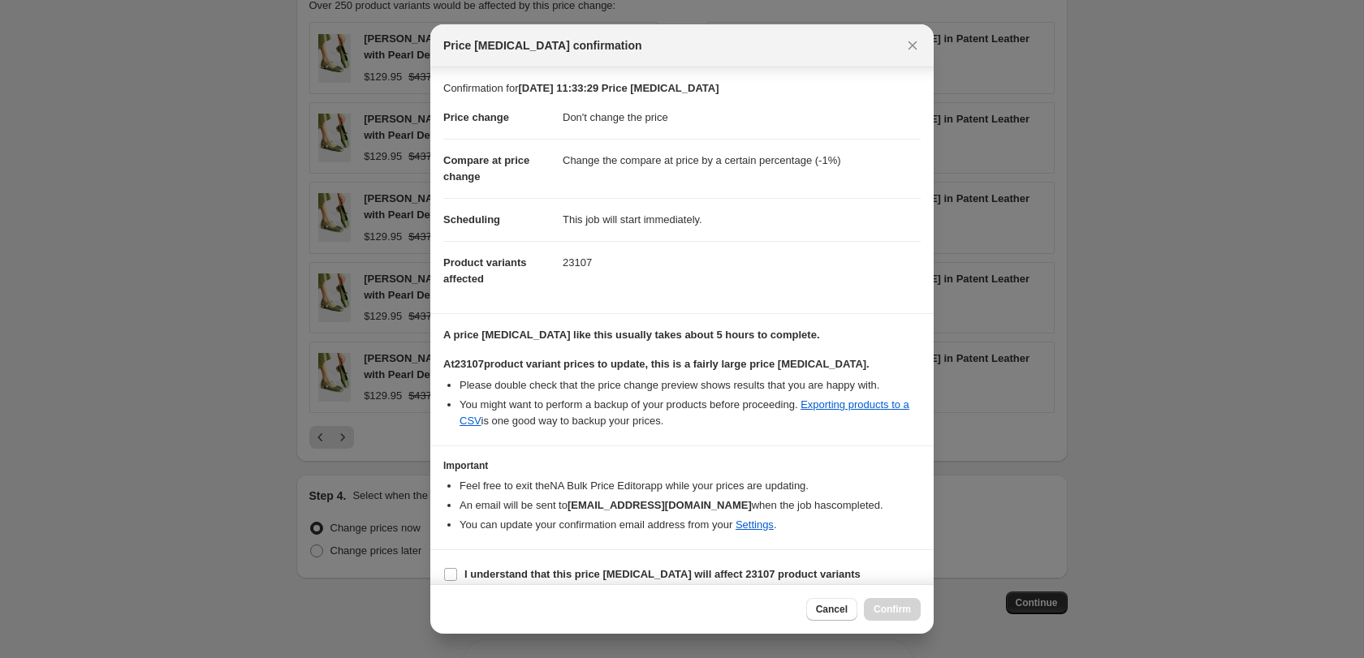
scroll to position [12, 0]
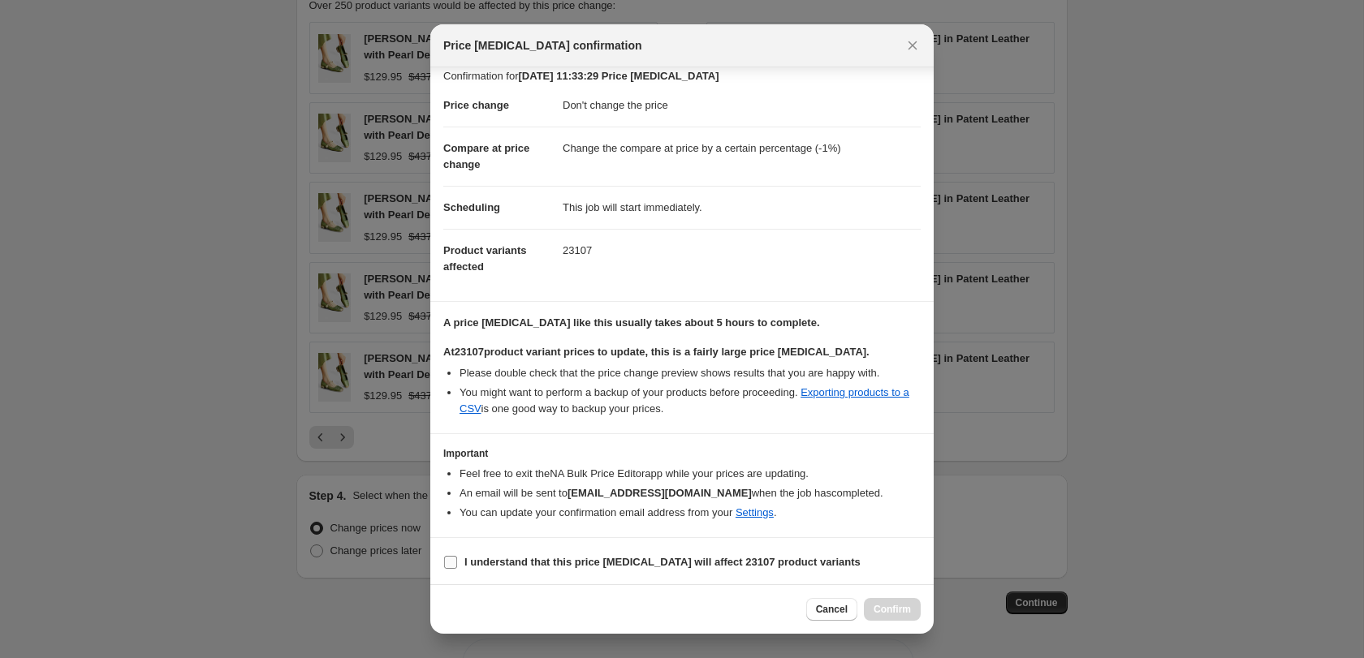
click at [453, 570] on label "I understand that this price change job will affect 23107 product variants" at bounding box center [651, 562] width 417 height 23
click at [453, 569] on input "I understand that this price change job will affect 23107 product variants" at bounding box center [450, 562] width 13 height 13
checkbox input "true"
click at [852, 625] on div "Cancel Confirm" at bounding box center [681, 610] width 503 height 50
click at [842, 616] on span "Cancel" at bounding box center [832, 609] width 32 height 13
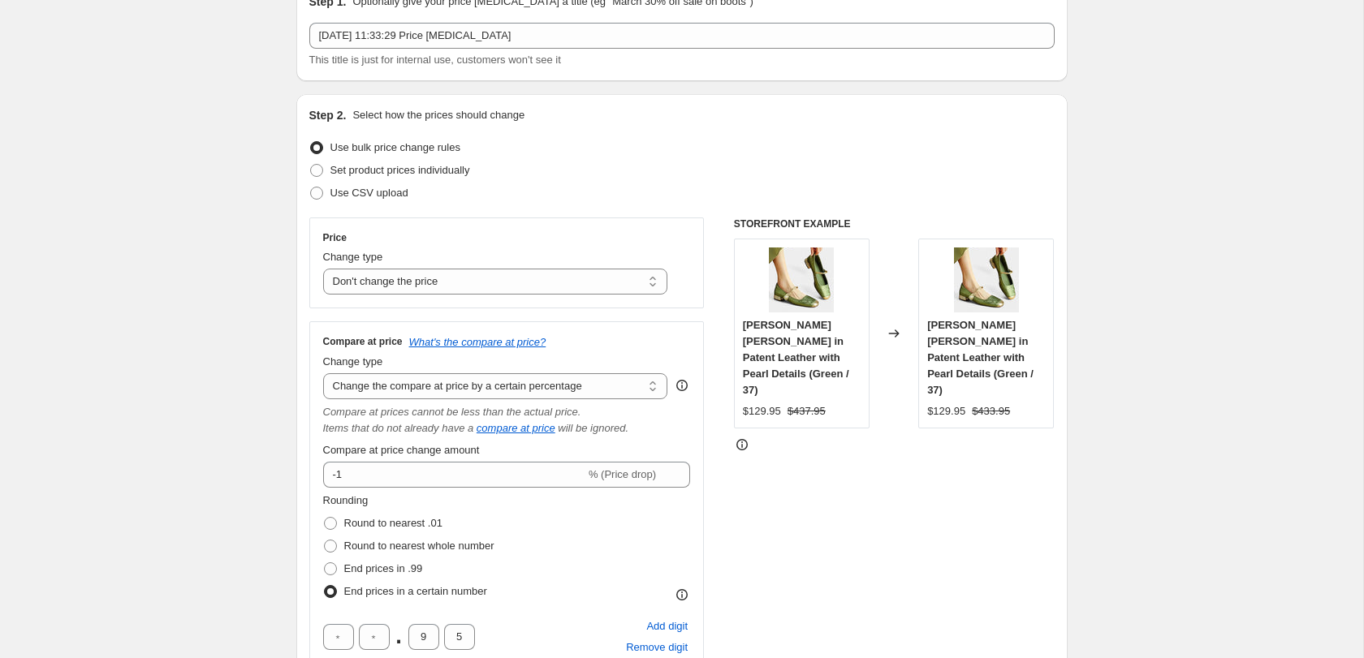
scroll to position [101, 0]
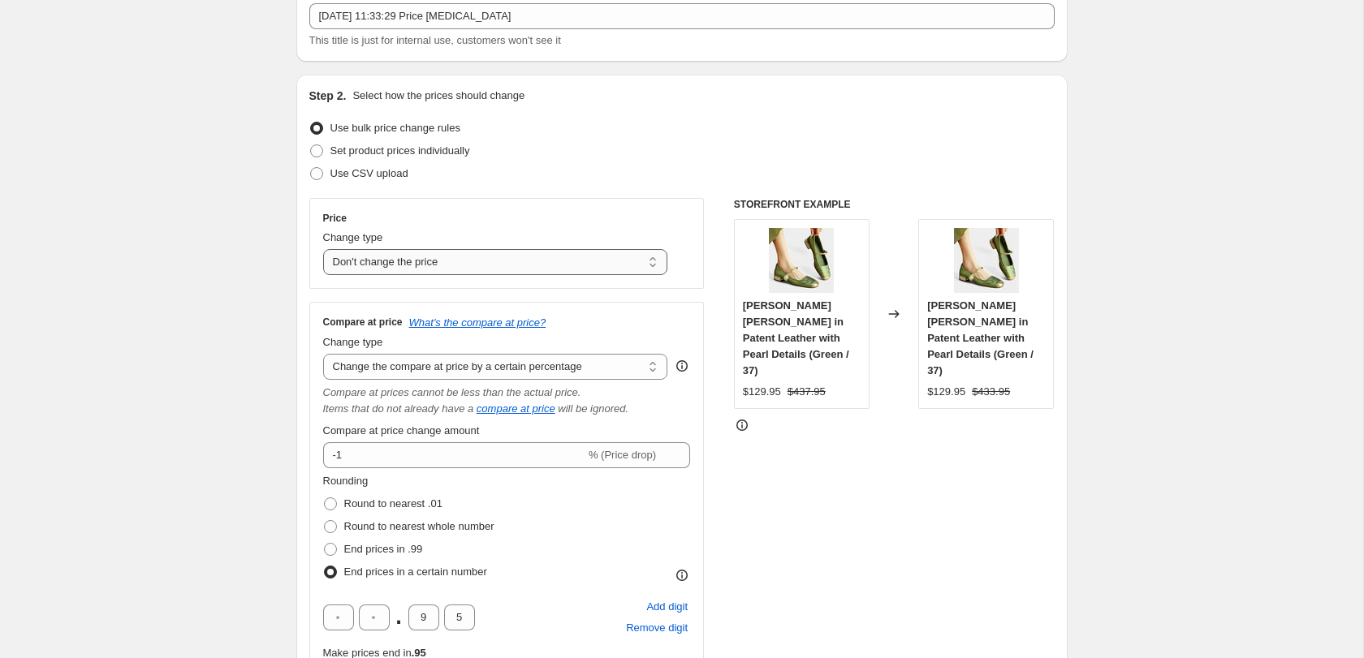
click at [613, 266] on select "Change the price to a certain amount Change the price by a certain amount Chang…" at bounding box center [495, 262] width 345 height 26
click at [323, 249] on select "Change the price to a certain amount Change the price by a certain amount Chang…" at bounding box center [495, 262] width 345 height 26
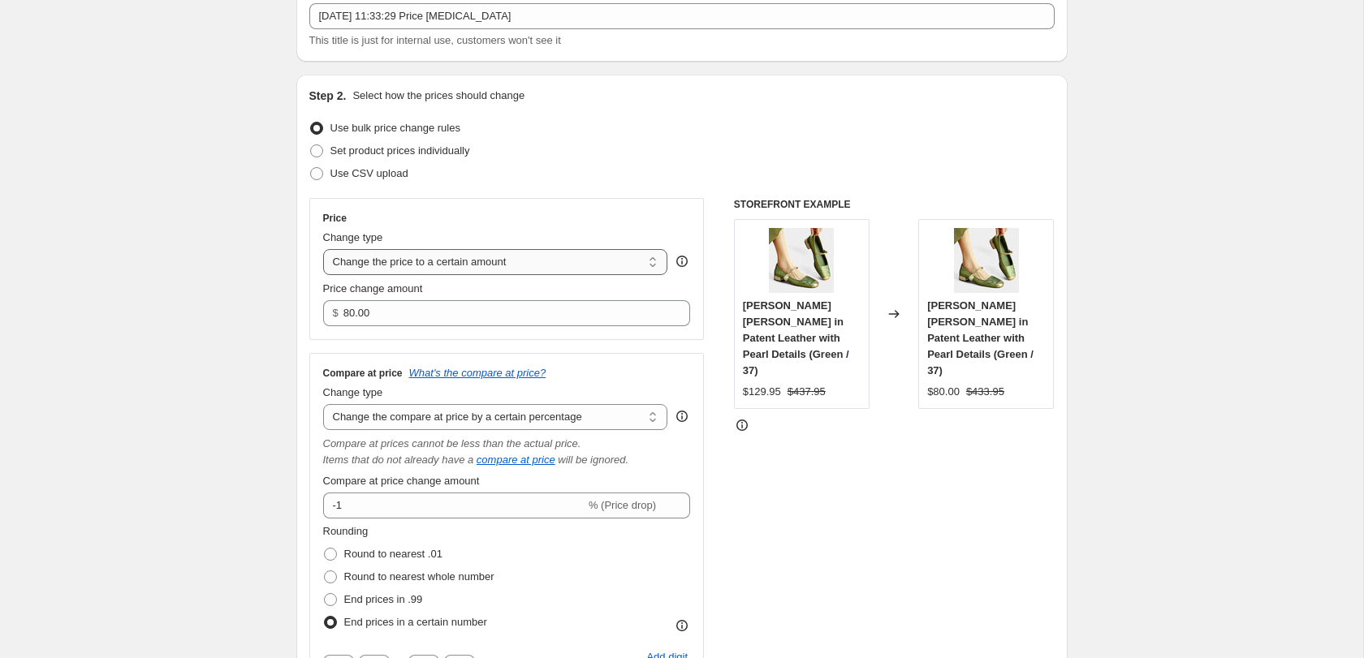
click at [447, 263] on select "Change the price to a certain amount Change the price by a certain amount Chang…" at bounding box center [495, 262] width 345 height 26
click at [323, 249] on select "Change the price to a certain amount Change the price by a certain amount Chang…" at bounding box center [495, 262] width 345 height 26
click at [447, 257] on select "Change the price to a certain amount Change the price by a certain amount Chang…" at bounding box center [495, 262] width 345 height 26
select select "by"
click at [323, 249] on select "Change the price to a certain amount Change the price by a certain amount Chang…" at bounding box center [495, 262] width 345 height 26
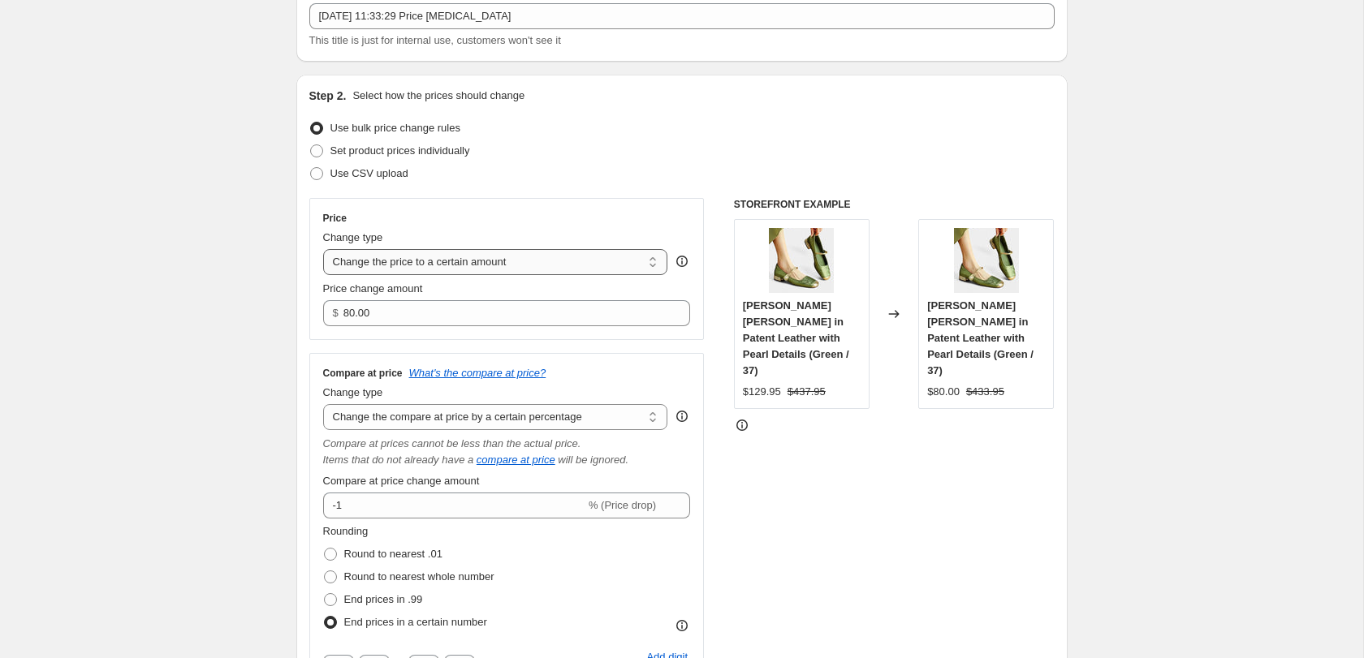
type input "-10.00"
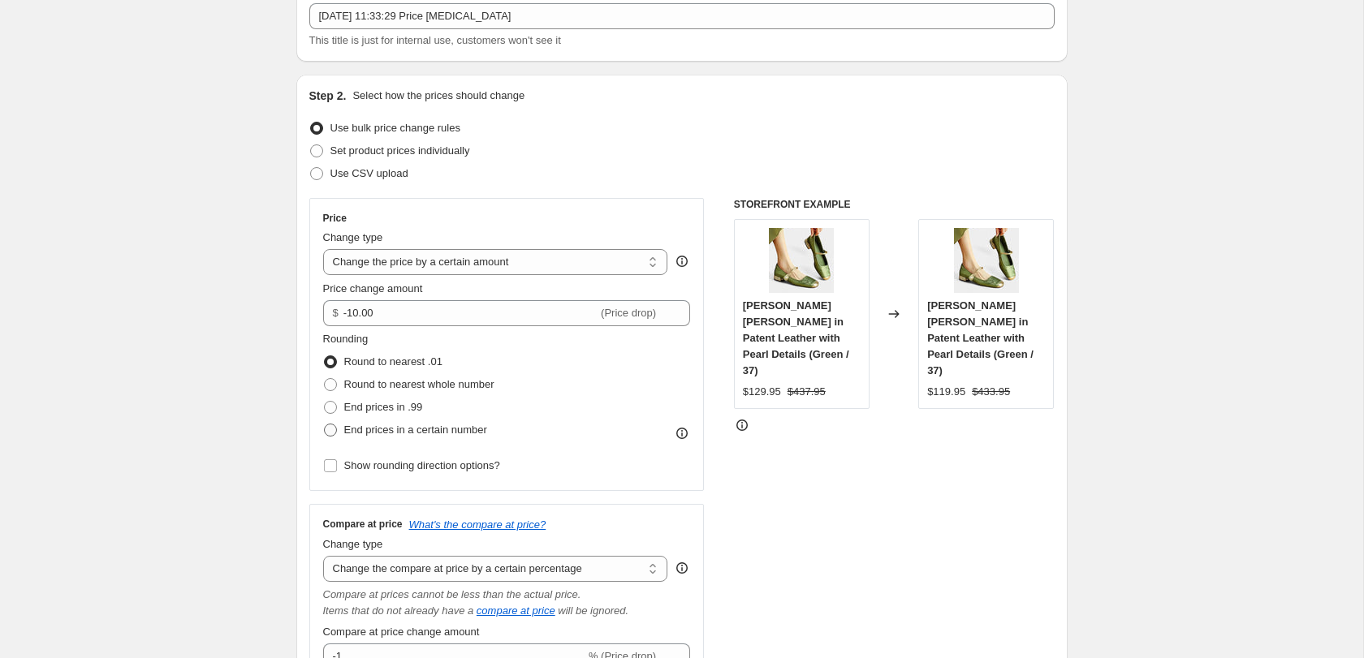
click at [330, 430] on span at bounding box center [330, 430] width 13 height 13
click at [325, 425] on input "End prices in a certain number" at bounding box center [324, 424] width 1 height 1
radio input "true"
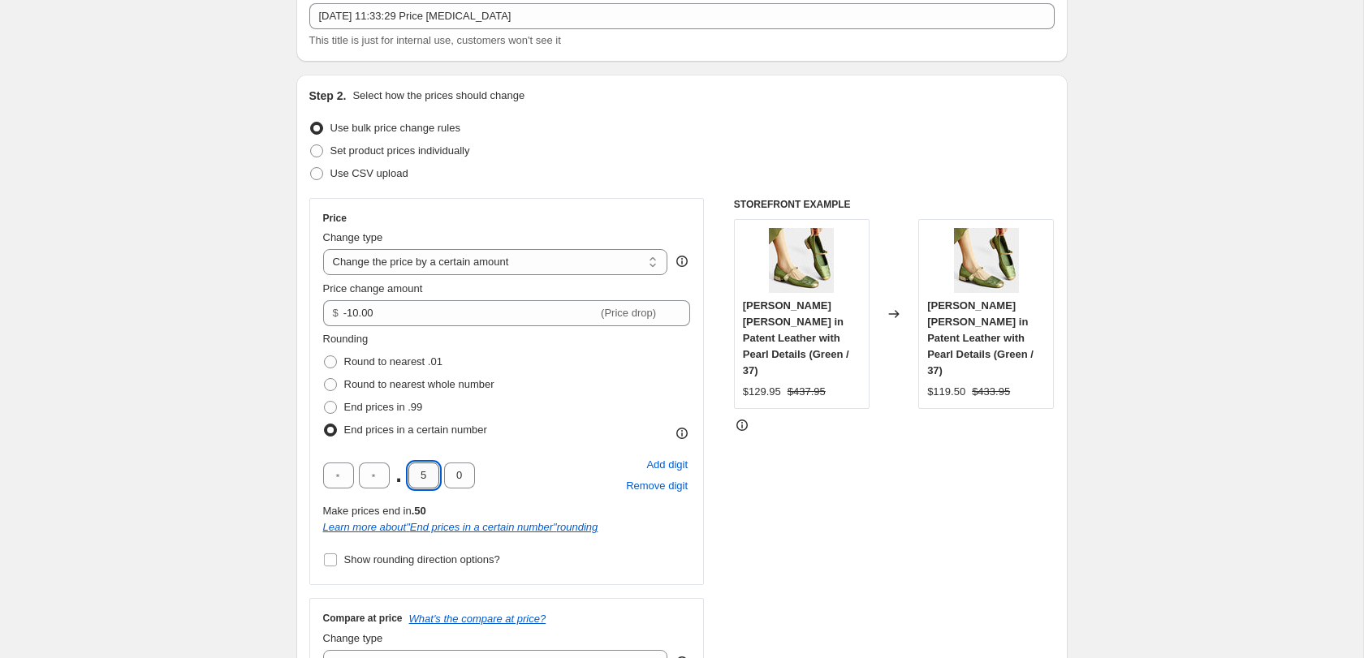
click at [423, 471] on input "5" at bounding box center [423, 476] width 31 height 26
type input "9"
type input "5"
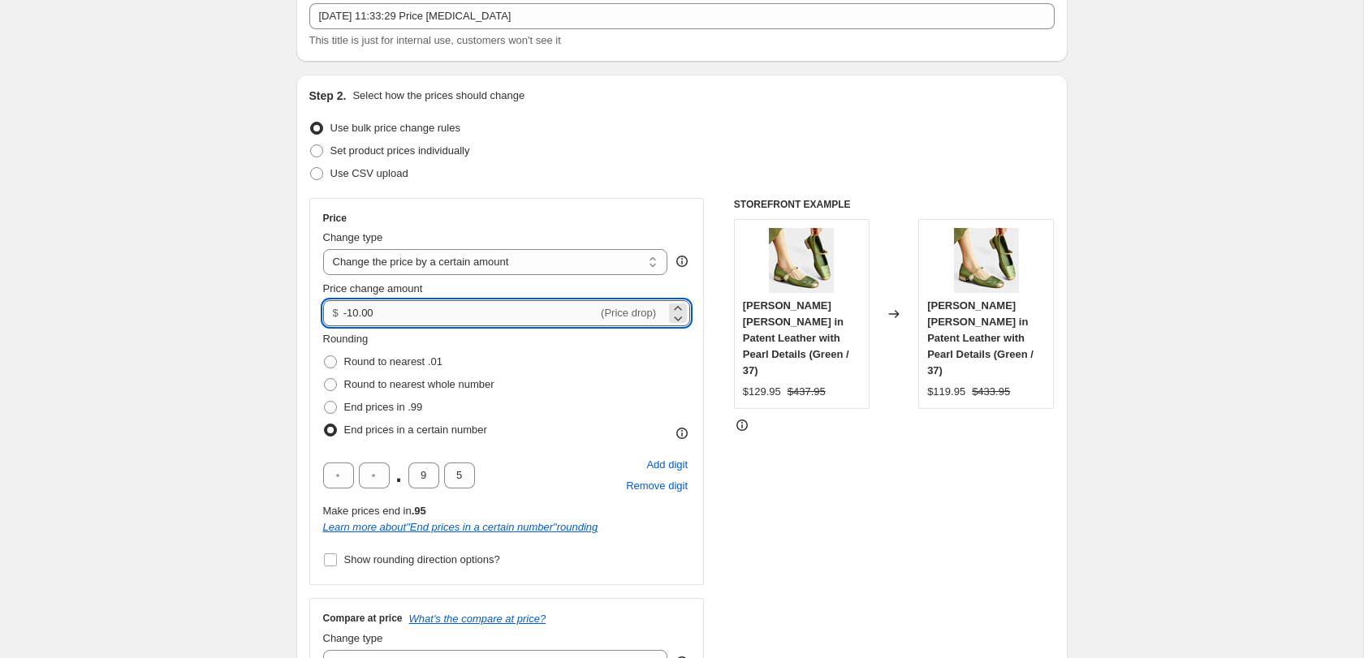
click at [532, 310] on input "-10.00" at bounding box center [470, 313] width 254 height 26
click at [513, 314] on input "-10.00" at bounding box center [470, 313] width 254 height 26
click at [513, 313] on input "-10.00" at bounding box center [470, 313] width 254 height 26
click at [674, 310] on icon at bounding box center [678, 318] width 16 height 16
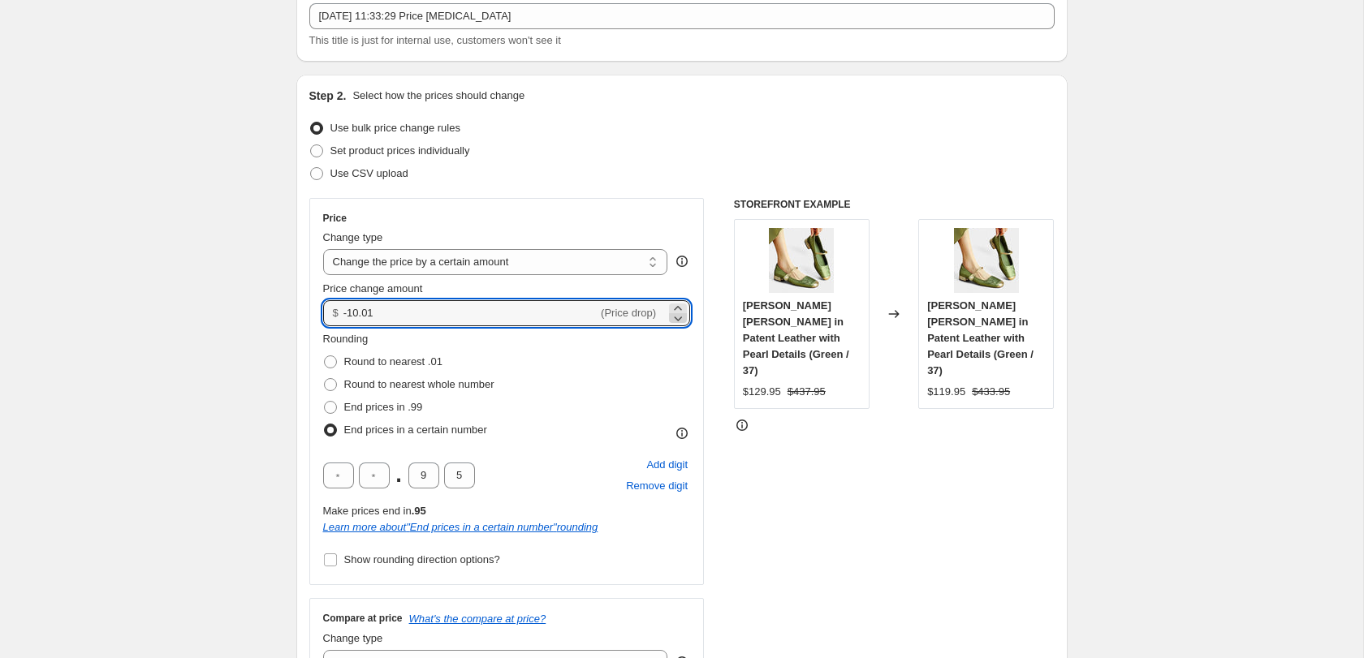
click at [677, 319] on icon at bounding box center [679, 319] width 8 height 5
click at [680, 307] on icon at bounding box center [677, 308] width 7 height 4
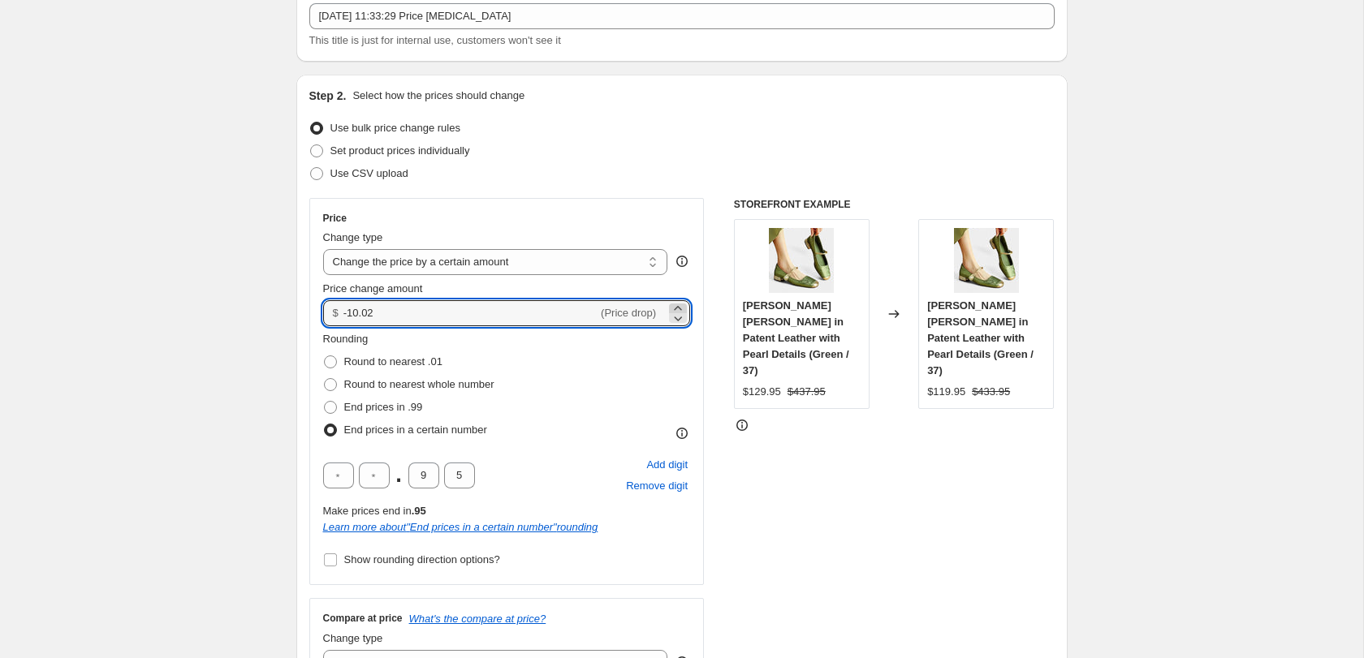
click at [680, 307] on icon at bounding box center [677, 308] width 7 height 4
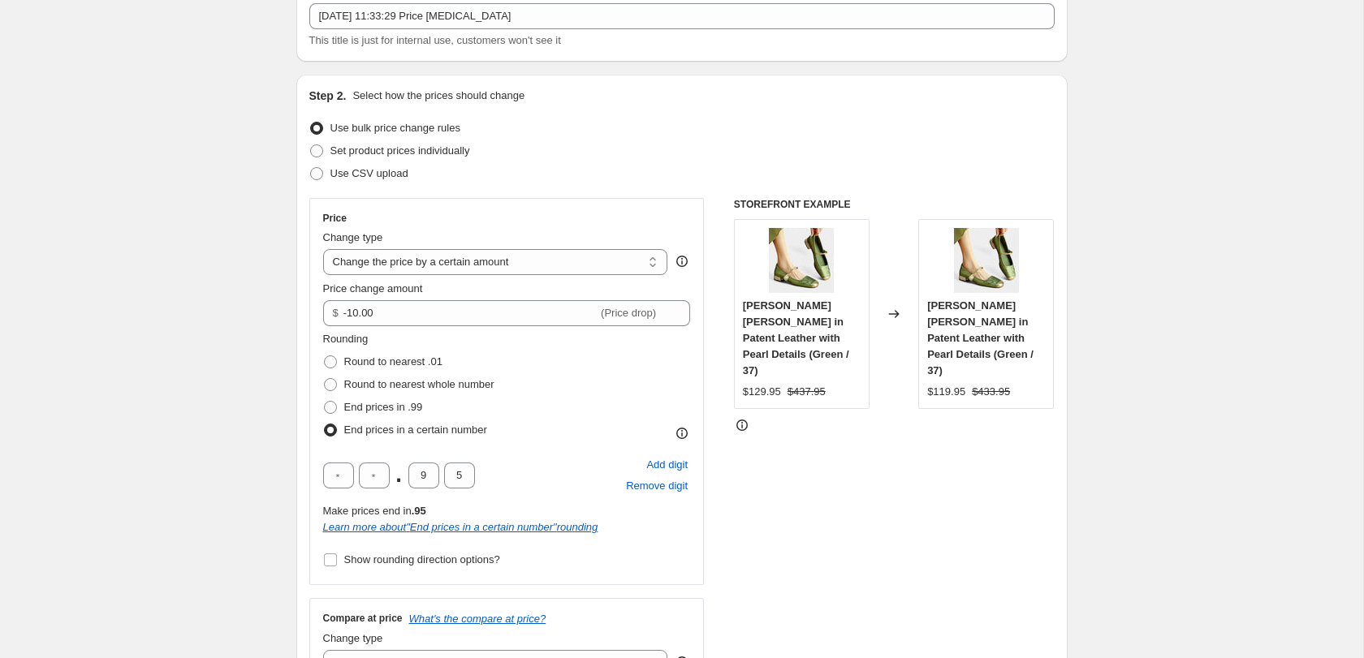
click at [706, 187] on div "Step 2. Select how the prices should change Use bulk price change rules Set pro…" at bounding box center [681, 574] width 745 height 972
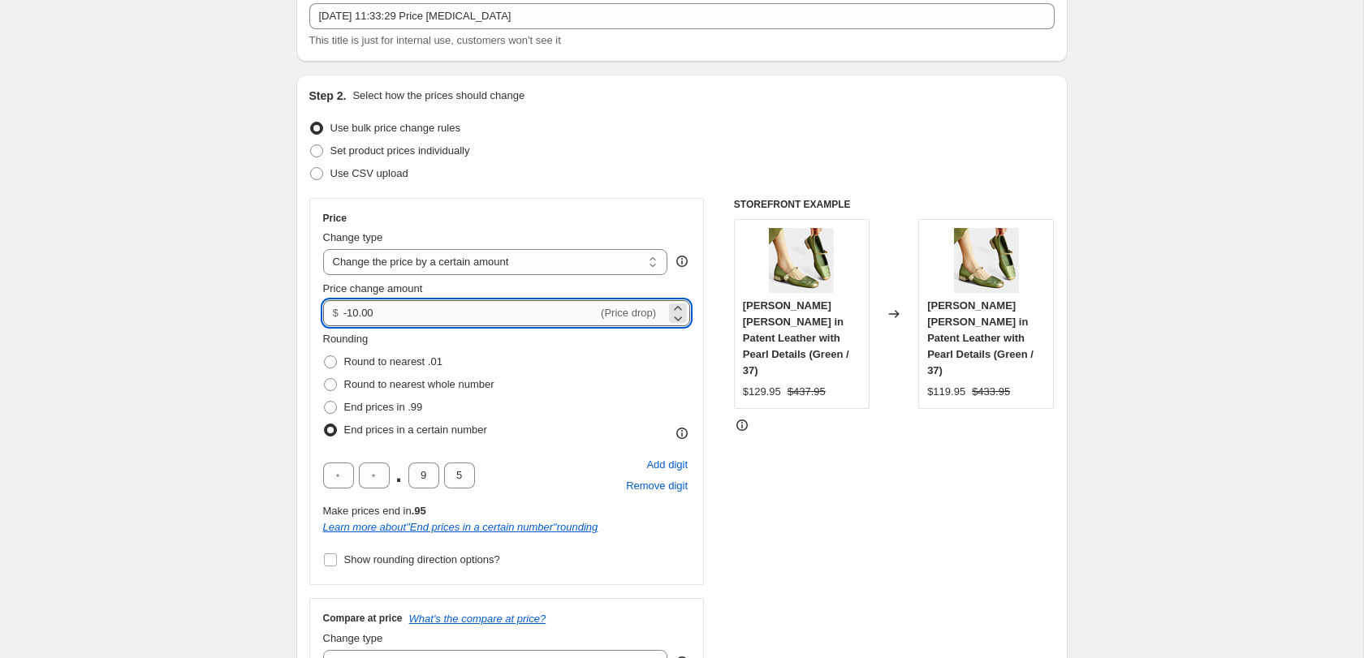
click at [516, 324] on input "-10.00" at bounding box center [470, 313] width 254 height 26
click at [516, 321] on input "-10.00" at bounding box center [470, 313] width 254 height 26
type input "0.00"
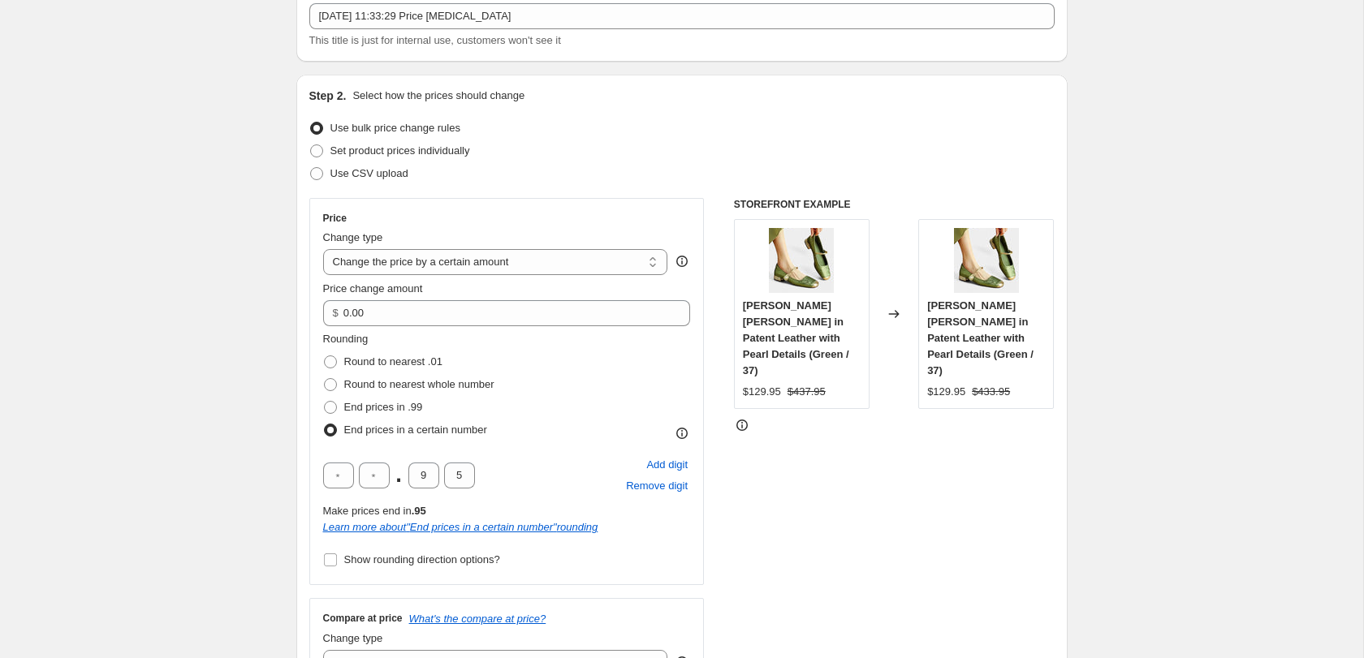
click at [426, 477] on input "9" at bounding box center [423, 476] width 31 height 26
type input "3"
click at [436, 481] on input "3" at bounding box center [423, 476] width 31 height 26
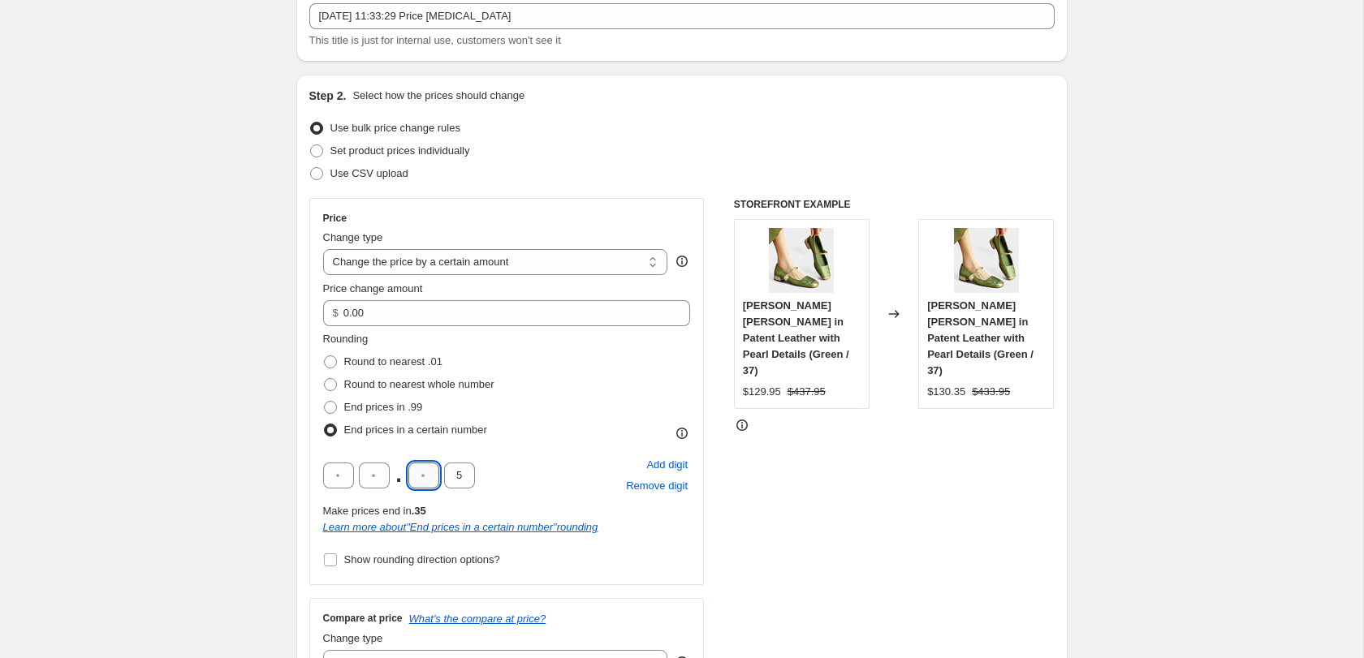
type input "9"
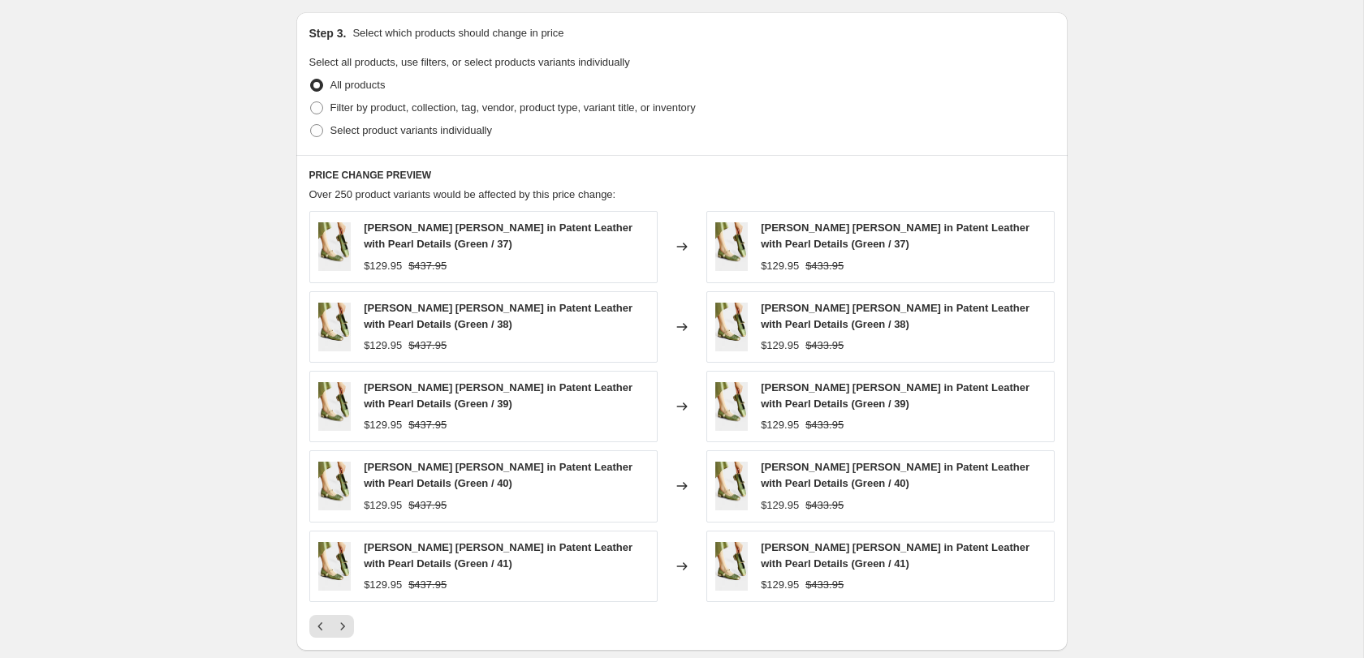
scroll to position [1414, 0]
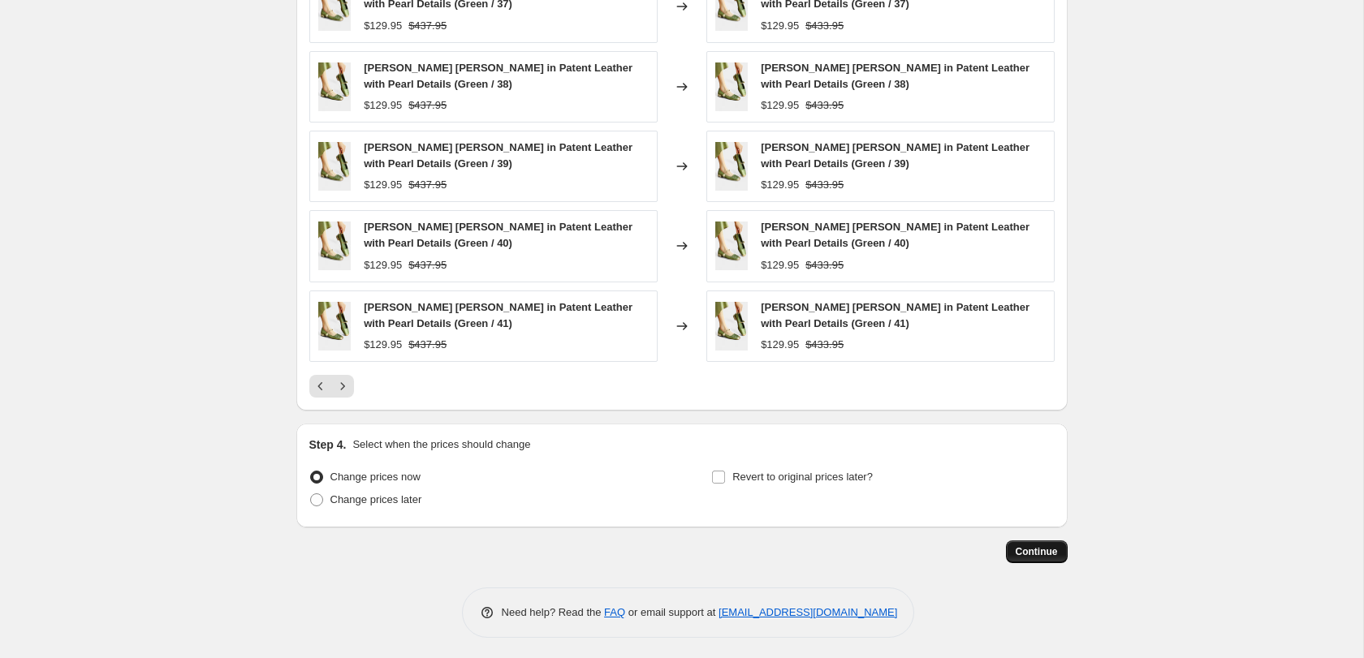
click at [1046, 541] on button "Continue" at bounding box center [1037, 552] width 62 height 23
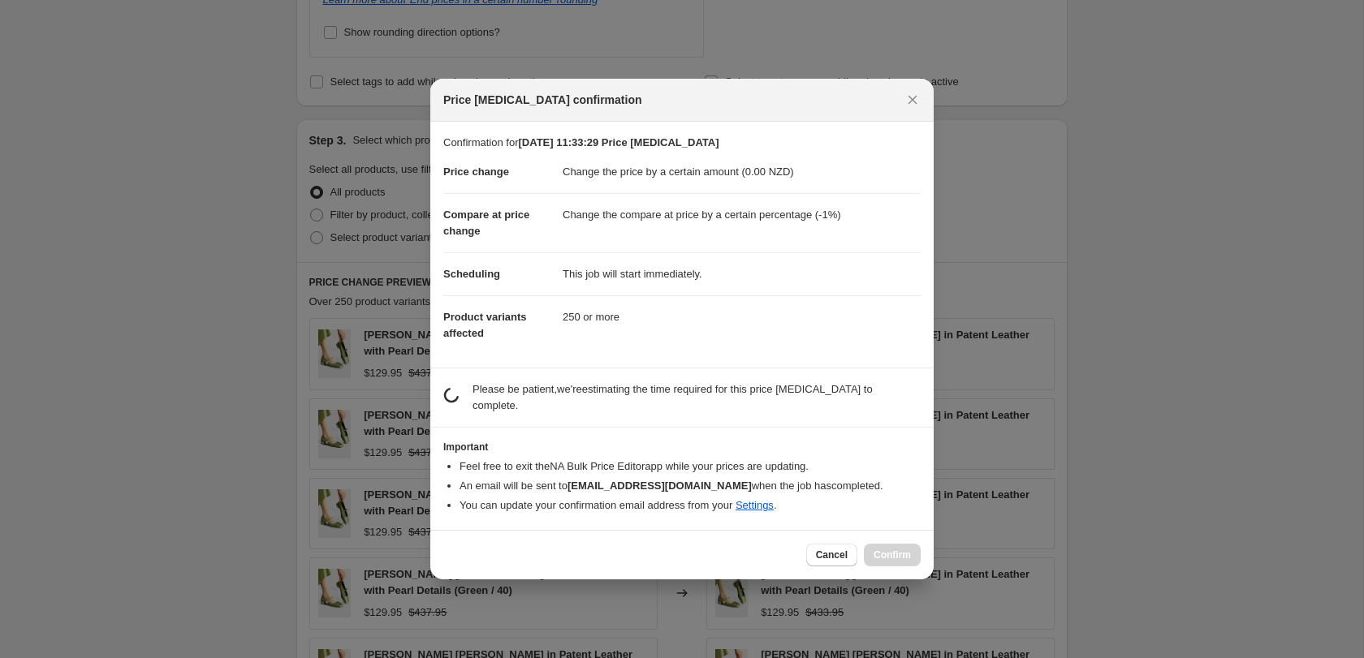
scroll to position [0, 0]
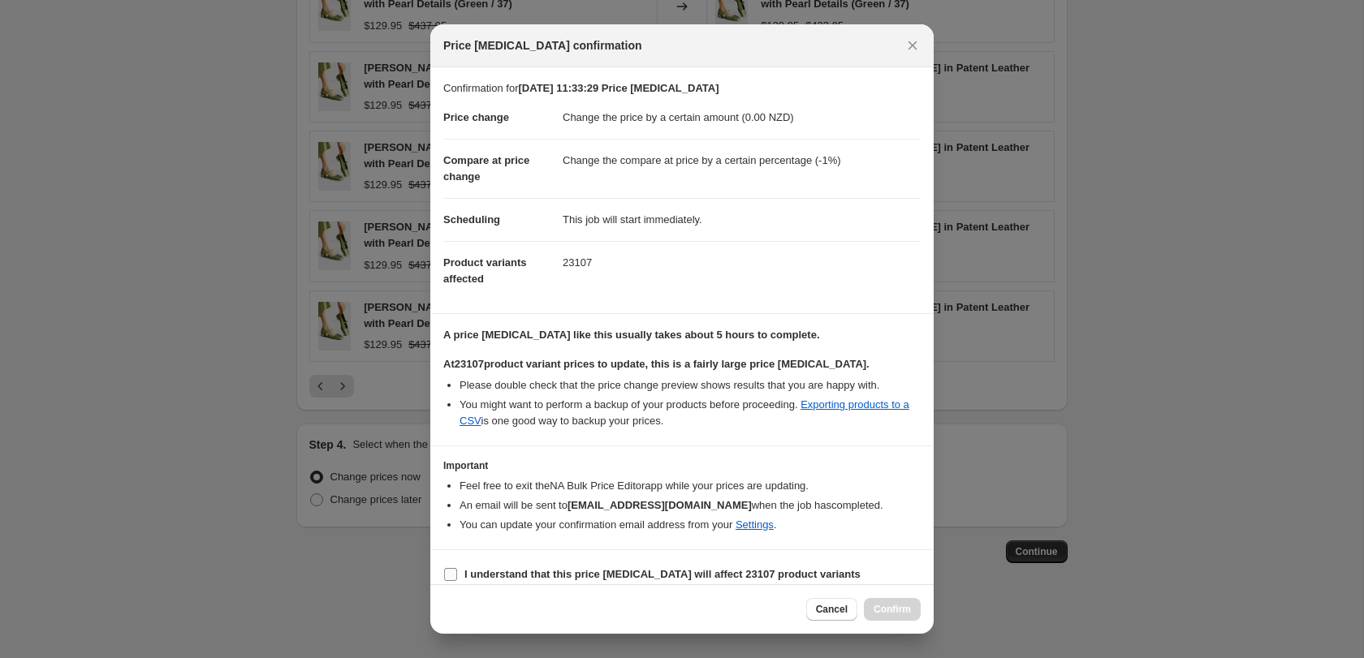
click at [454, 574] on input "I understand that this price change job will affect 23107 product variants" at bounding box center [450, 574] width 13 height 13
checkbox input "true"
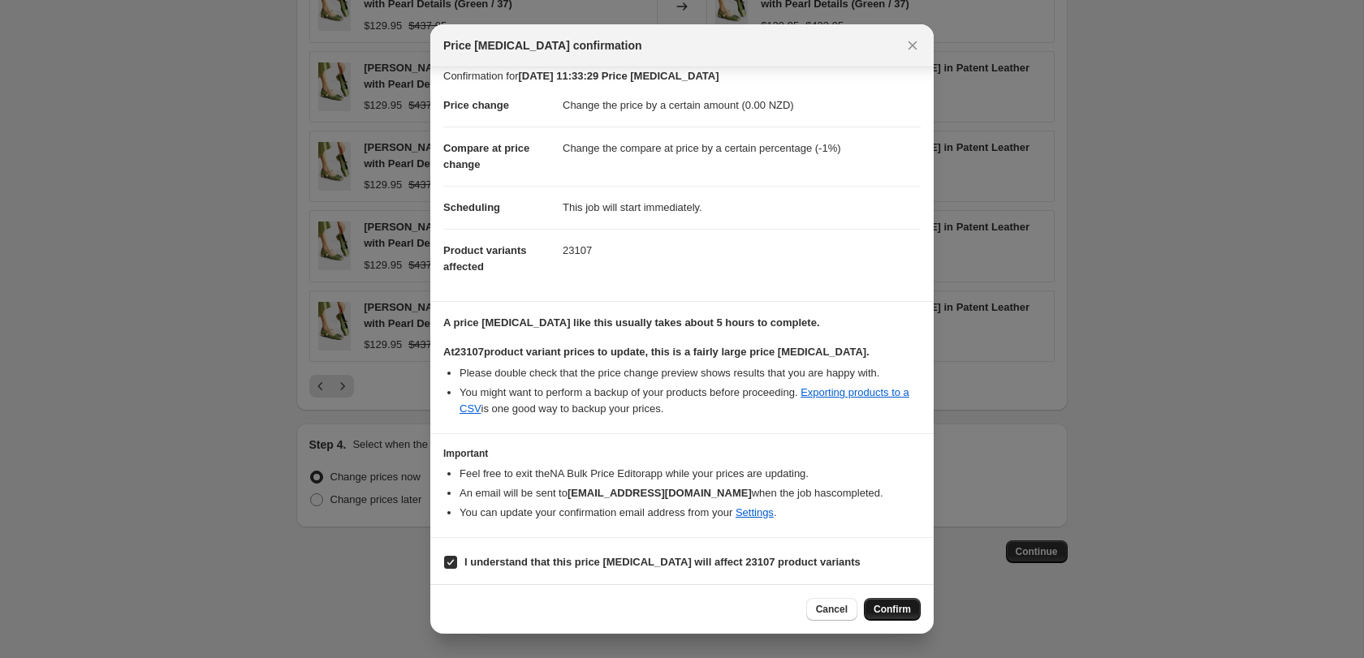
click at [907, 615] on span "Confirm" at bounding box center [892, 609] width 37 height 13
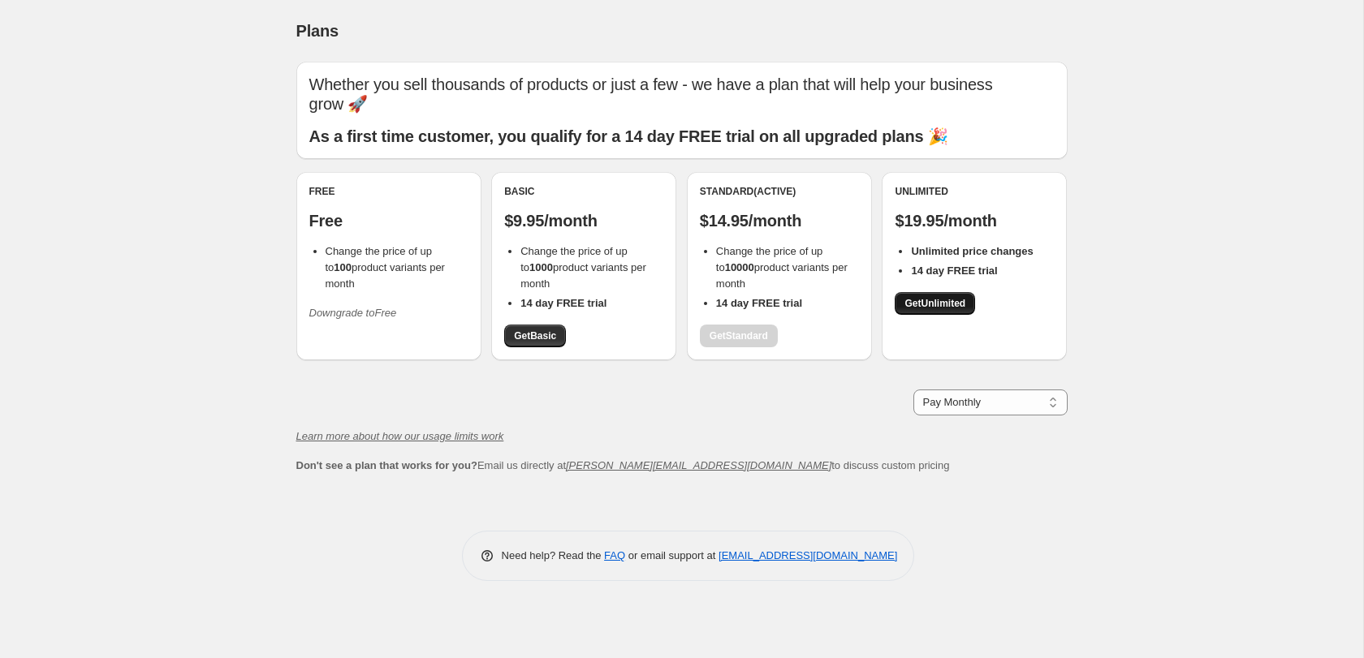
click at [933, 292] on link "Get Unlimited" at bounding box center [935, 303] width 80 height 23
